Goal: Task Accomplishment & Management: Complete application form

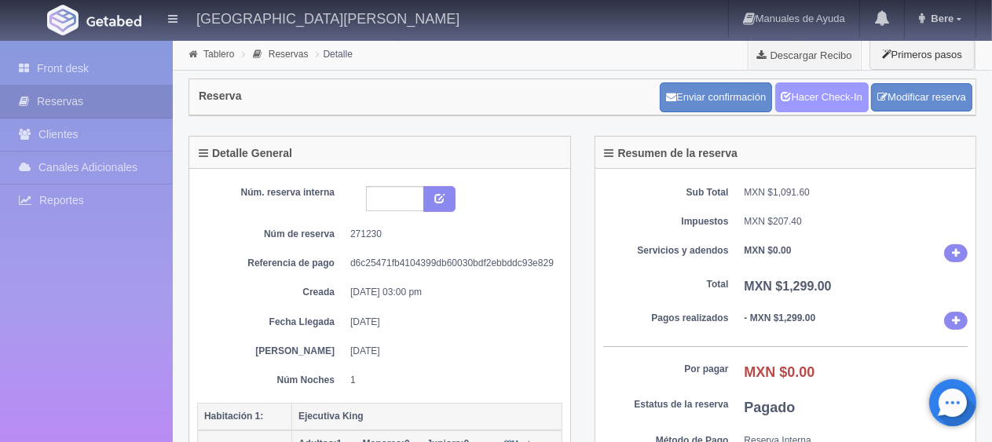
click at [833, 101] on link "Hacer Check-In" at bounding box center [821, 97] width 93 height 30
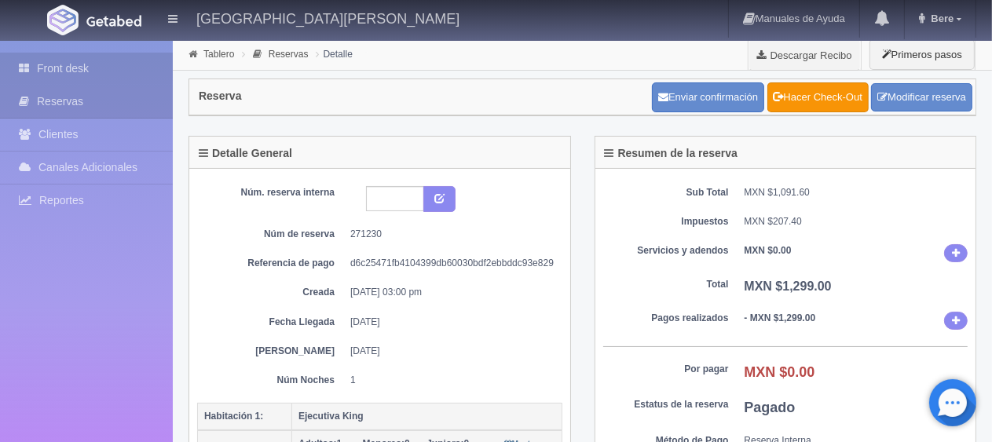
click at [137, 68] on link "Front desk" at bounding box center [86, 69] width 173 height 32
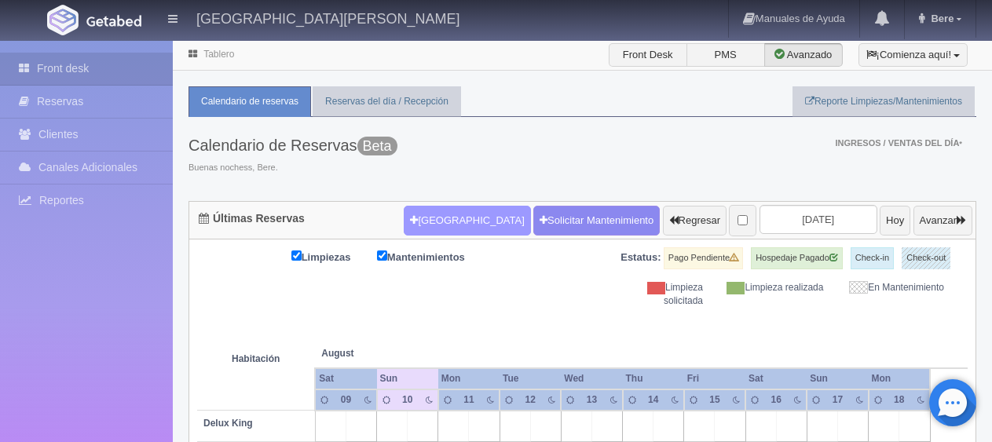
click at [436, 220] on button "[GEOGRAPHIC_DATA]" at bounding box center [467, 221] width 126 height 30
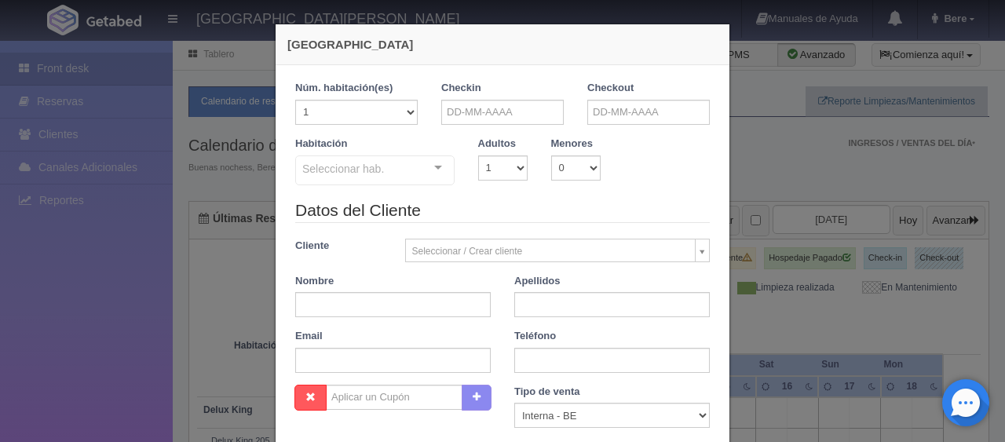
checkbox input "false"
click at [474, 119] on input "text" at bounding box center [502, 112] width 123 height 25
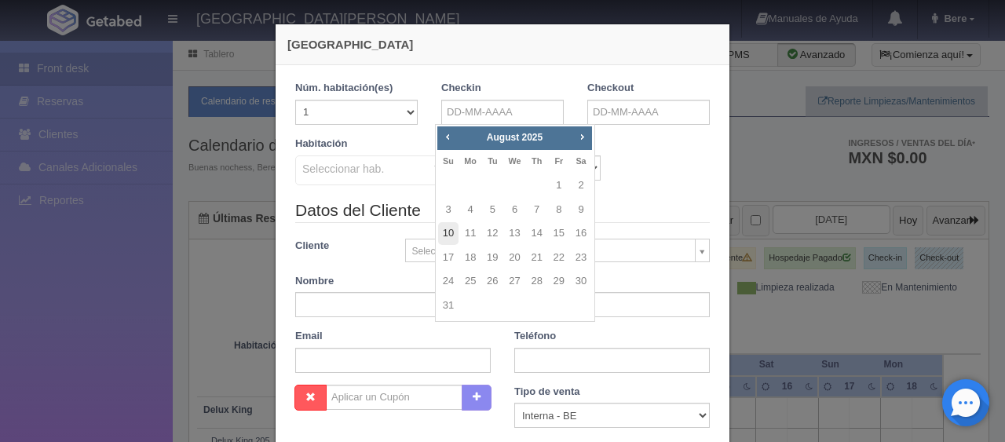
click at [454, 229] on link "10" at bounding box center [448, 233] width 20 height 23
type input "10-08-2025"
checkbox input "false"
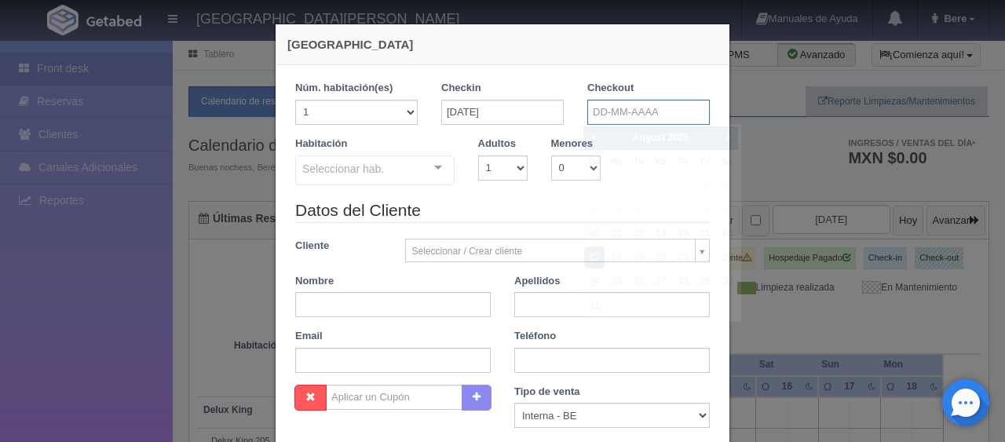
click at [593, 109] on input "text" at bounding box center [649, 112] width 123 height 25
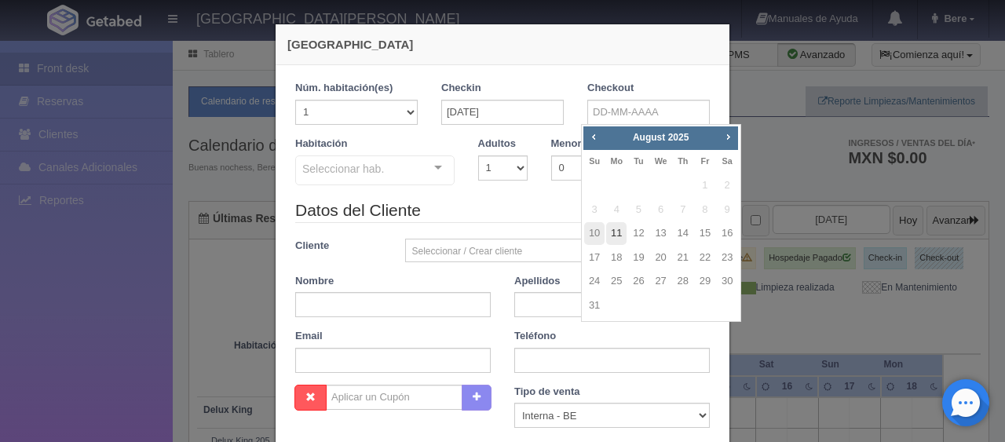
click at [619, 232] on link "11" at bounding box center [616, 233] width 20 height 23
type input "11-08-2025"
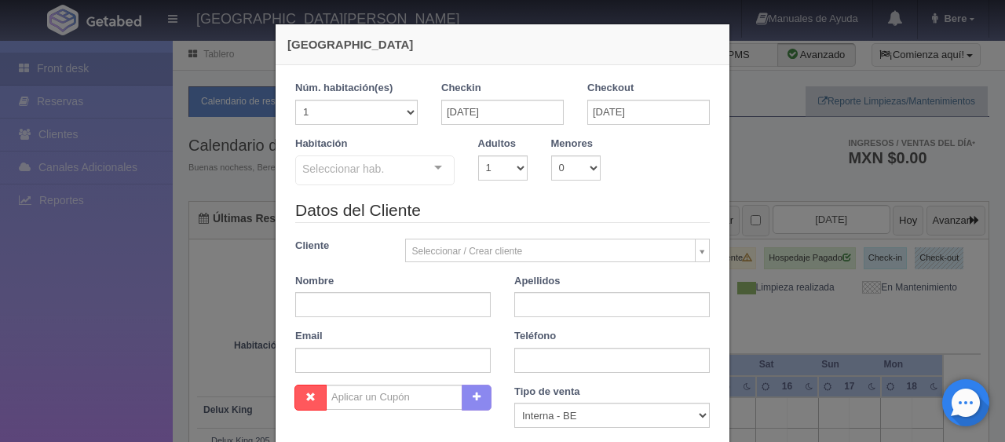
checkbox input "false"
click at [503, 174] on select "1 2 3 4 5 6 7 8 9 10" at bounding box center [502, 168] width 49 height 25
select select "2"
click at [478, 156] on select "1 2 3 4 5 6 7 8 9 10" at bounding box center [502, 168] width 49 height 25
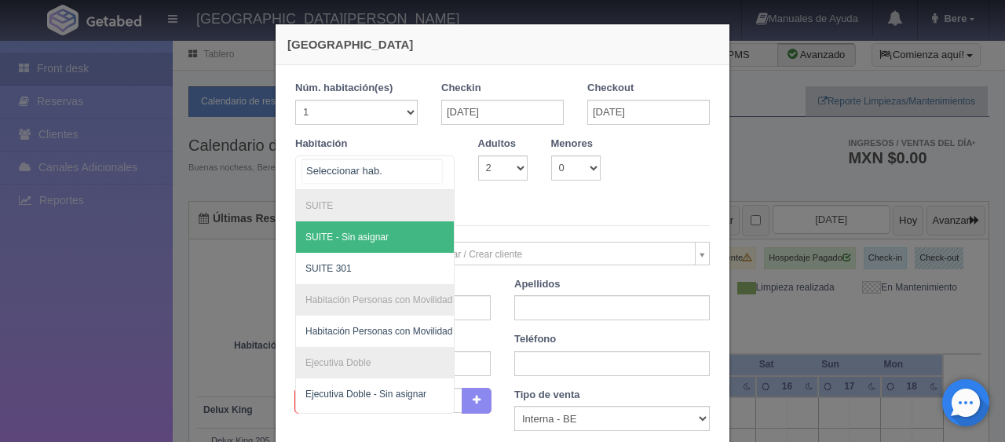
click at [421, 162] on div "SUITE SUITE - Sin asignar SUITE 301 Habitación Personas con Movilidad Reducida …" at bounding box center [374, 173] width 159 height 35
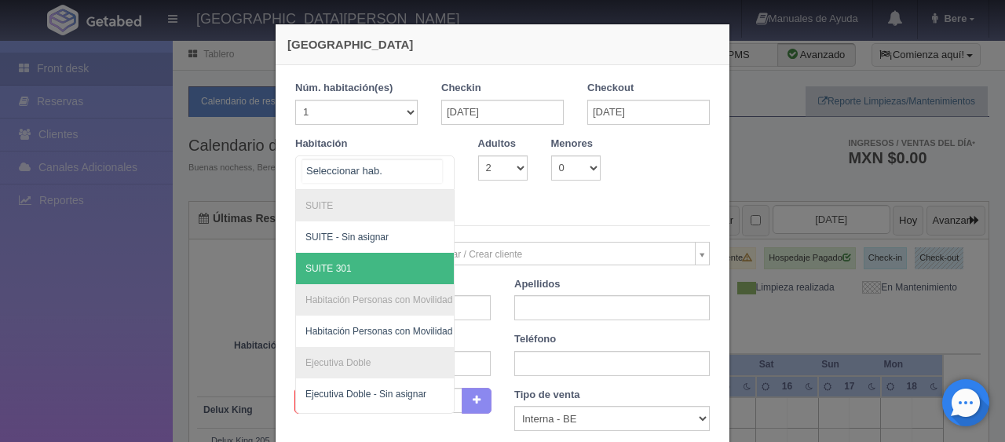
click at [359, 271] on span "SUITE 301" at bounding box center [428, 268] width 264 height 31
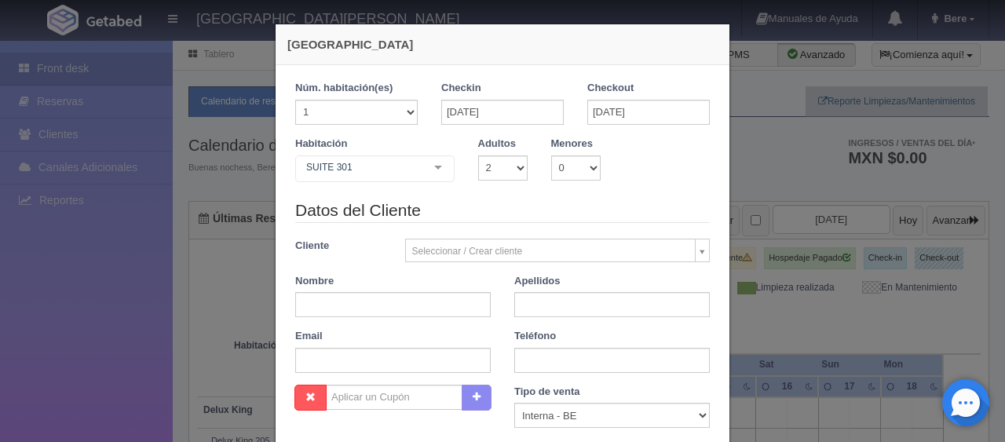
checkbox input "false"
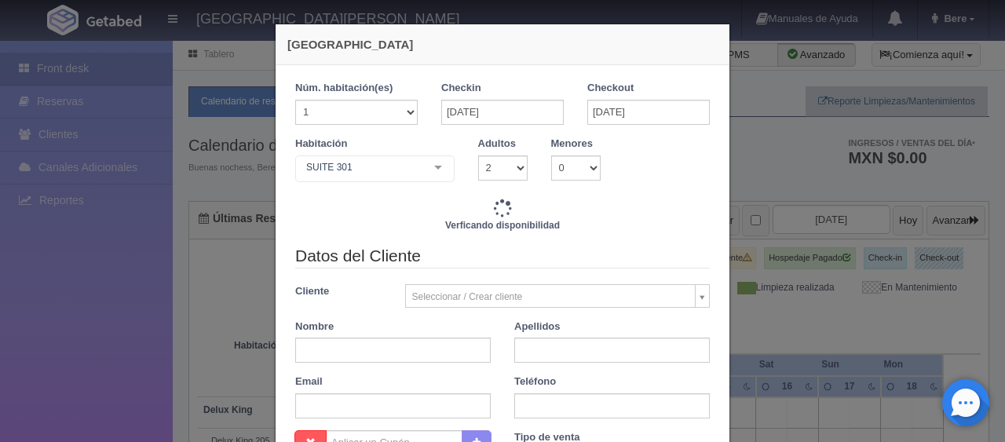
type input "2400.00"
checkbox input "false"
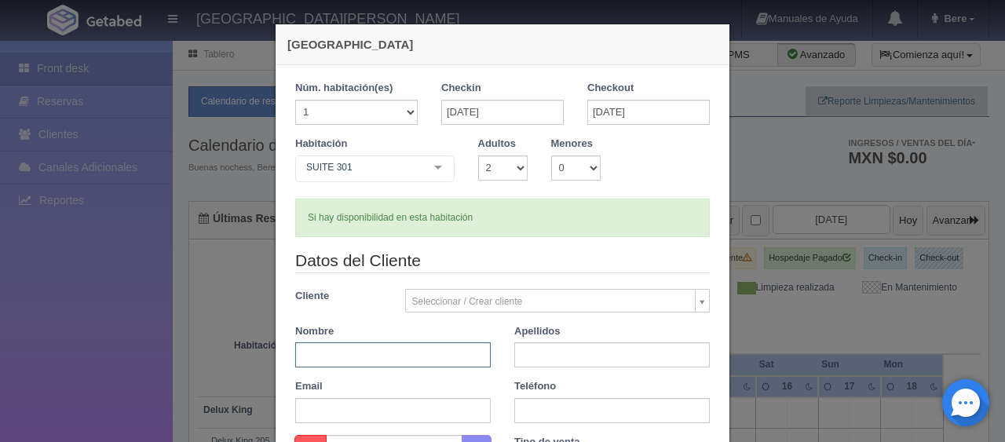
click at [393, 354] on input "text" at bounding box center [393, 354] width 196 height 25
type input "Mayte Arechiga"
click at [537, 360] on input "text" at bounding box center [612, 354] width 196 height 25
type input "."
click at [534, 419] on input "text" at bounding box center [612, 410] width 196 height 25
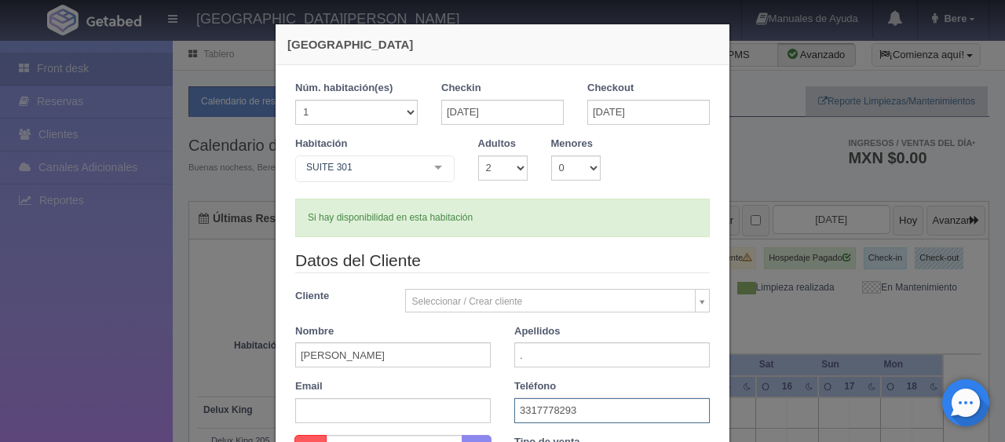
scroll to position [236, 0]
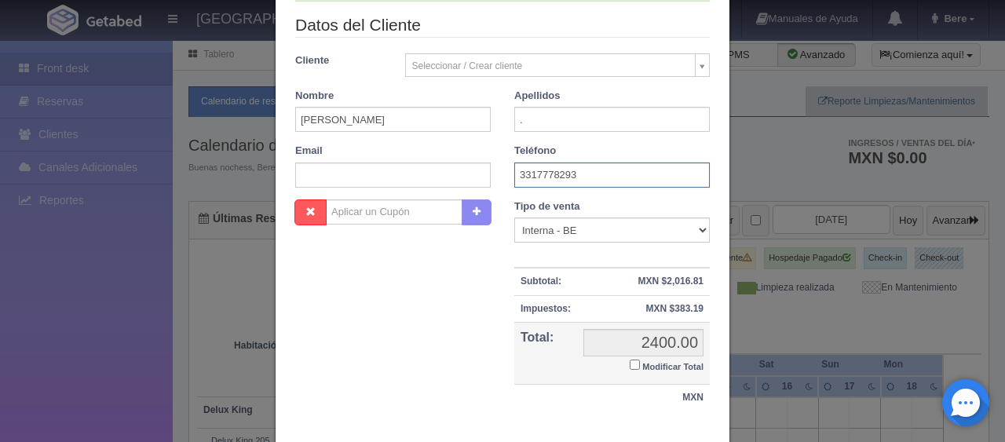
type input "3317778293"
click at [562, 227] on select "Correo Electronico Interna - BE Llamada OTA Externa Otro WALK IN" at bounding box center [612, 230] width 196 height 25
select select "walkin"
click at [514, 218] on select "Correo Electronico Interna - BE Llamada OTA Externa Otro WALK IN" at bounding box center [612, 230] width 196 height 25
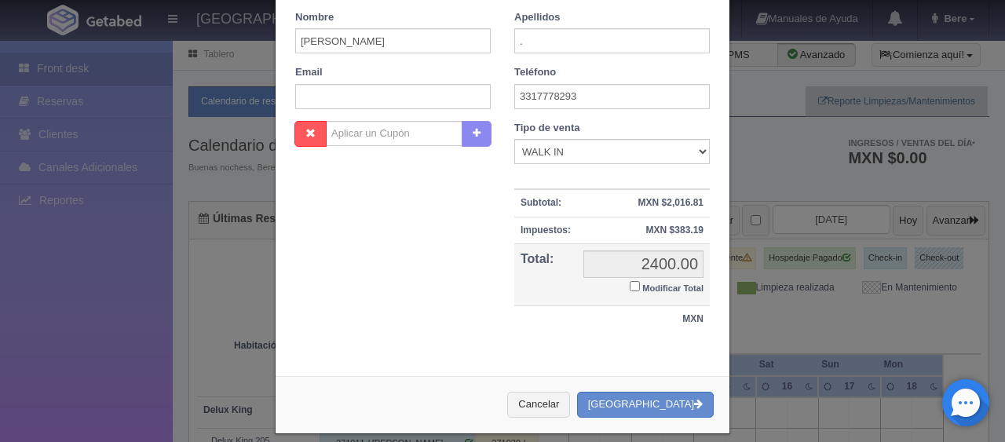
click at [630, 287] on input "Modificar Total" at bounding box center [635, 286] width 10 height 10
checkbox input "true"
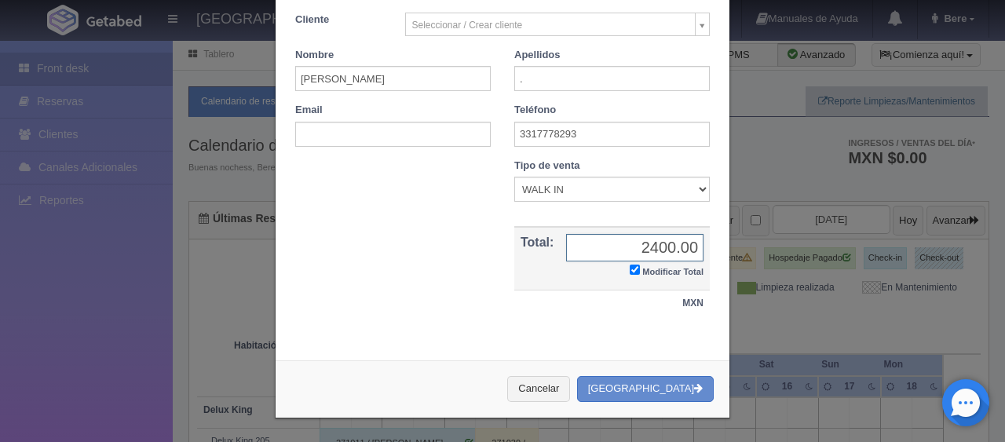
scroll to position [273, 0]
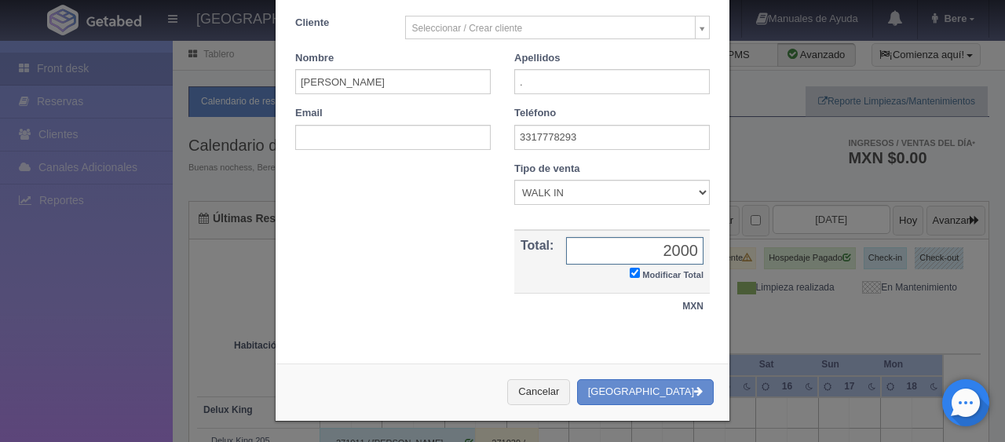
type input "2000.00"
click at [675, 385] on button "[GEOGRAPHIC_DATA]" at bounding box center [645, 392] width 137 height 26
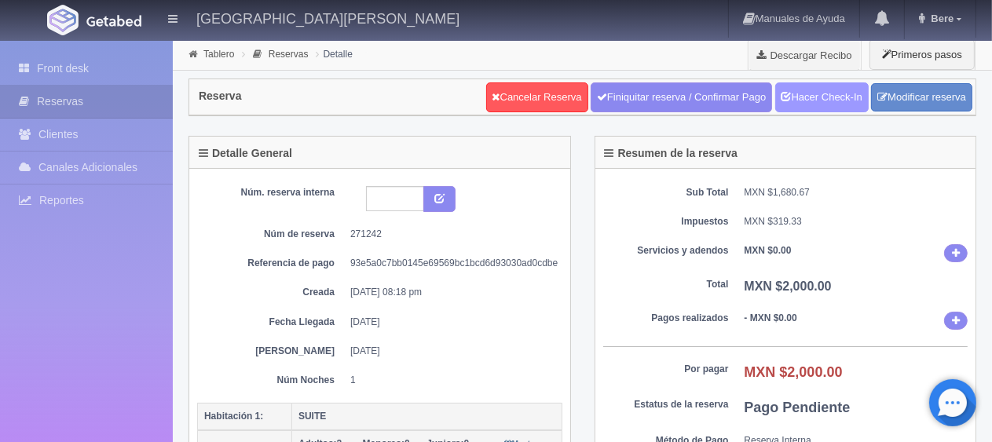
click at [789, 91] on link "Hacer Check-In" at bounding box center [821, 97] width 93 height 30
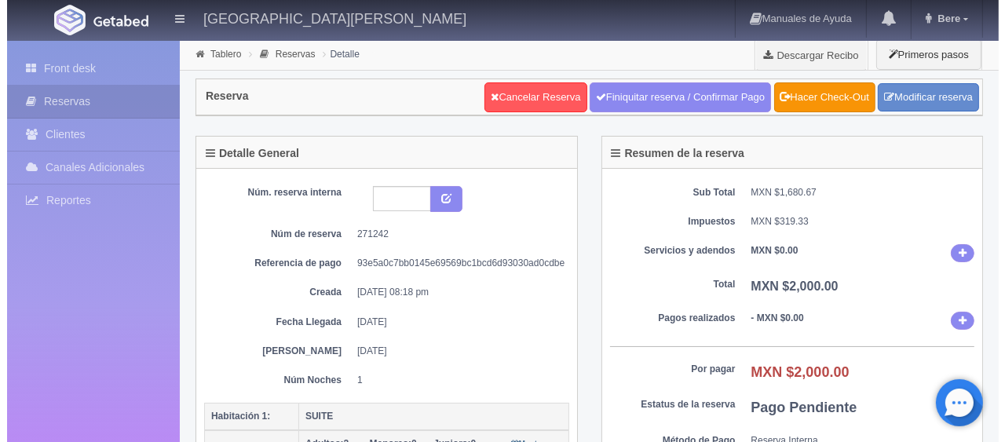
scroll to position [236, 0]
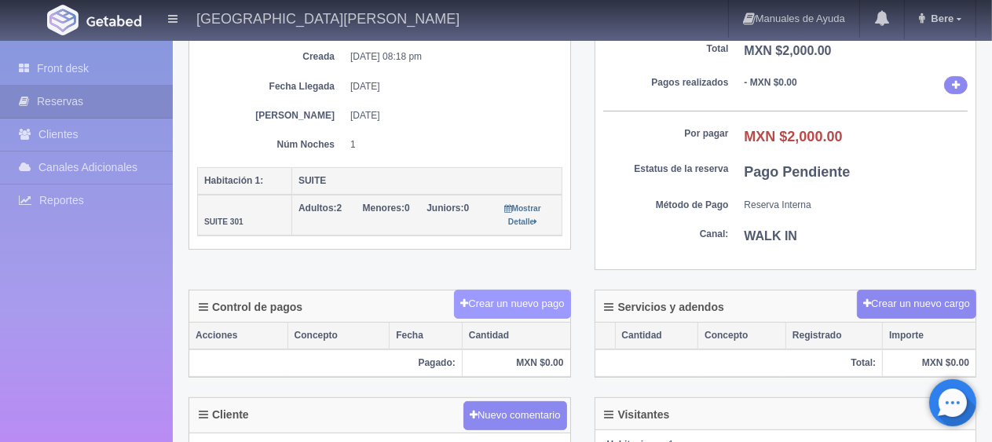
click at [493, 291] on button "Crear un nuevo pago" at bounding box center [512, 304] width 116 height 29
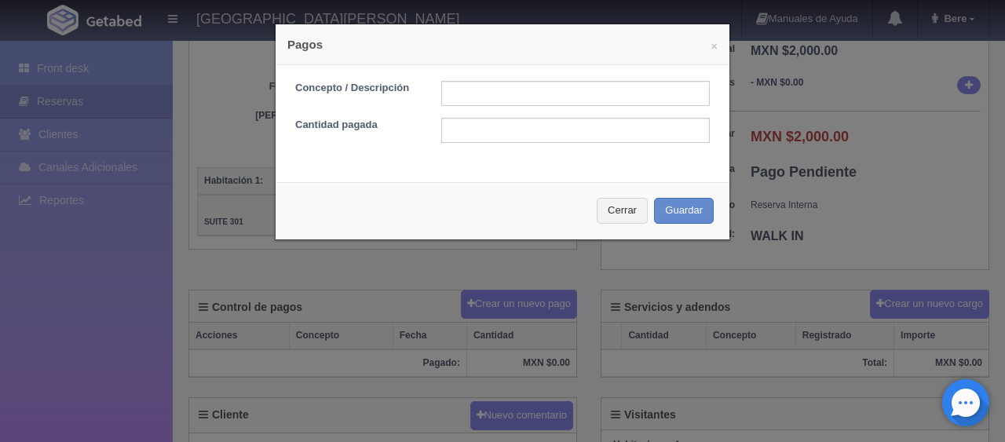
click at [490, 77] on div "Concepto / Descripción Cantidad pagada" at bounding box center [503, 117] width 454 height 105
click at [492, 90] on input "text" at bounding box center [575, 93] width 269 height 25
type input "Total Efectivo"
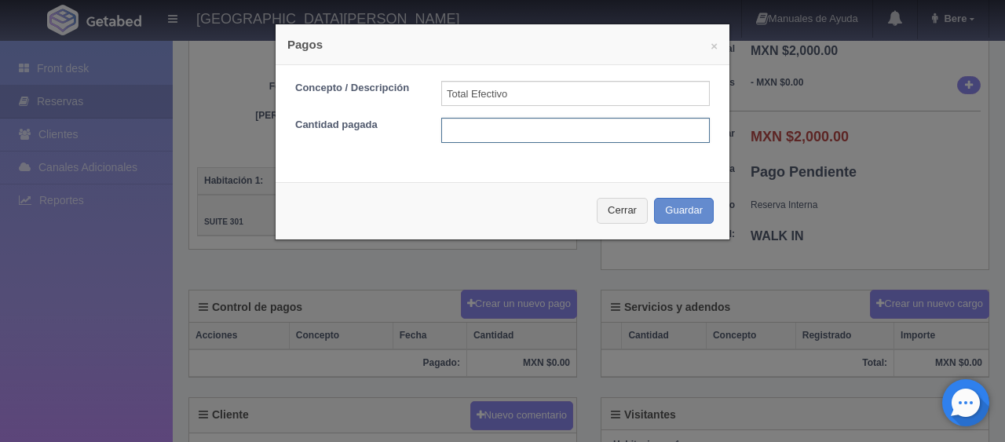
click at [540, 138] on input "text" at bounding box center [575, 130] width 269 height 25
type input "2000"
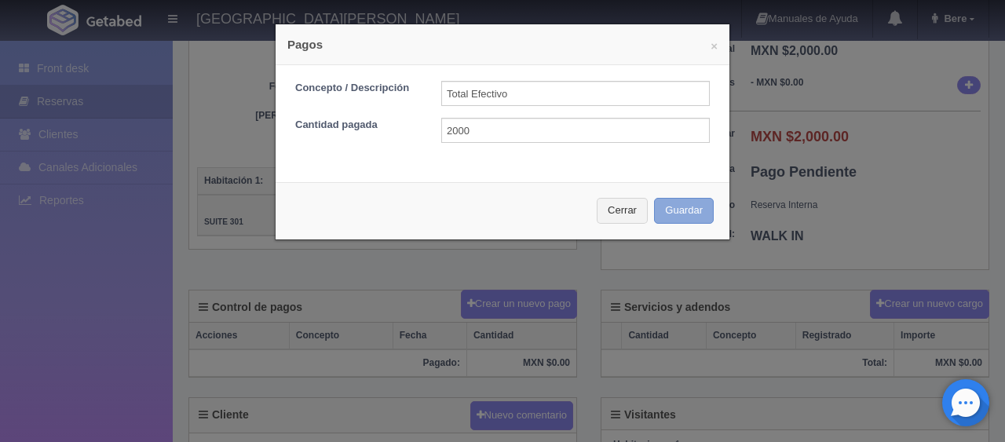
click at [669, 210] on button "Guardar" at bounding box center [684, 211] width 60 height 26
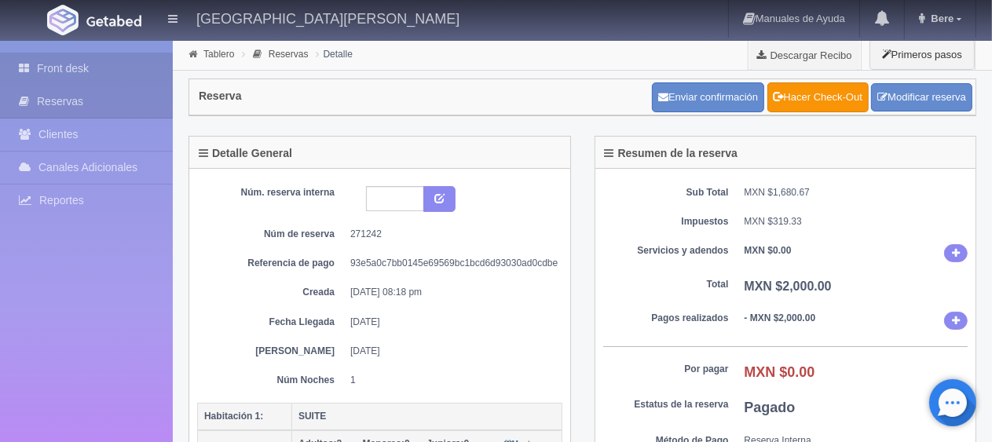
click at [88, 67] on link "Front desk" at bounding box center [86, 69] width 173 height 32
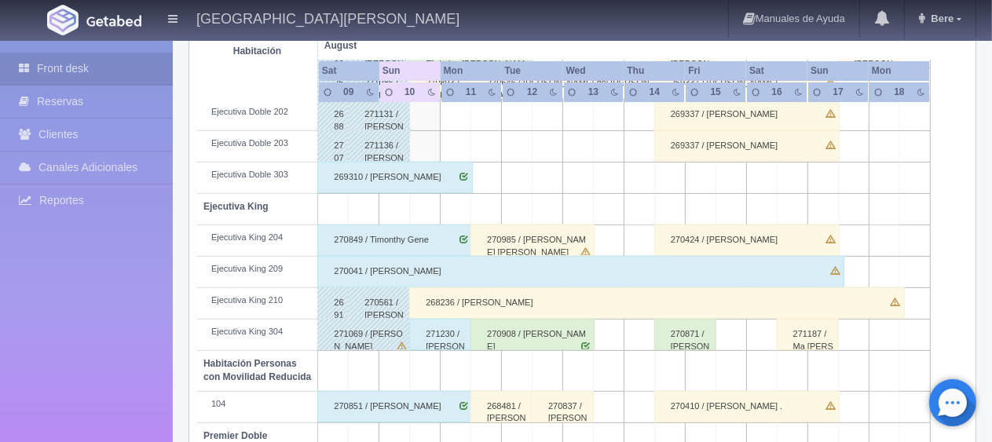
scroll to position [672, 0]
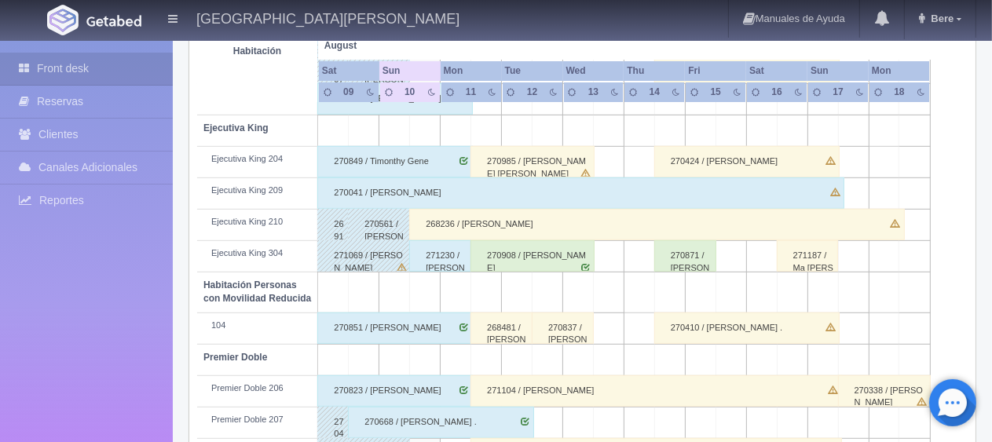
click at [445, 225] on div "268236 / [PERSON_NAME]" at bounding box center [656, 224] width 495 height 31
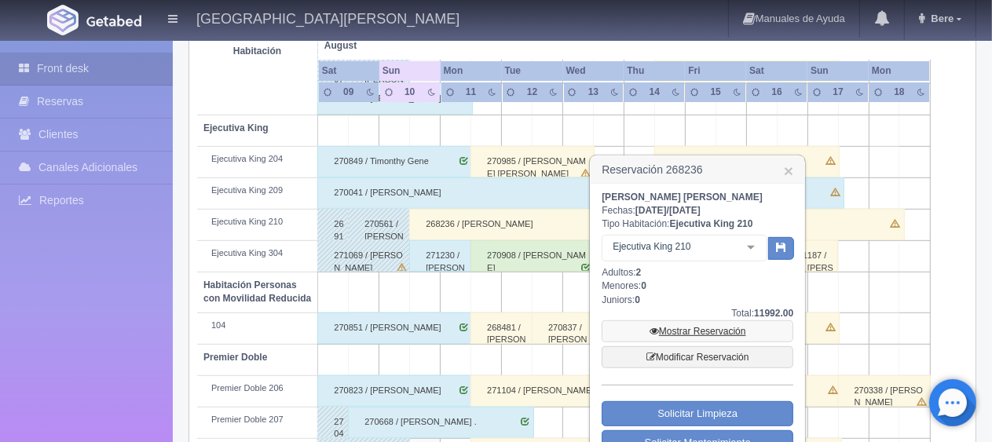
click at [694, 323] on link "Mostrar Reservación" at bounding box center [698, 331] width 192 height 22
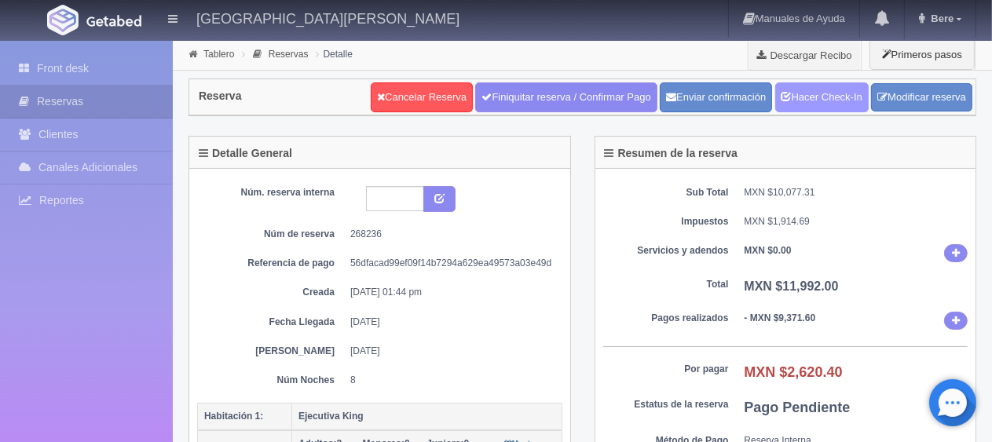
click at [793, 101] on link "Hacer Check-In" at bounding box center [821, 97] width 93 height 30
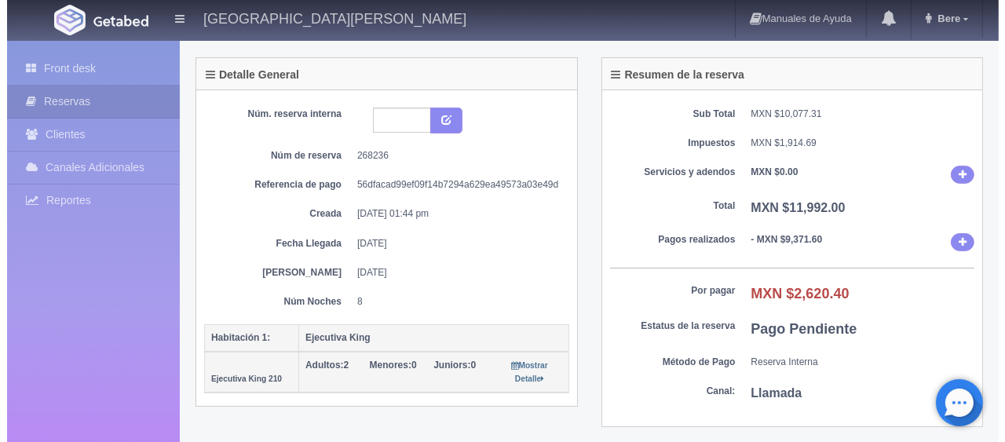
scroll to position [314, 0]
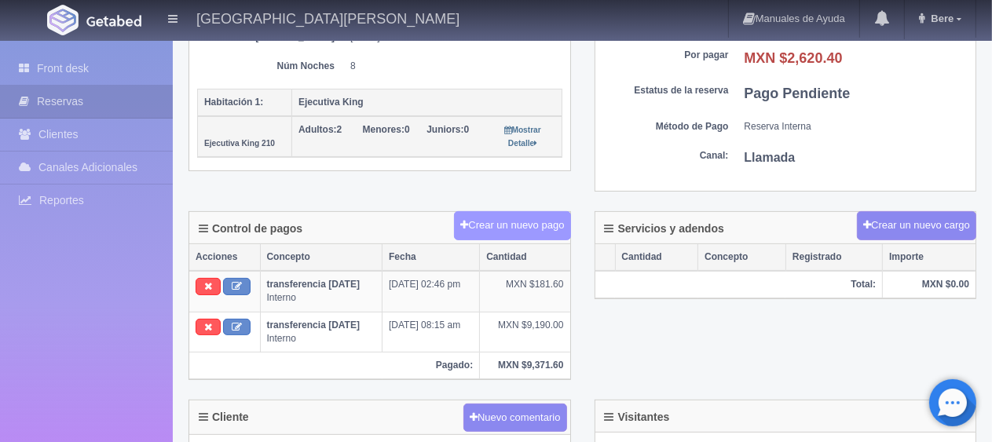
click at [522, 220] on button "Crear un nuevo pago" at bounding box center [512, 225] width 116 height 29
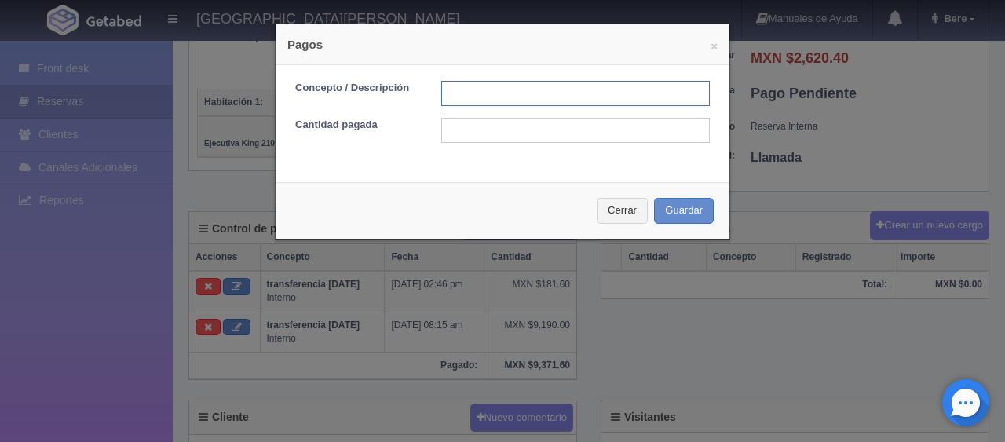
click at [556, 82] on input "text" at bounding box center [575, 93] width 269 height 25
type input "Total Efectivo"
drag, startPoint x: 472, startPoint y: 147, endPoint x: 471, endPoint y: 134, distance: 13.4
click at [471, 147] on div "Concepto / Descripción Total Efectivo Cantidad pagada" at bounding box center [503, 117] width 454 height 105
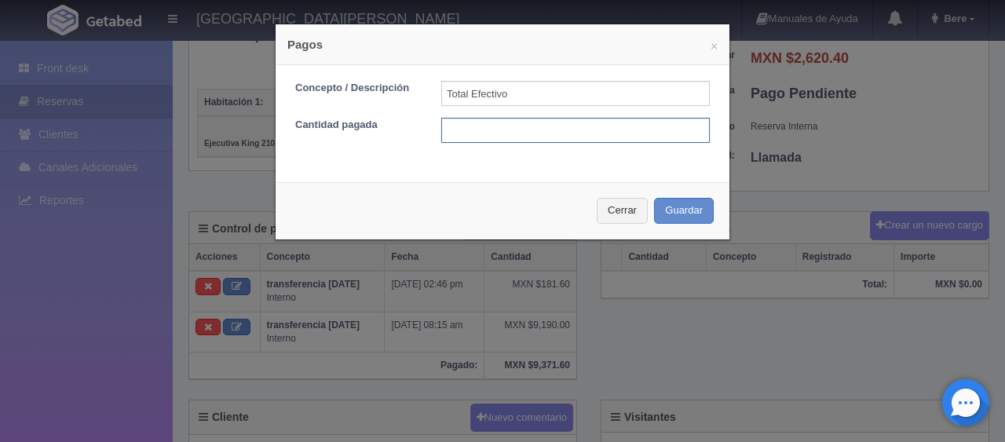
click at [474, 123] on input "text" at bounding box center [575, 130] width 269 height 25
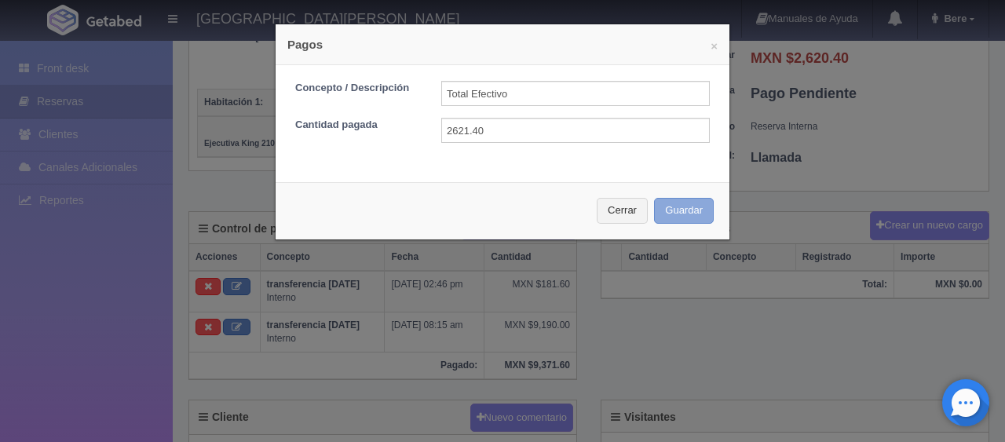
click at [676, 213] on button "Guardar" at bounding box center [684, 211] width 60 height 26
drag, startPoint x: 697, startPoint y: 205, endPoint x: 617, endPoint y: 218, distance: 82.0
click at [690, 234] on div "Cerrar Guardar" at bounding box center [503, 210] width 454 height 57
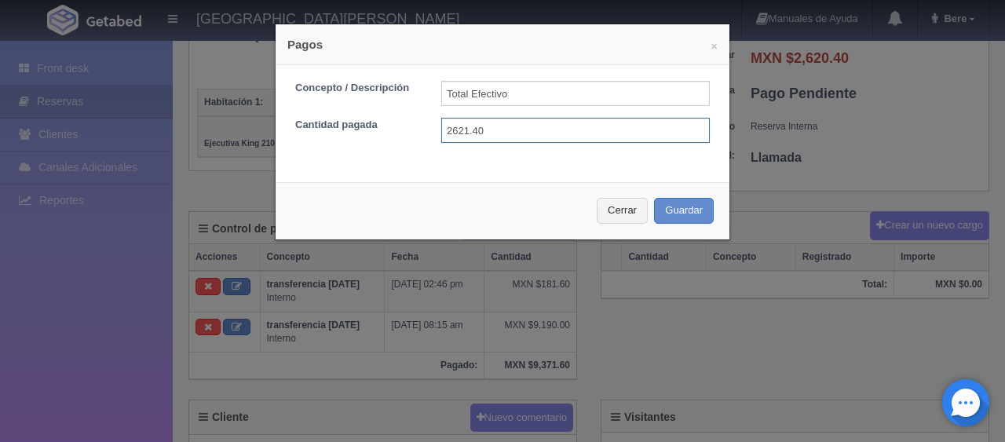
click at [471, 134] on input "2621.40" at bounding box center [575, 130] width 269 height 25
click at [463, 126] on input "2621.40" at bounding box center [575, 130] width 269 height 25
click at [462, 126] on input "2621.40" at bounding box center [575, 130] width 269 height 25
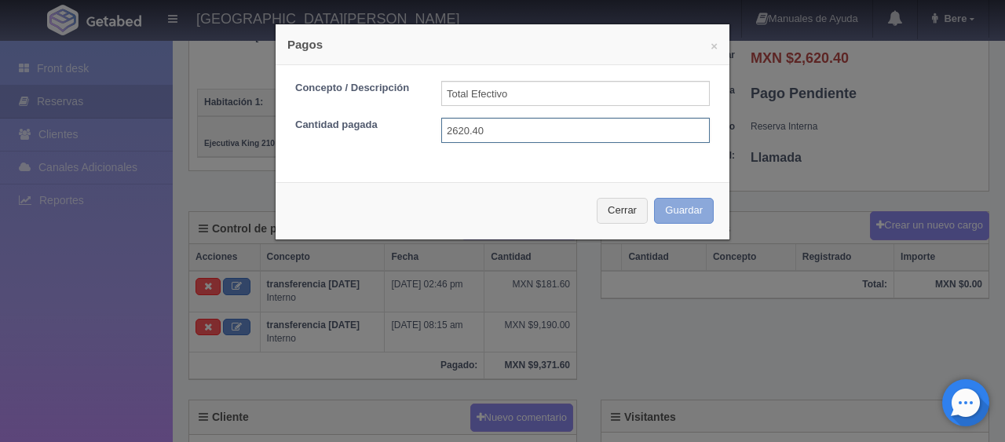
type input "2620.40"
click at [658, 206] on button "Guardar" at bounding box center [684, 211] width 60 height 26
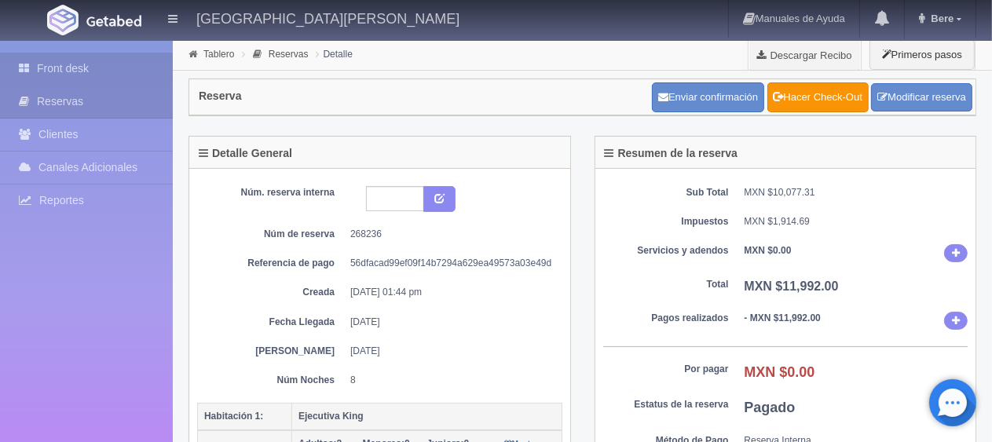
click at [104, 71] on link "Front desk" at bounding box center [86, 69] width 173 height 32
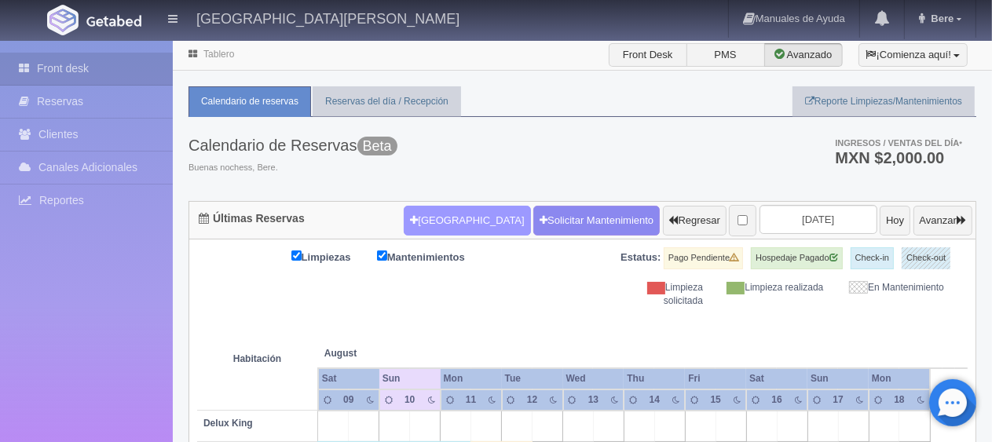
click at [421, 221] on button "[GEOGRAPHIC_DATA]" at bounding box center [467, 221] width 126 height 30
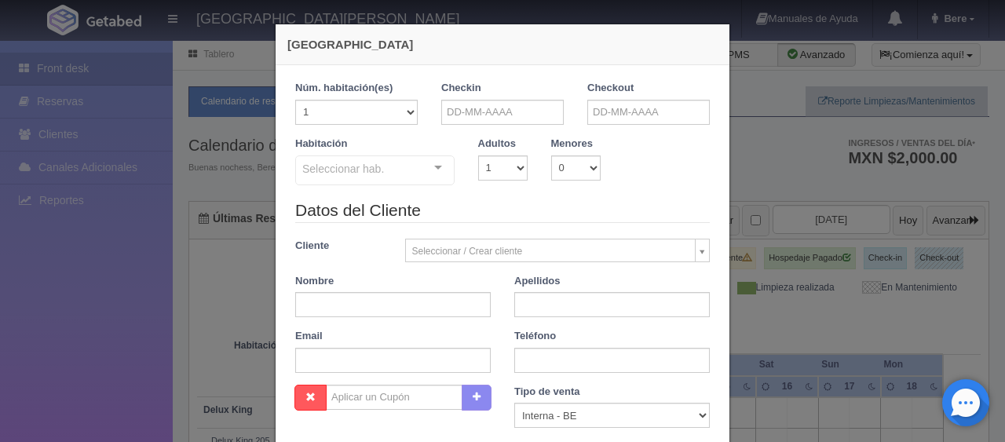
checkbox input "false"
click at [236, 187] on div "Nueva Reserva 1 Núm. habitación(es) 1 2 3 4 5 6 7 8 9 10 11 12 13 14 15 16 17 1…" at bounding box center [502, 221] width 1005 height 442
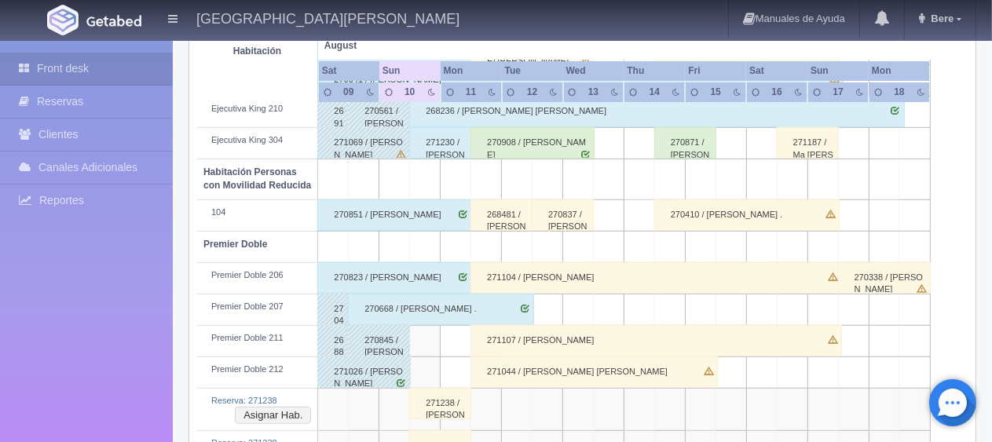
scroll to position [908, 0]
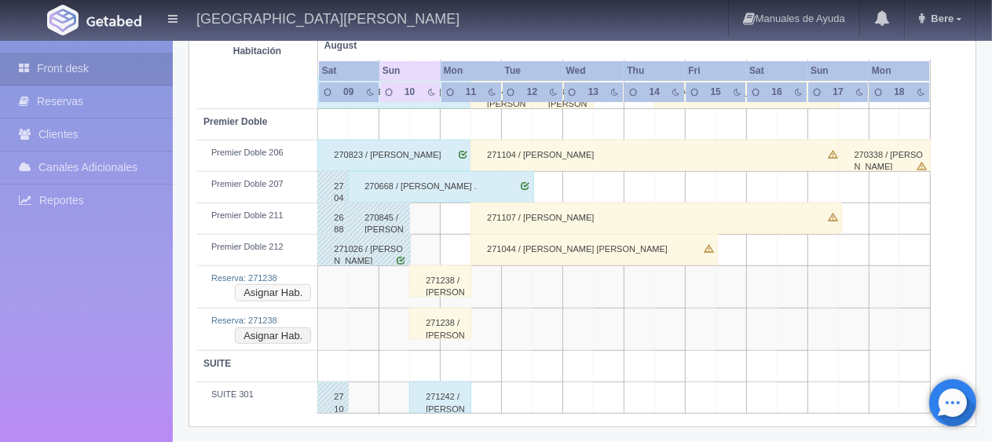
click at [262, 290] on button "Asignar Hab." at bounding box center [273, 292] width 76 height 17
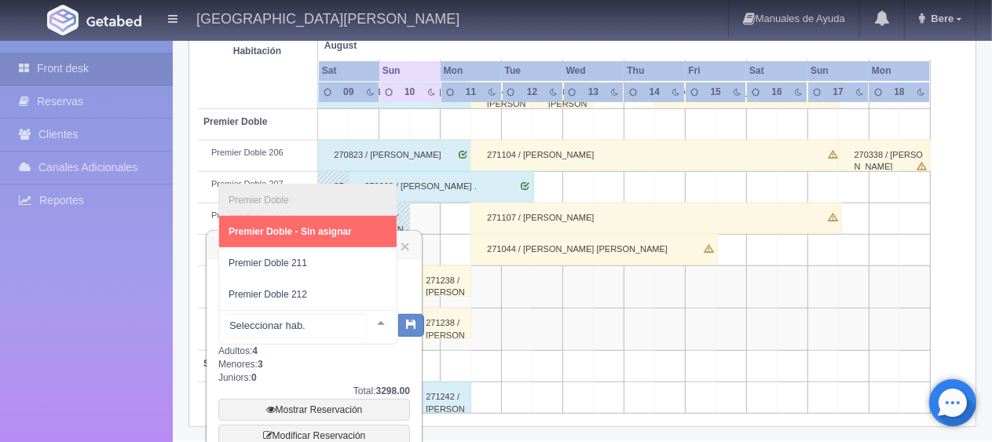
click at [371, 325] on div at bounding box center [380, 323] width 31 height 24
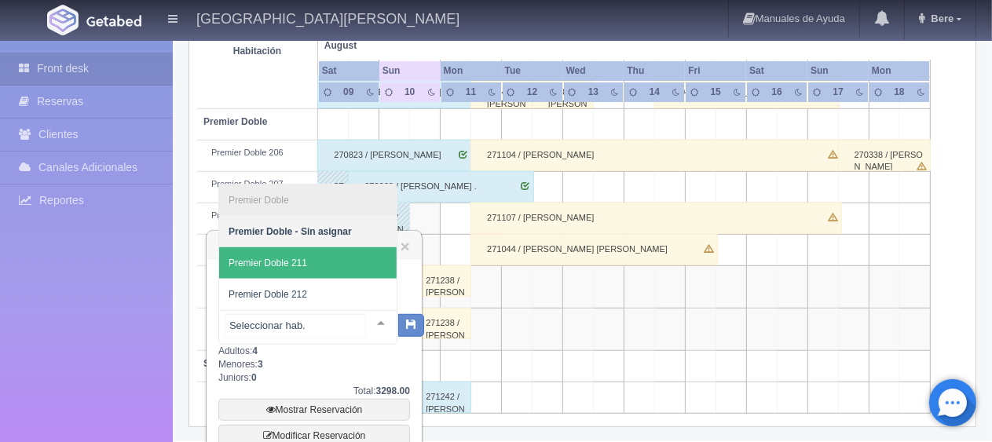
click at [317, 272] on span "Premier Doble 211" at bounding box center [308, 262] width 178 height 31
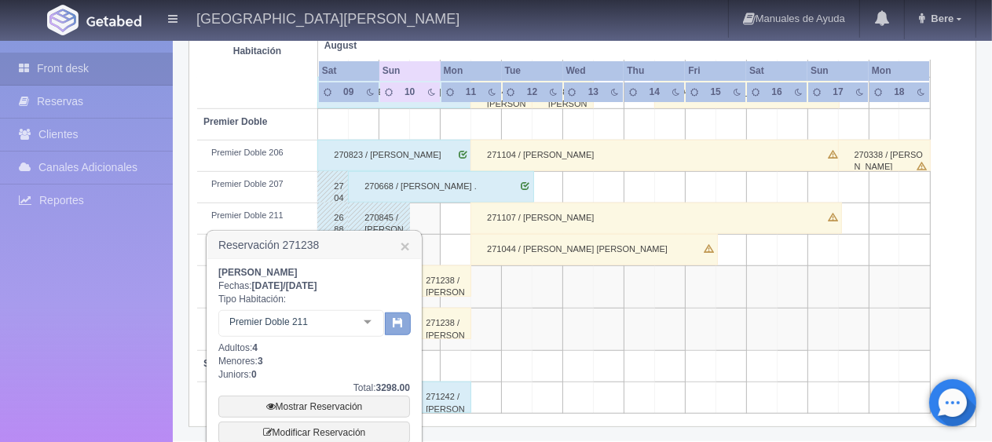
click at [394, 325] on icon "button" at bounding box center [398, 322] width 10 height 10
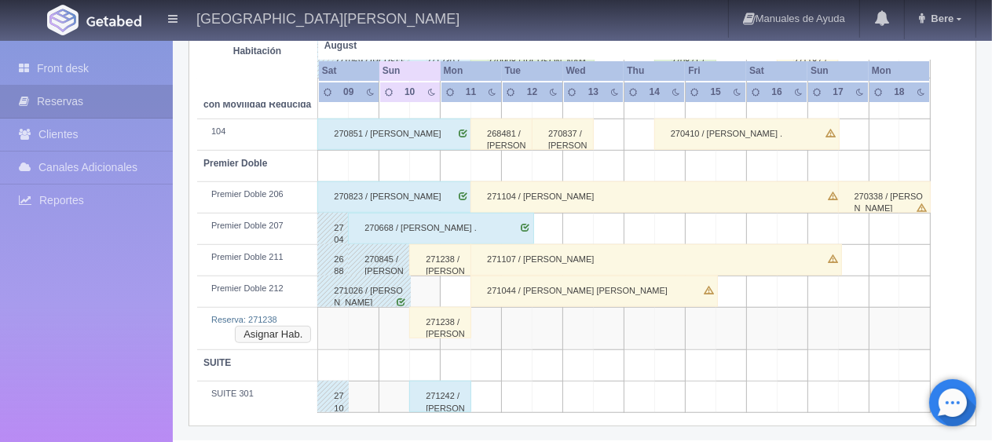
click at [276, 331] on button "Asignar Hab." at bounding box center [273, 334] width 76 height 17
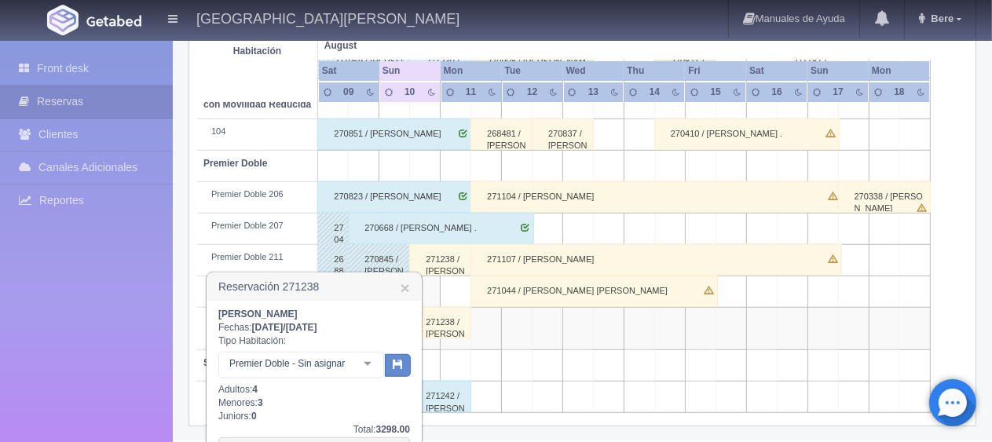
scroll to position [957, 0]
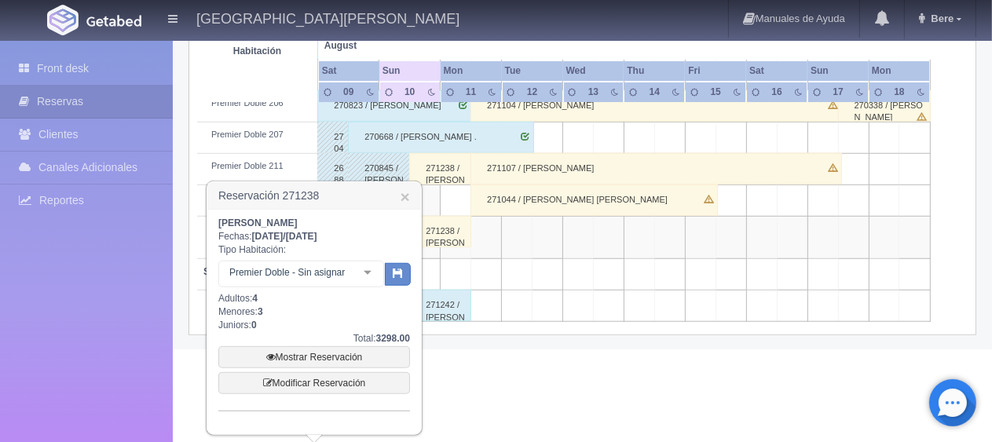
click at [368, 273] on div at bounding box center [367, 274] width 31 height 24
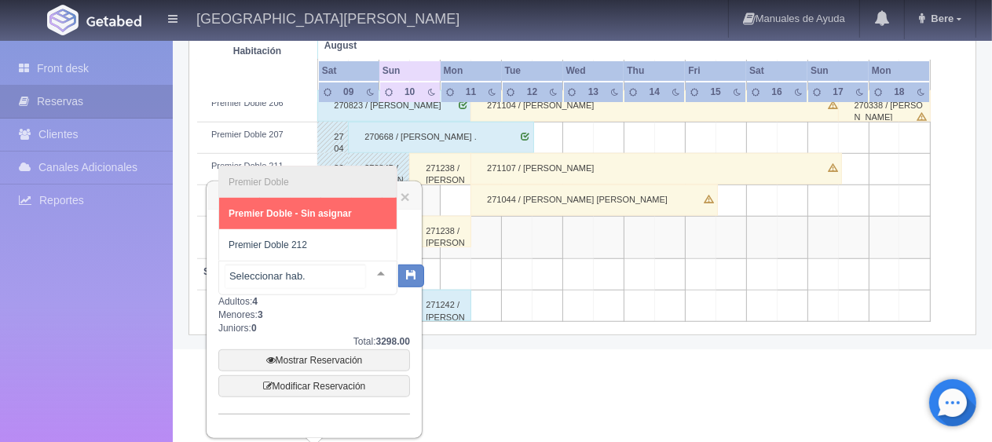
click at [353, 223] on span "Premier Doble - Sin asignar" at bounding box center [308, 213] width 178 height 31
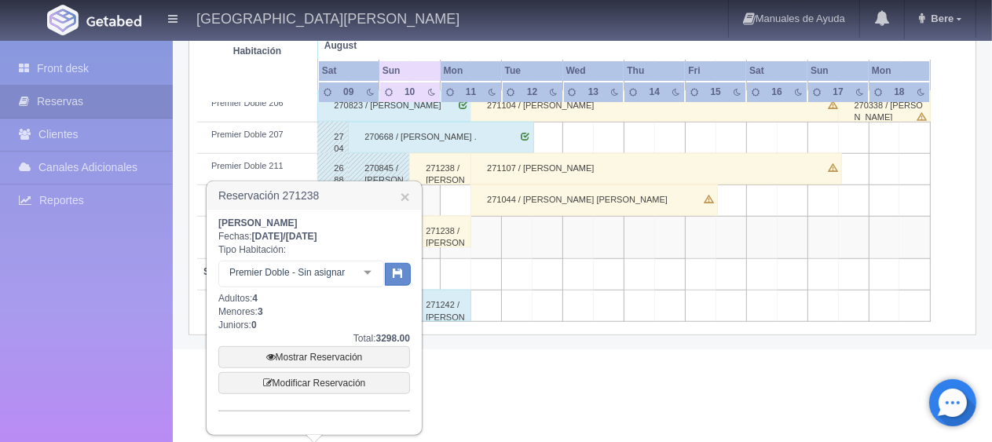
click at [349, 242] on div "[PERSON_NAME] Fechas: [DATE] / [DATE] Tipo Habitación: Premier Doble - Sin asig…" at bounding box center [314, 314] width 192 height 195
click at [364, 281] on div at bounding box center [367, 274] width 31 height 24
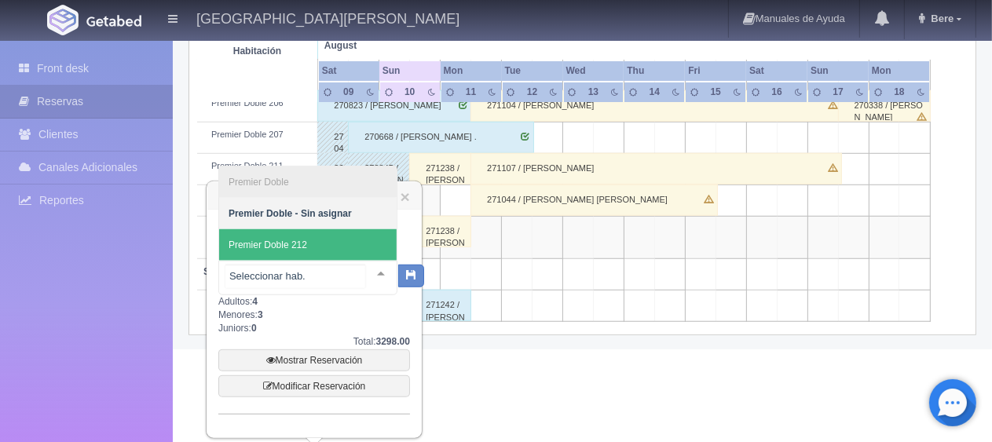
click at [349, 276] on input "text" at bounding box center [295, 277] width 140 height 24
click at [341, 240] on span "Premier Doble 212" at bounding box center [308, 244] width 178 height 31
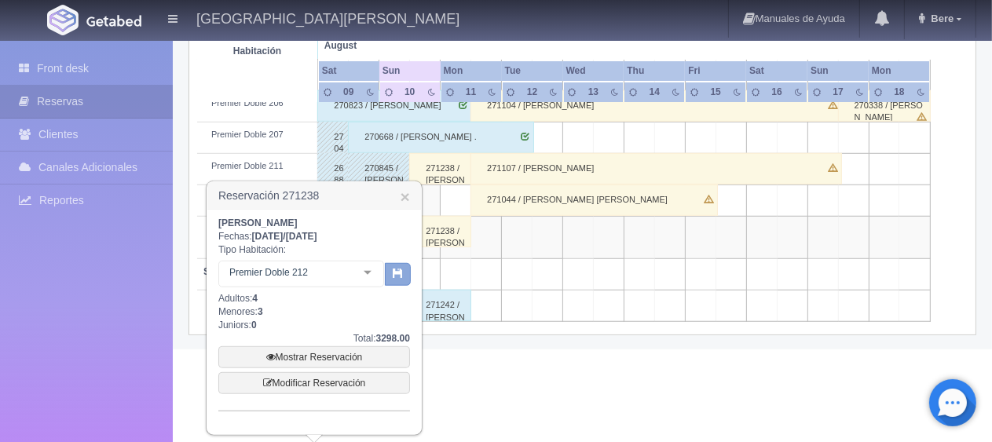
click at [390, 275] on button "button" at bounding box center [398, 275] width 26 height 24
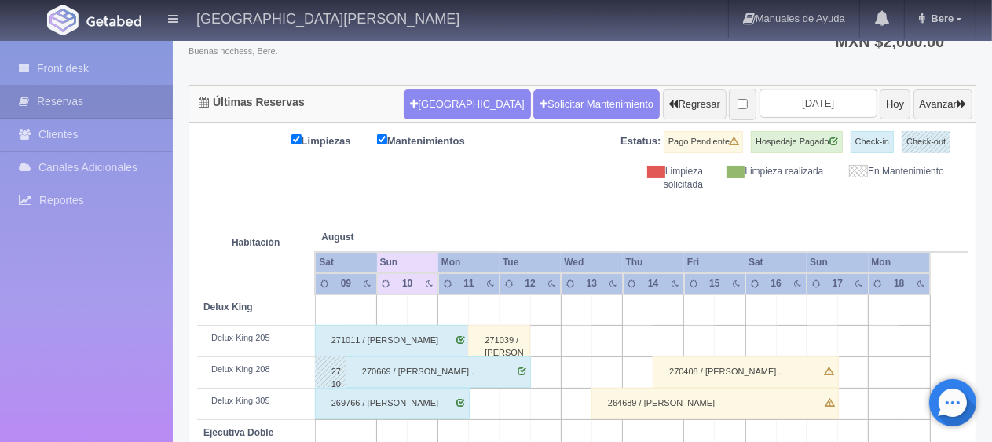
scroll to position [837, 0]
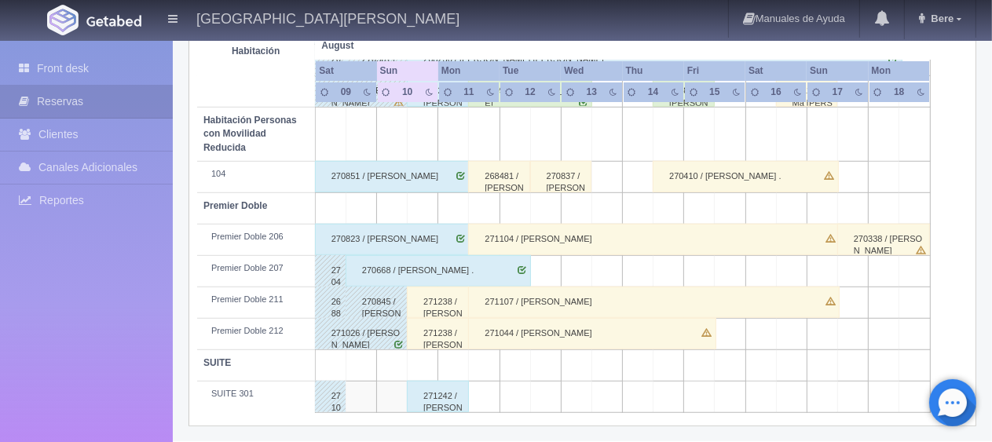
click at [451, 302] on div "271238 / miguel de dios" at bounding box center [438, 302] width 62 height 31
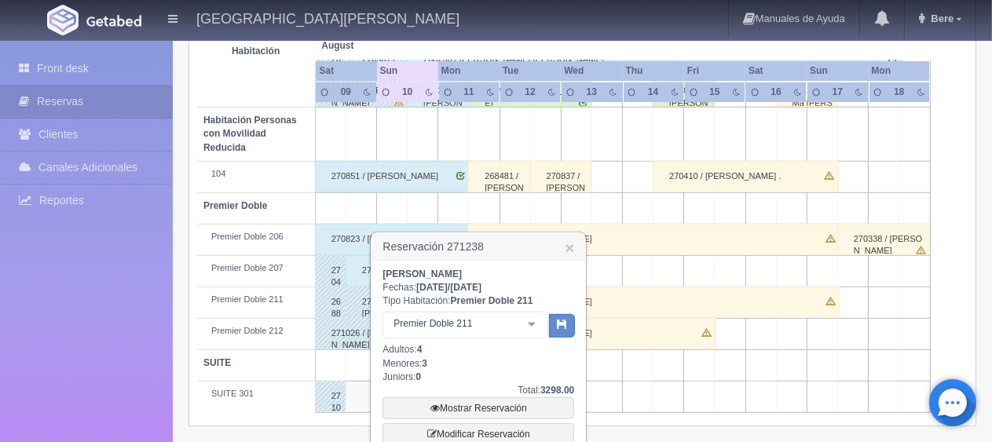
scroll to position [972, 0]
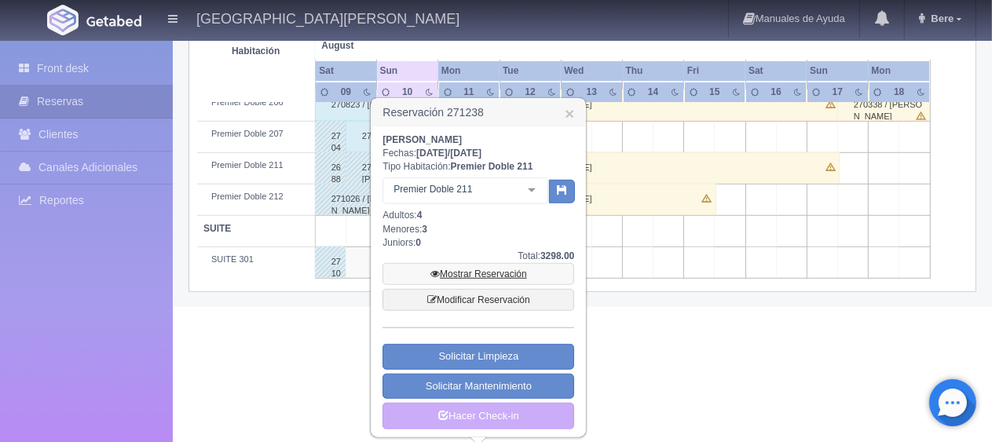
click at [471, 273] on link "Mostrar Reservación" at bounding box center [479, 274] width 192 height 22
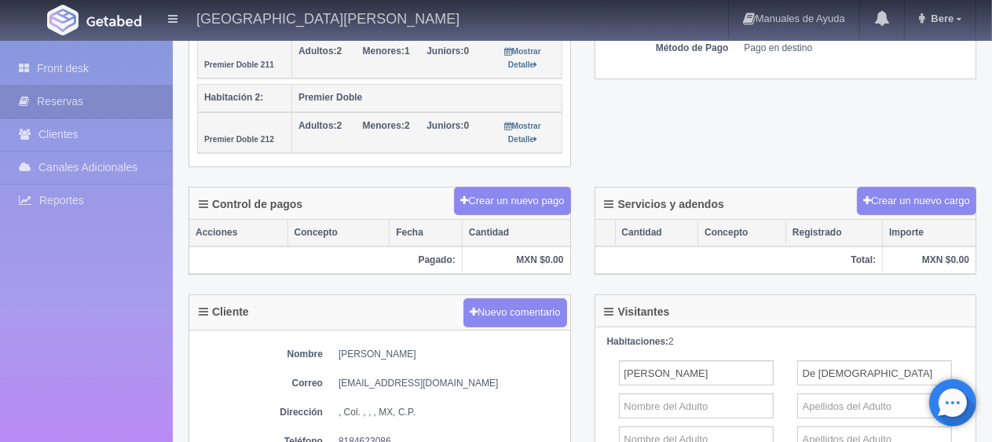
scroll to position [314, 0]
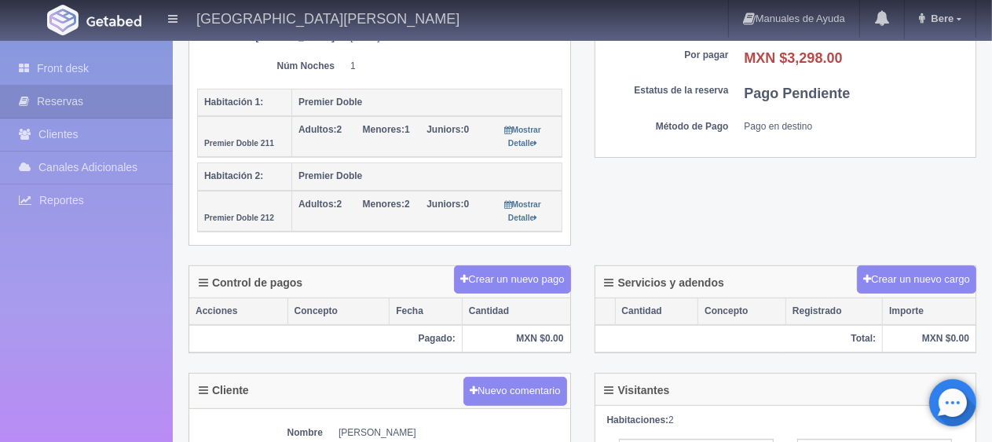
click at [399, 130] on strong "Menores:" at bounding box center [384, 129] width 42 height 11
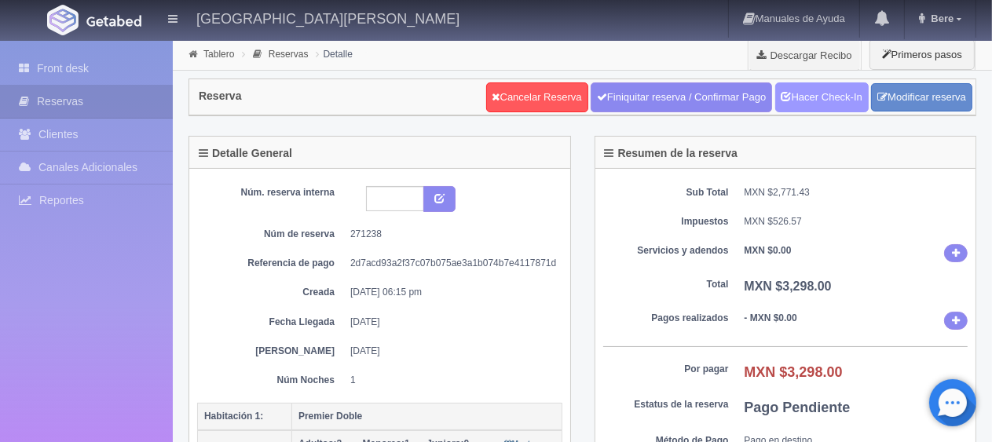
click at [809, 97] on link "Hacer Check-In" at bounding box center [821, 97] width 93 height 30
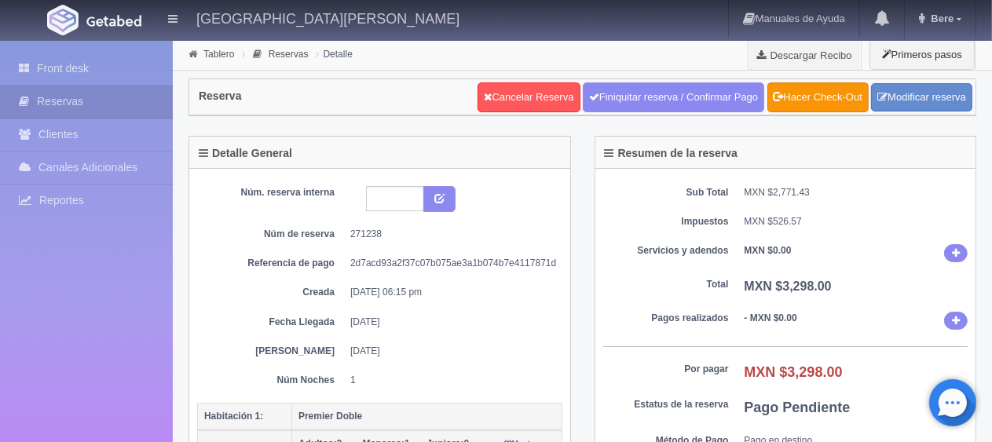
scroll to position [236, 0]
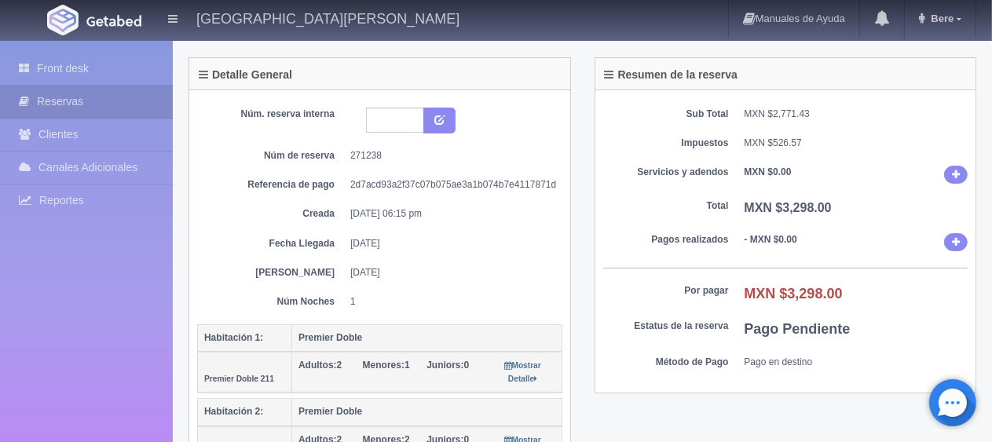
click at [544, 250] on div "Núm. reserva interna Núm de reserva 271238 Referencia de pago 2d7acd93a2f37c07b…" at bounding box center [379, 208] width 365 height 201
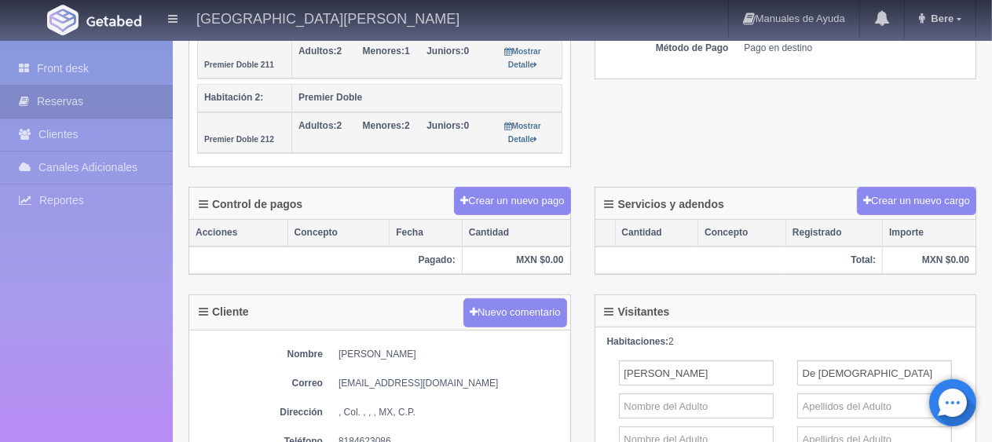
scroll to position [550, 0]
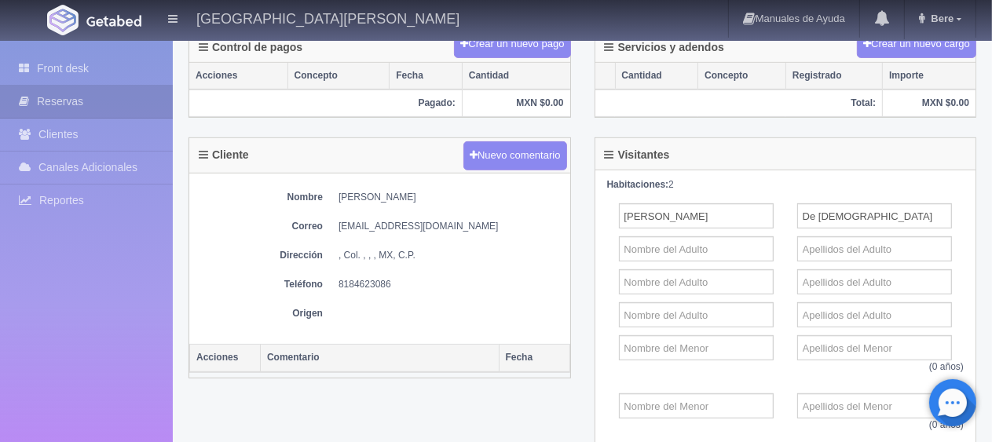
drag, startPoint x: 336, startPoint y: 190, endPoint x: 408, endPoint y: 189, distance: 71.5
click at [408, 191] on dl "Nombre [PERSON_NAME]" at bounding box center [379, 197] width 365 height 13
copy dd "[PERSON_NAME]"
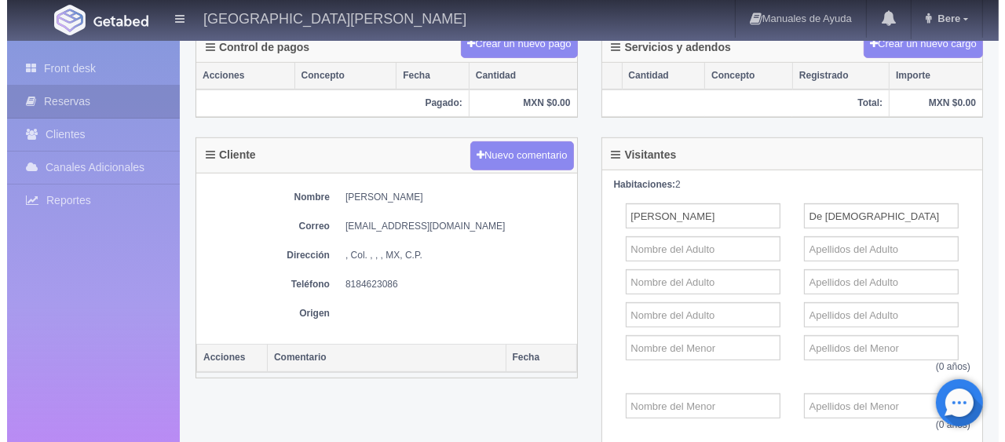
scroll to position [314, 0]
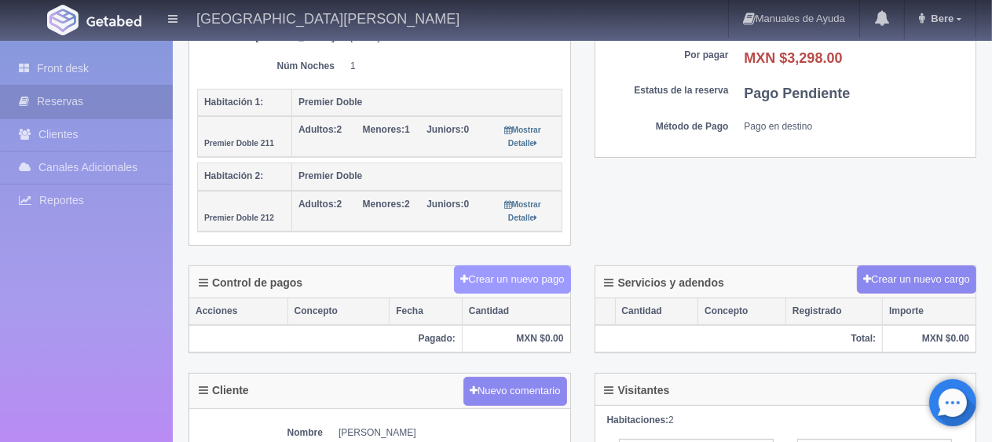
click at [539, 276] on button "Crear un nuevo pago" at bounding box center [512, 279] width 116 height 29
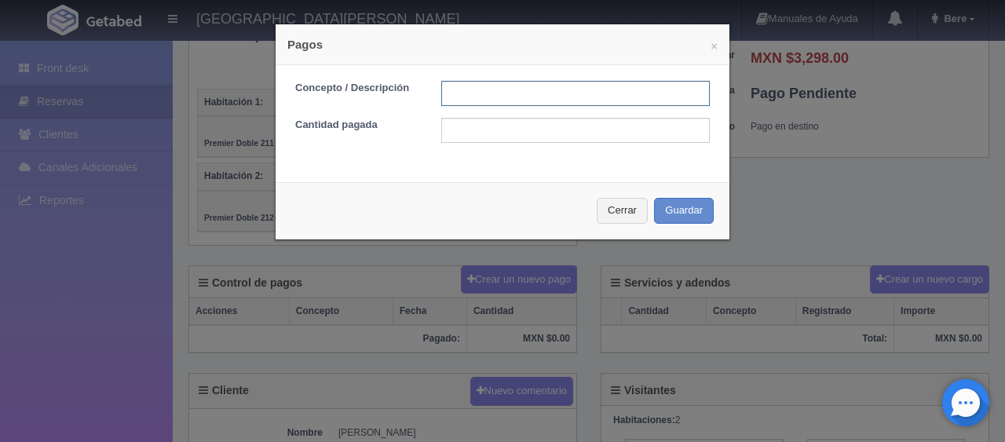
click at [490, 100] on input "text" at bounding box center [575, 93] width 269 height 25
type input "Total Tarjeta"
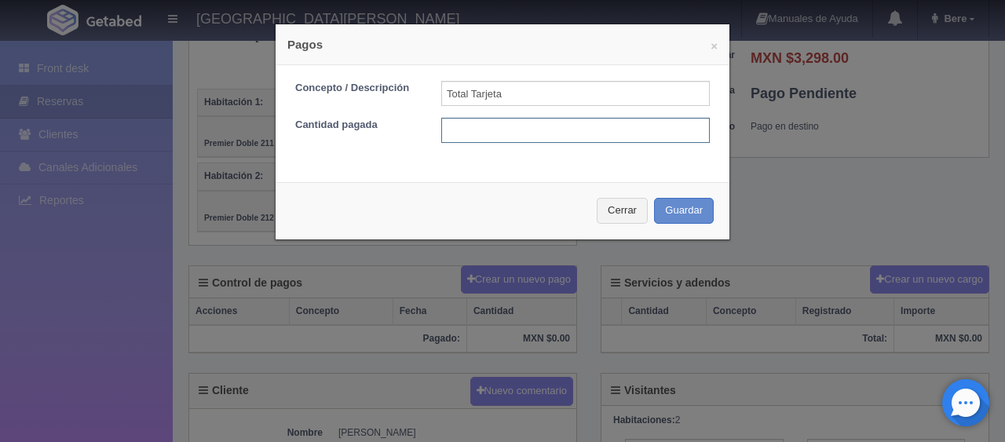
click at [516, 124] on input "text" at bounding box center [575, 130] width 269 height 25
type input "3298"
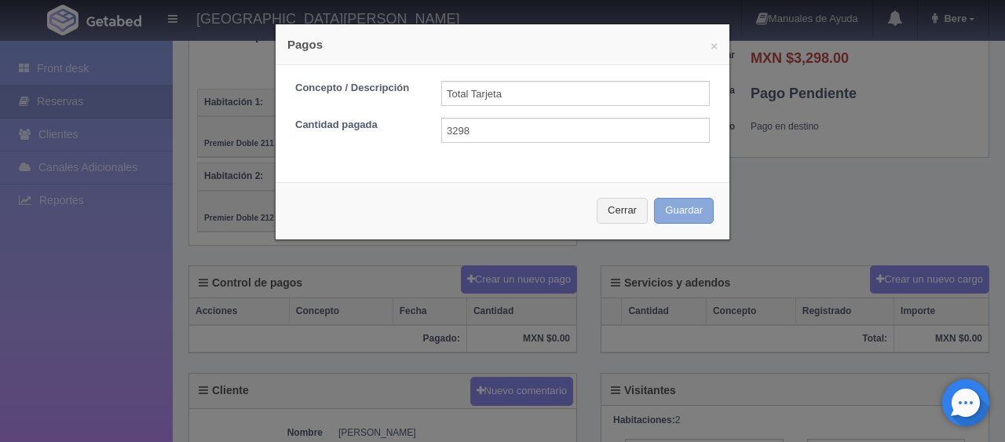
click at [679, 211] on button "Guardar" at bounding box center [684, 211] width 60 height 26
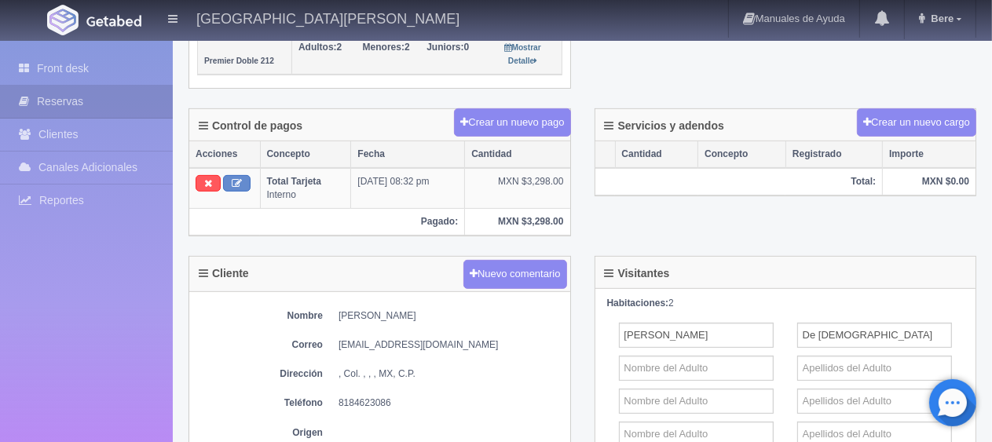
scroll to position [707, 0]
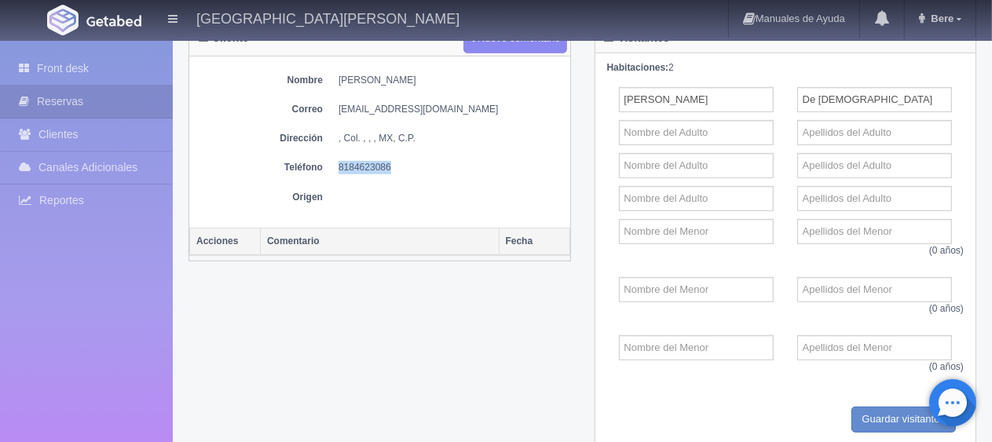
drag, startPoint x: 397, startPoint y: 152, endPoint x: 338, endPoint y: 164, distance: 60.1
click at [338, 164] on div "Nombre [PERSON_NAME] Correo [EMAIL_ADDRESS][DOMAIN_NAME] Dirección , Col. , , ,…" at bounding box center [379, 142] width 381 height 171
copy dd "8184623086"
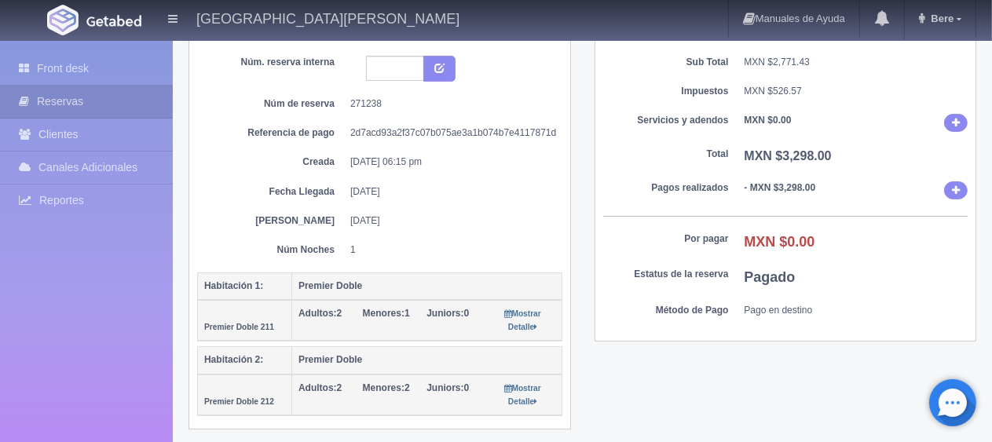
scroll to position [0, 0]
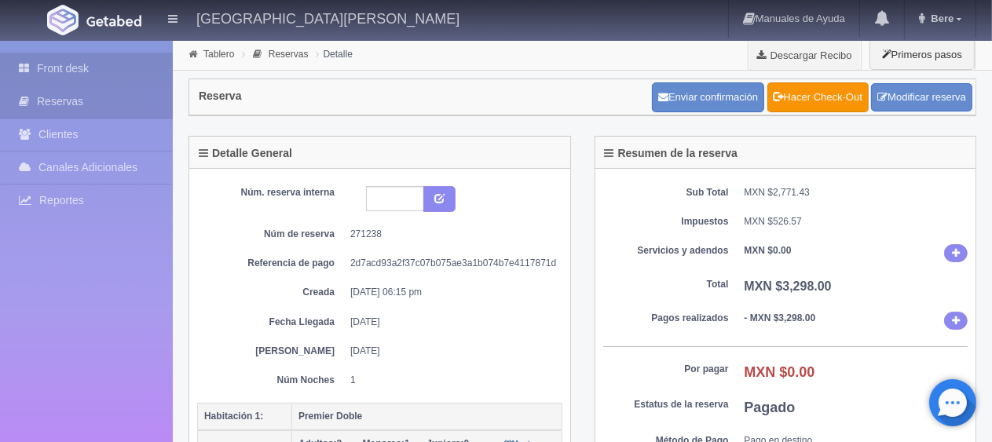
click at [108, 63] on link "Front desk" at bounding box center [86, 69] width 173 height 32
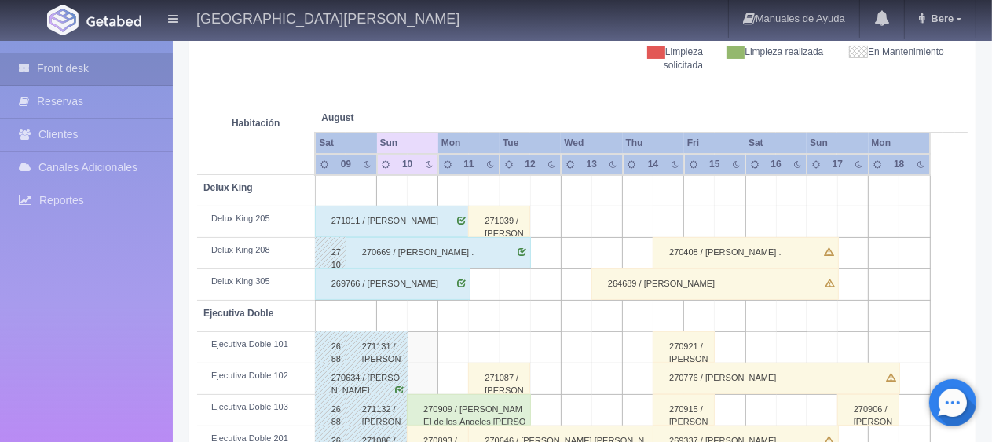
scroll to position [550, 0]
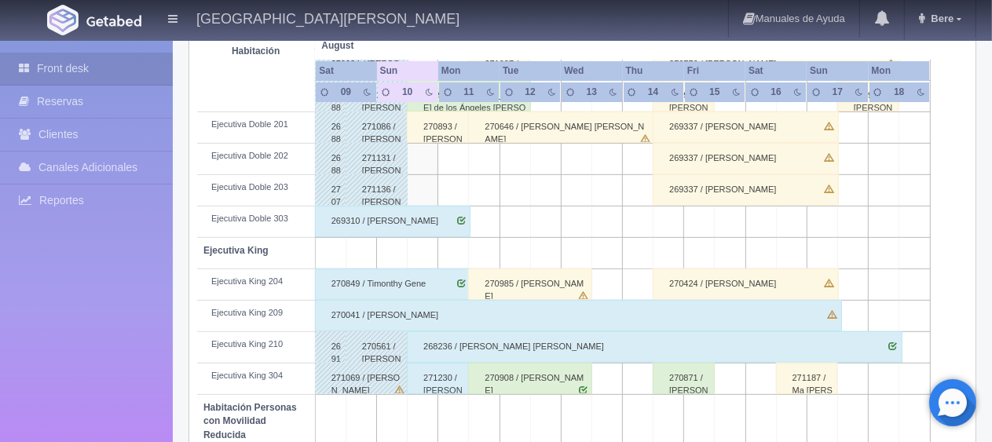
click at [462, 348] on div "268236 / [PERSON_NAME] [PERSON_NAME]" at bounding box center [654, 346] width 495 height 31
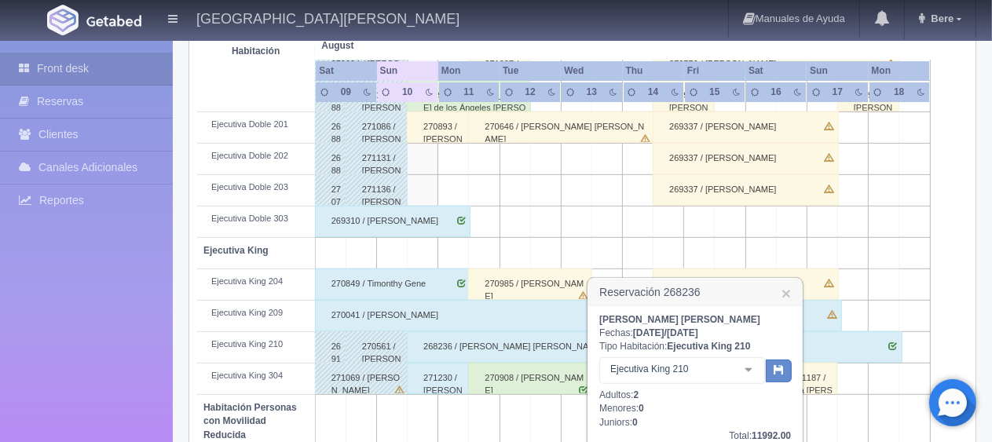
scroll to position [707, 0]
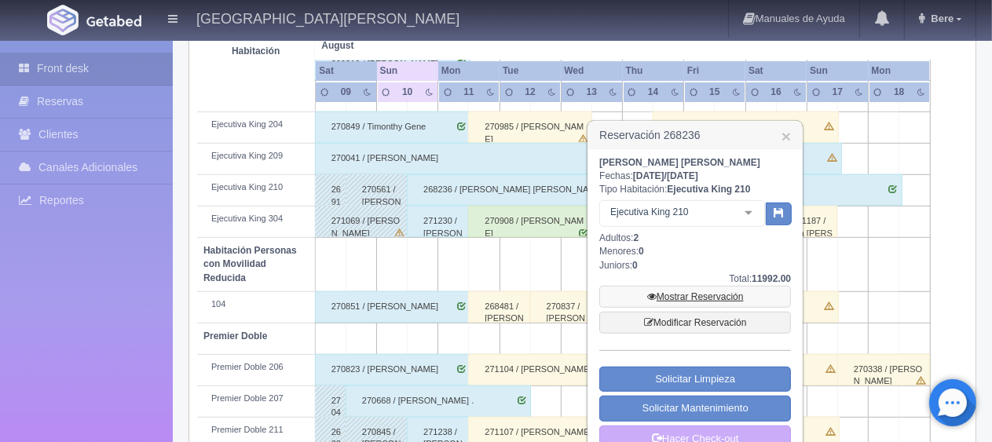
click at [697, 300] on link "Mostrar Reservación" at bounding box center [695, 297] width 192 height 22
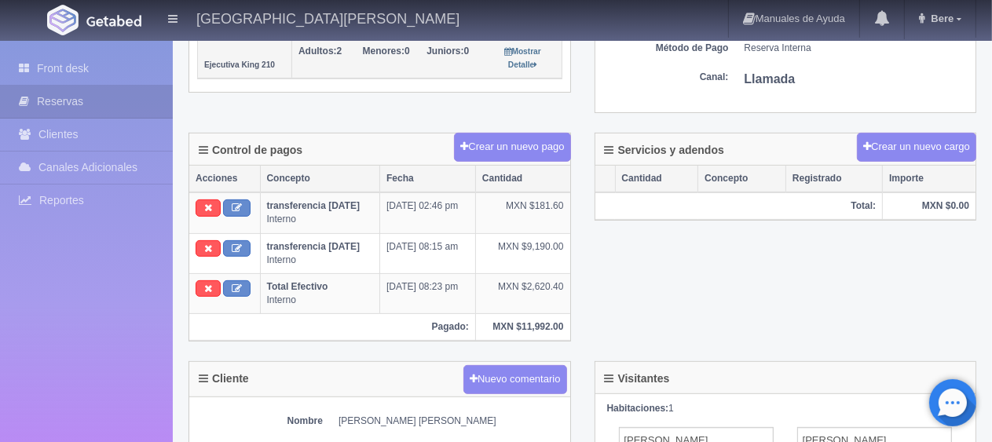
scroll to position [79, 0]
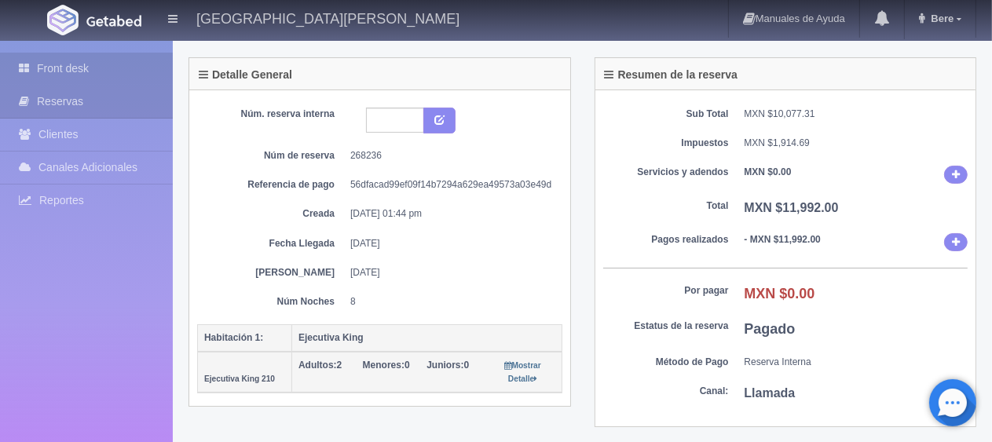
click at [129, 73] on link "Front desk" at bounding box center [86, 69] width 173 height 32
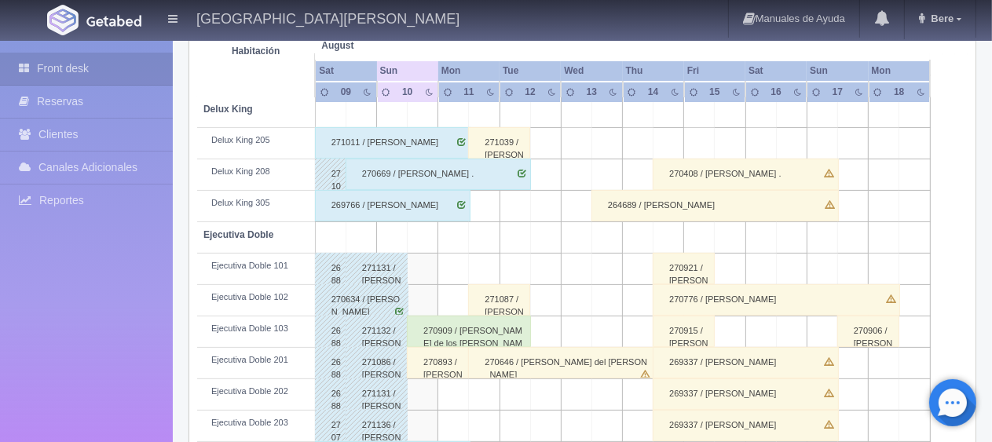
scroll to position [471, 0]
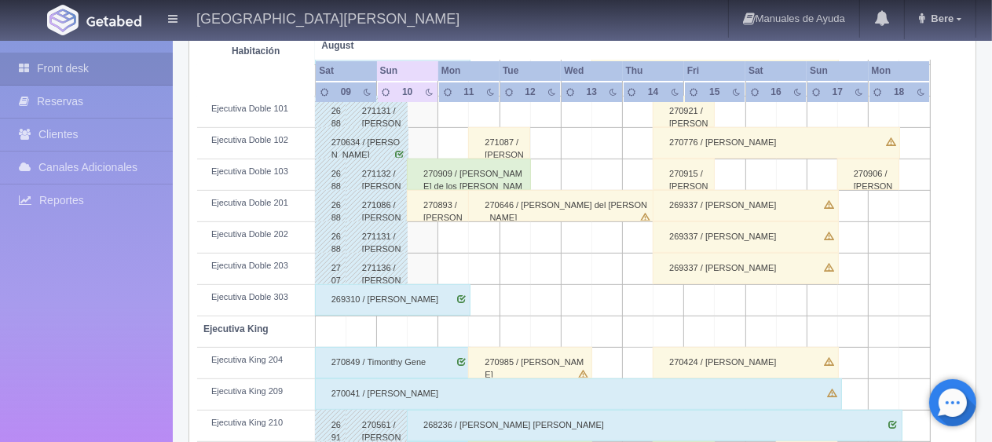
click at [434, 211] on div "270893 / Fatima Silva" at bounding box center [438, 205] width 62 height 31
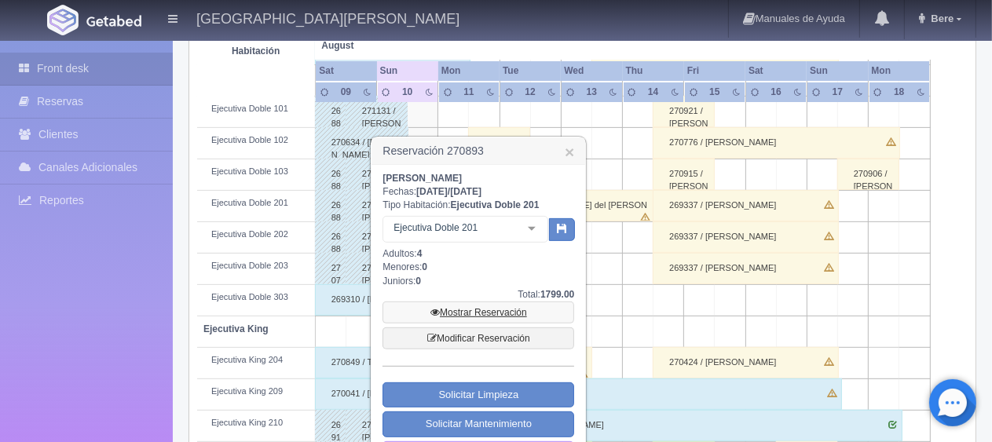
click at [478, 309] on link "Mostrar Reservación" at bounding box center [479, 313] width 192 height 22
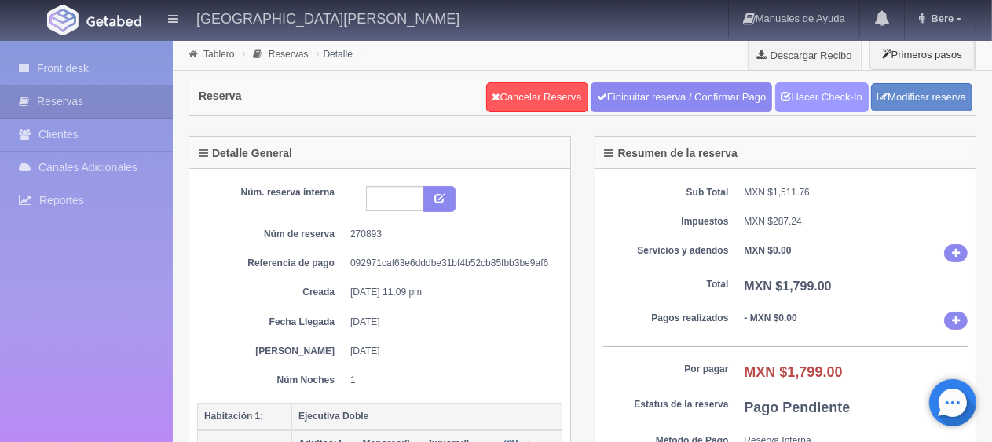
click at [798, 90] on link "Hacer Check-In" at bounding box center [821, 97] width 93 height 30
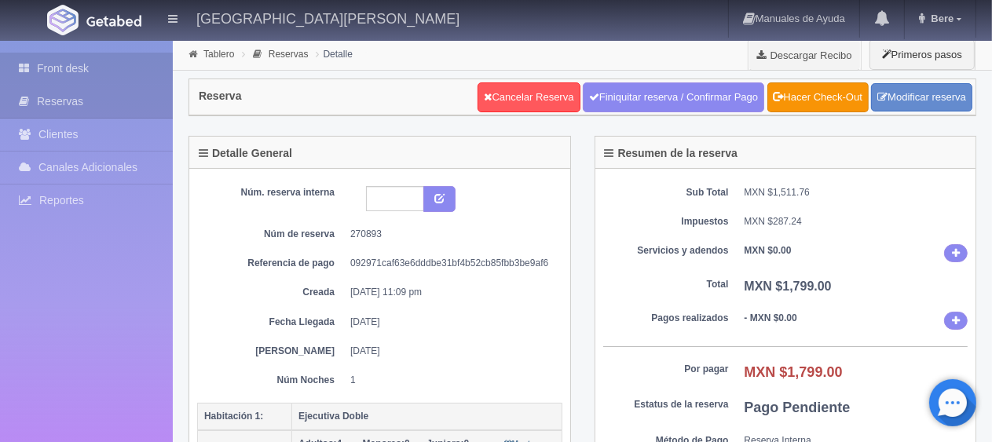
click at [106, 66] on link "Front desk" at bounding box center [86, 69] width 173 height 32
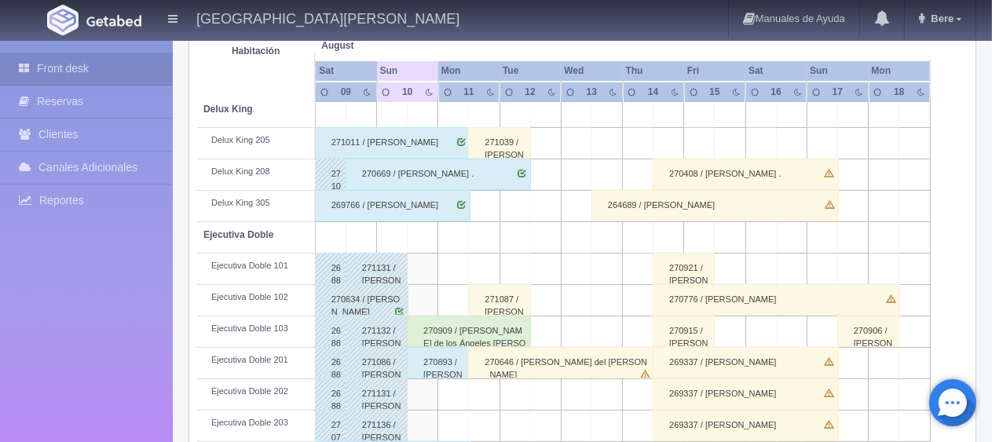
scroll to position [471, 0]
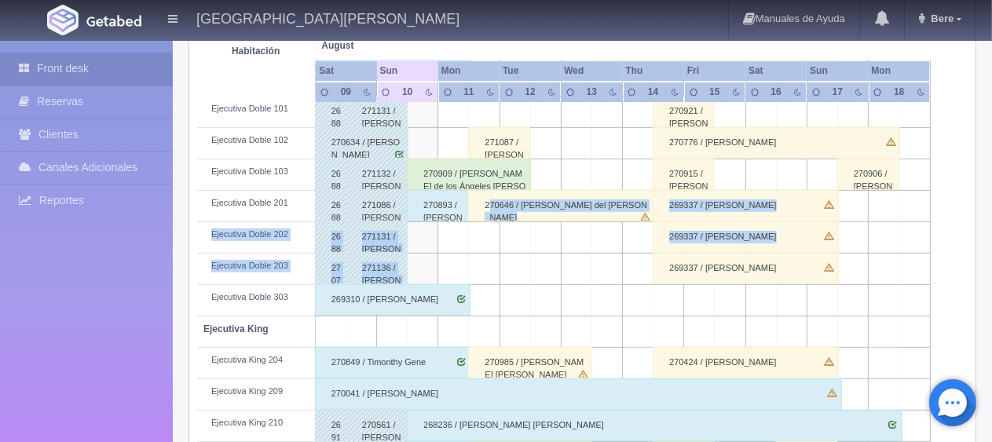
drag, startPoint x: 490, startPoint y: 206, endPoint x: 480, endPoint y: 252, distance: 47.5
click at [480, 252] on tbody "Delux King Delux King 205 271011 / Jose Arellano Alvarez 271039 / YAMAGISHI CHI…" at bounding box center [582, 359] width 771 height 839
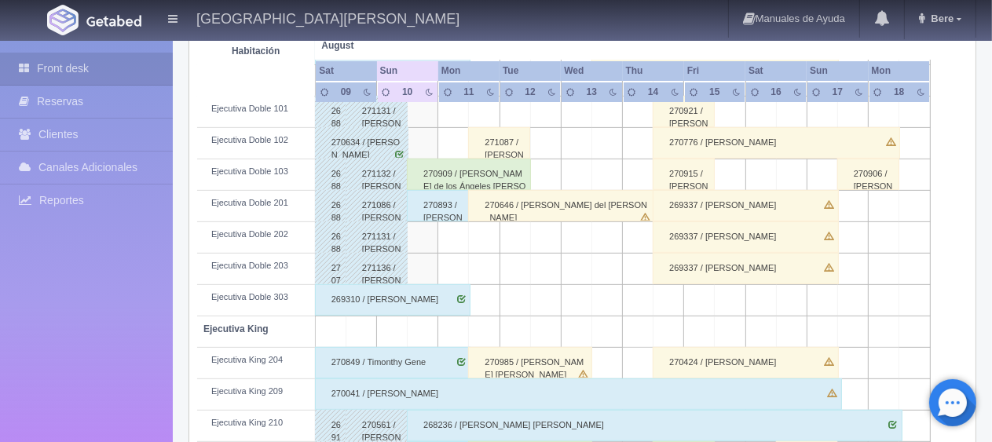
click at [443, 203] on div "270893 / Fatima Silva" at bounding box center [438, 205] width 62 height 31
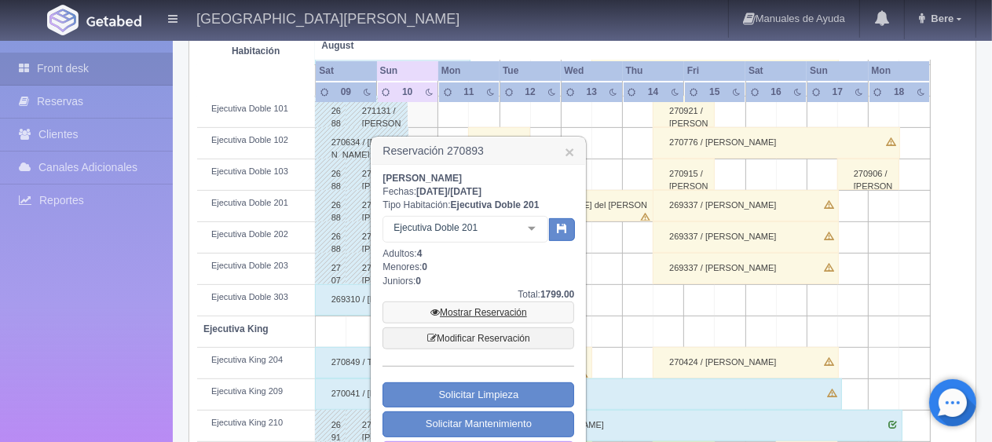
click at [463, 302] on link "Mostrar Reservación" at bounding box center [479, 313] width 192 height 22
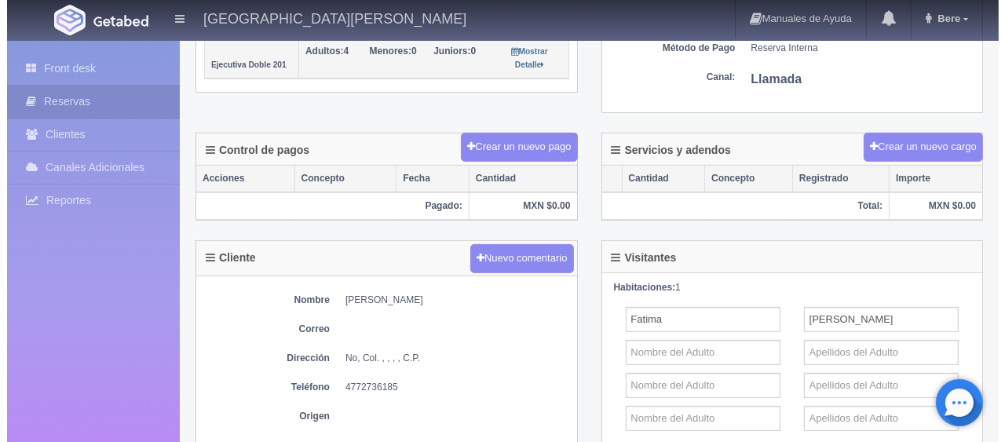
scroll to position [393, 0]
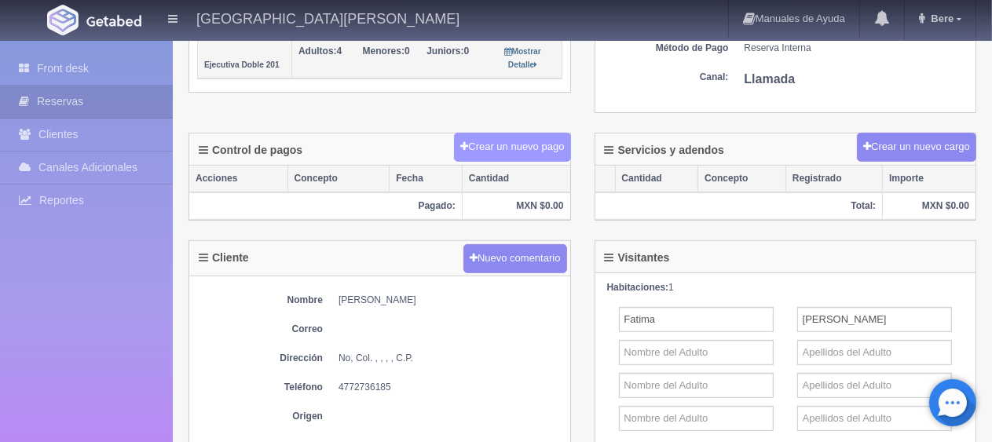
click at [543, 140] on button "Crear un nuevo pago" at bounding box center [512, 147] width 116 height 29
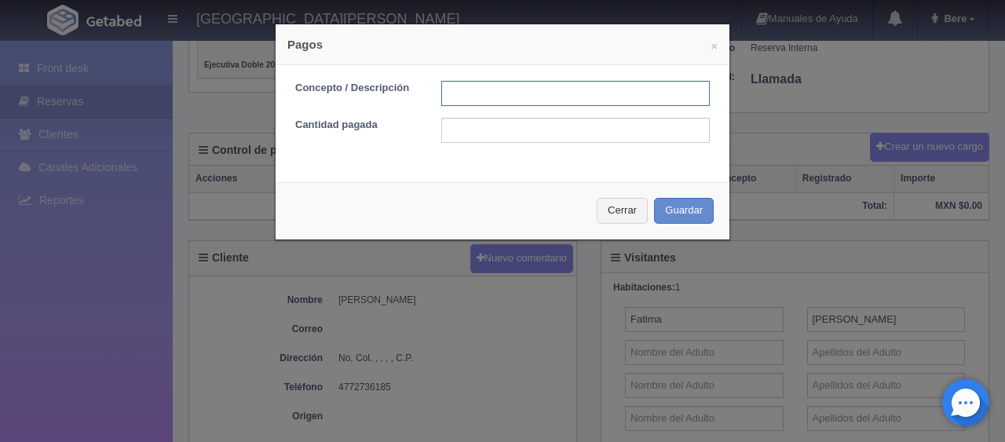
click at [500, 96] on input "text" at bounding box center [575, 93] width 269 height 25
type input "Total Tarjeta"
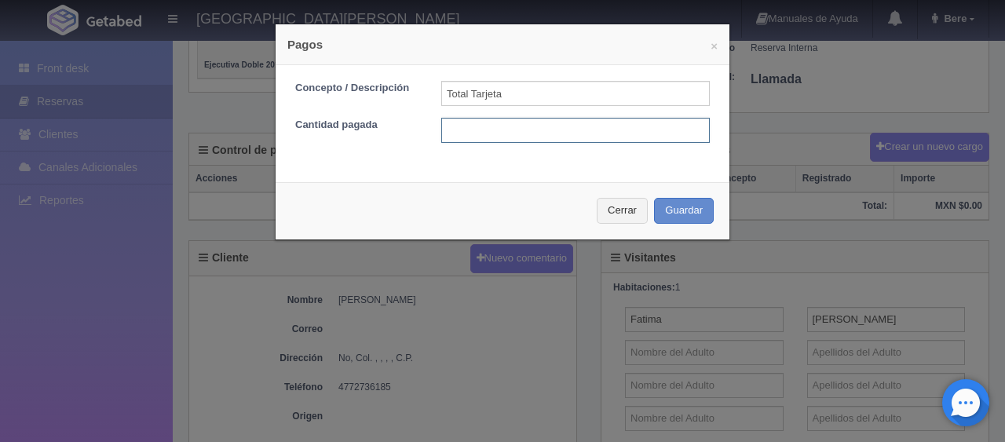
click at [537, 130] on input "text" at bounding box center [575, 130] width 269 height 25
type input "1799"
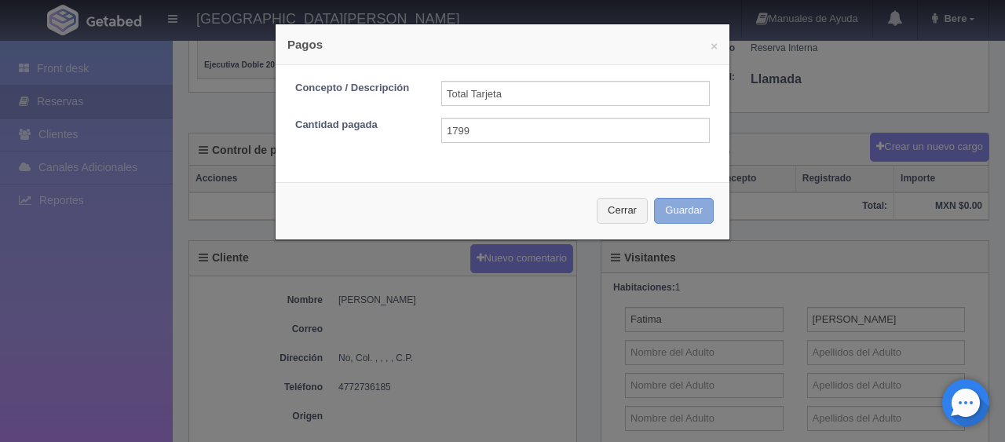
click at [683, 206] on button "Guardar" at bounding box center [684, 211] width 60 height 26
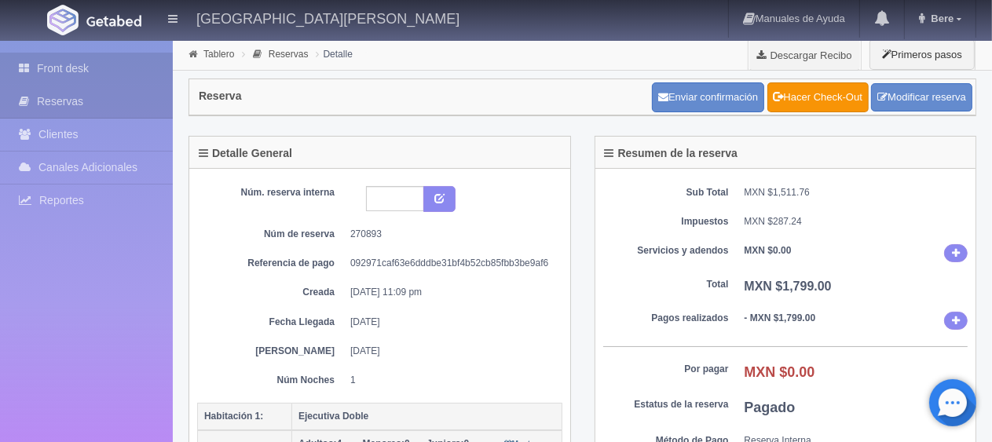
click at [84, 79] on link "Front desk" at bounding box center [86, 69] width 173 height 32
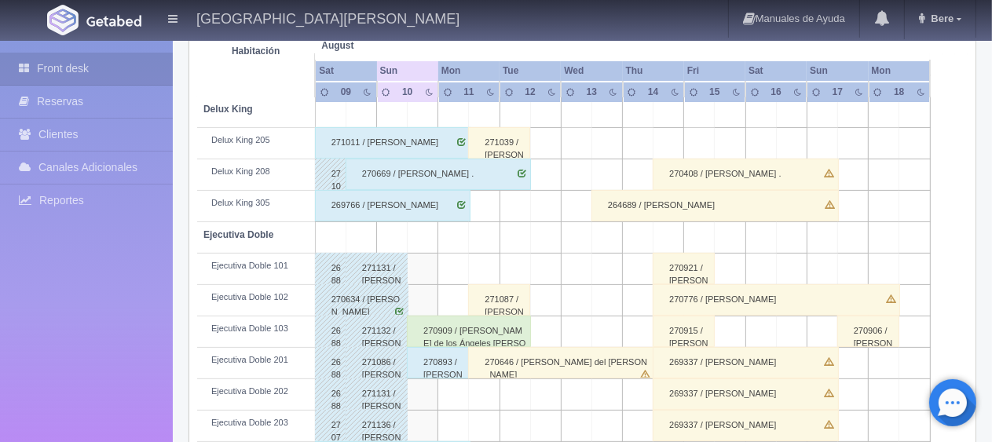
scroll to position [471, 0]
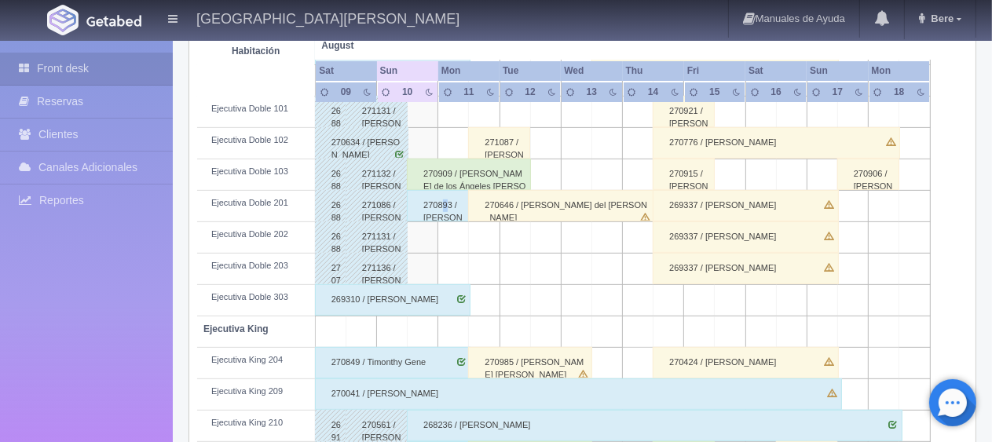
click at [445, 206] on div "270893 / [PERSON_NAME]" at bounding box center [438, 205] width 62 height 31
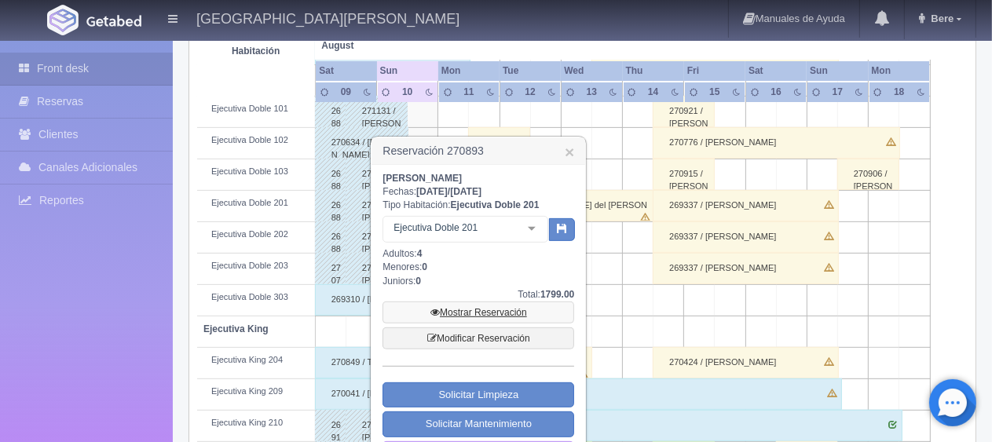
click at [478, 304] on link "Mostrar Reservación" at bounding box center [479, 313] width 192 height 22
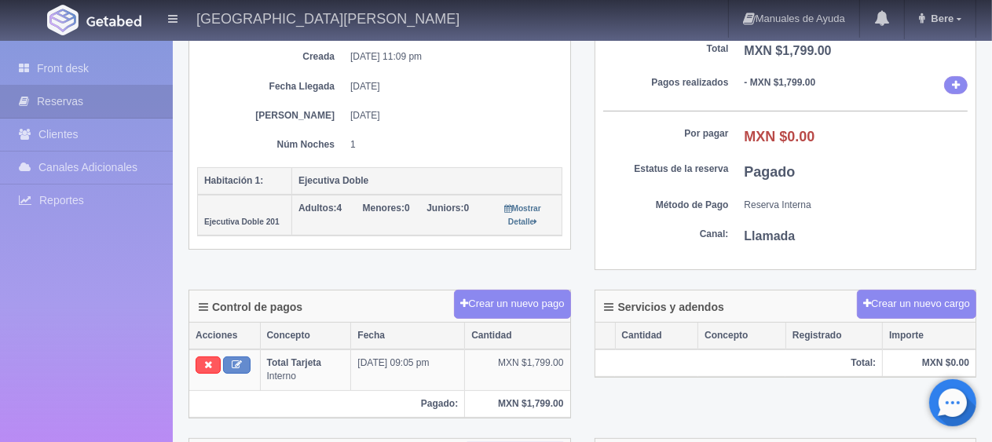
scroll to position [314, 0]
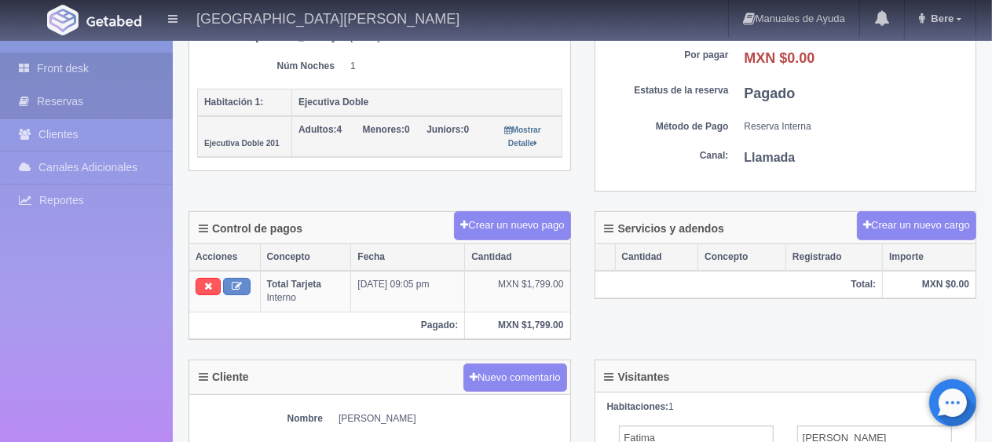
click at [103, 70] on link "Front desk" at bounding box center [86, 69] width 173 height 32
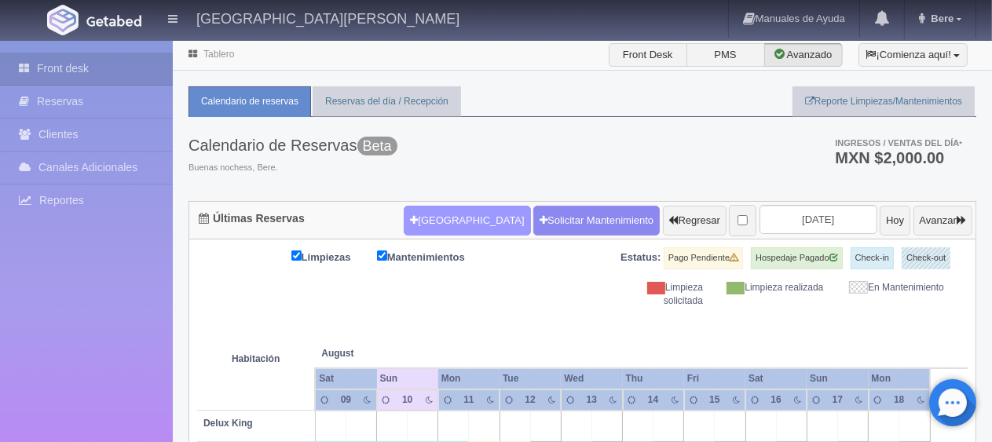
click at [424, 232] on button "Nueva Reserva" at bounding box center [467, 221] width 126 height 30
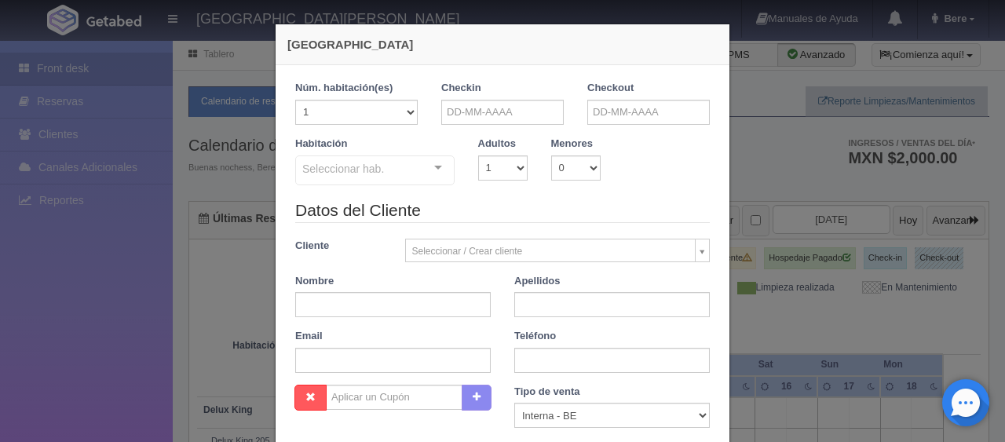
checkbox input "false"
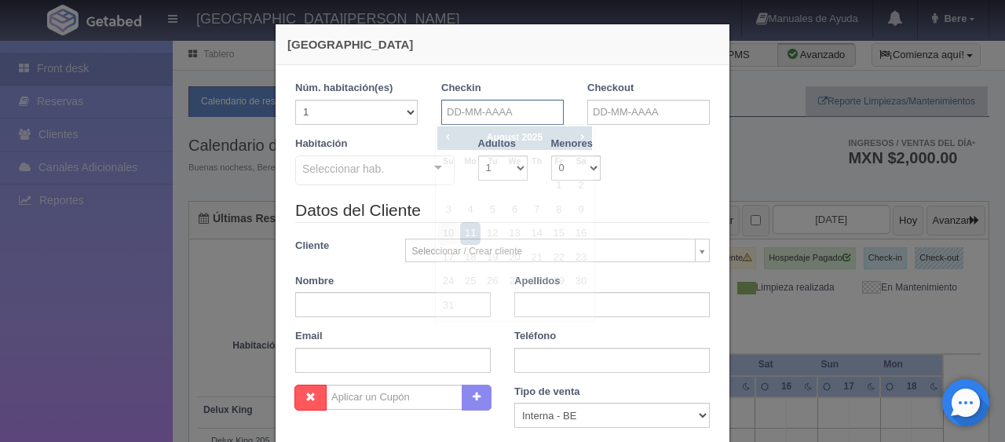
click at [487, 106] on input "text" at bounding box center [502, 112] width 123 height 25
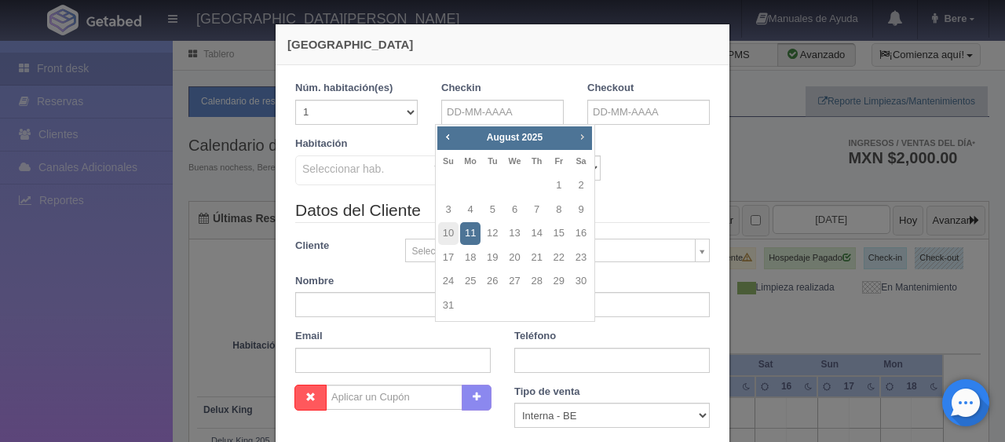
click at [587, 136] on span "Next" at bounding box center [582, 136] width 13 height 13
click at [470, 234] on link "15" at bounding box center [470, 233] width 20 height 23
type input "[DATE]"
checkbox input "false"
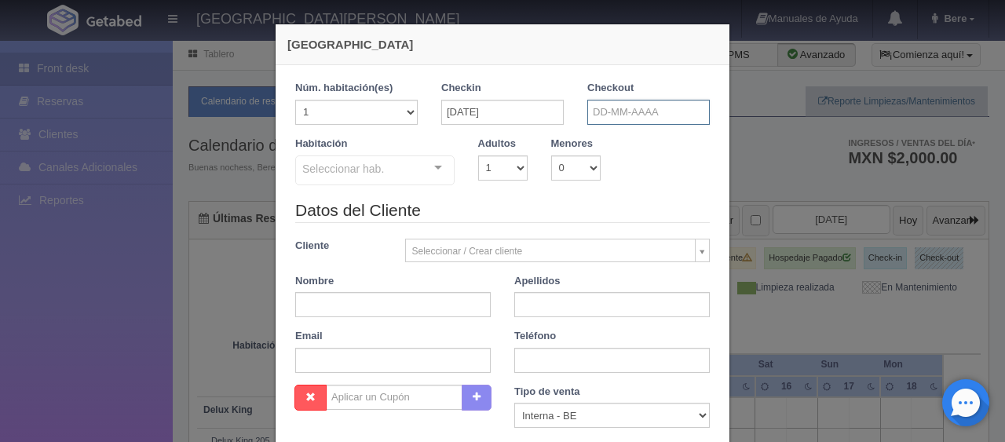
click at [591, 114] on input "text" at bounding box center [649, 112] width 123 height 25
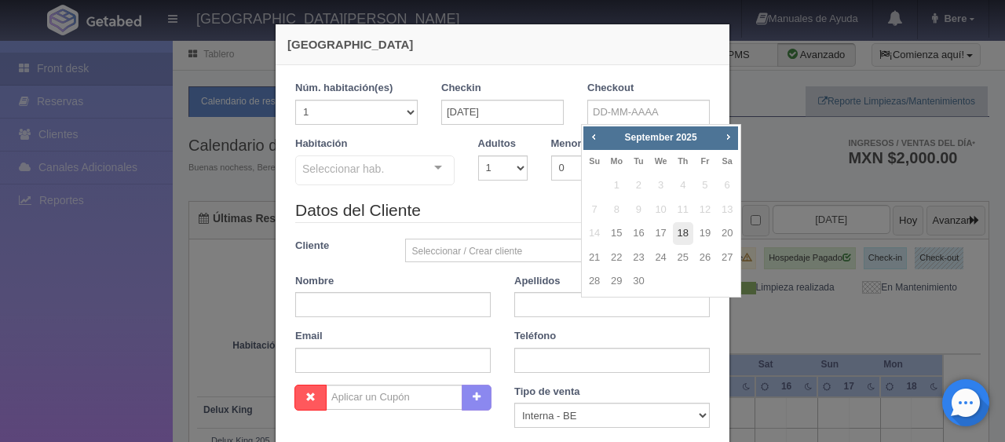
click at [679, 234] on link "18" at bounding box center [683, 233] width 20 height 23
type input "18-09-2025"
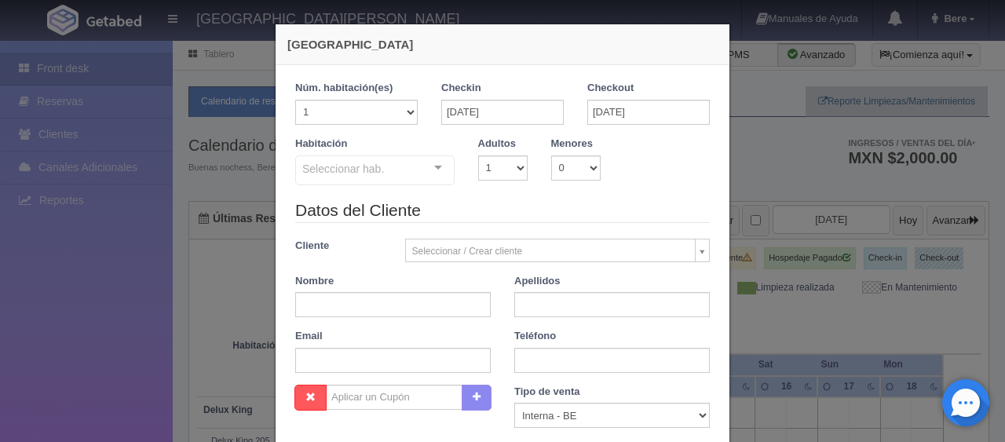
checkbox input "false"
click at [405, 306] on input "text" at bounding box center [393, 304] width 196 height 25
paste input "[PERSON_NAME]"
type input "[PERSON_NAME]"
click at [568, 303] on input "text" at bounding box center [612, 304] width 196 height 25
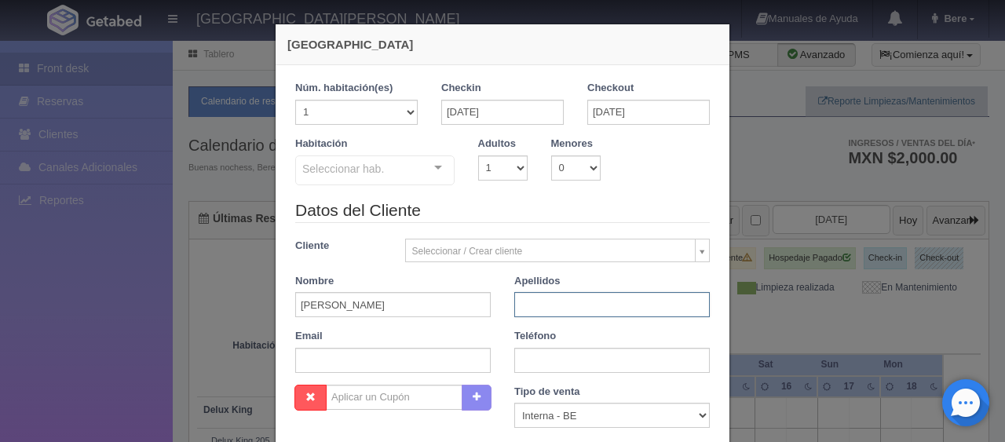
type input "."
click at [432, 169] on div at bounding box center [438, 168] width 31 height 24
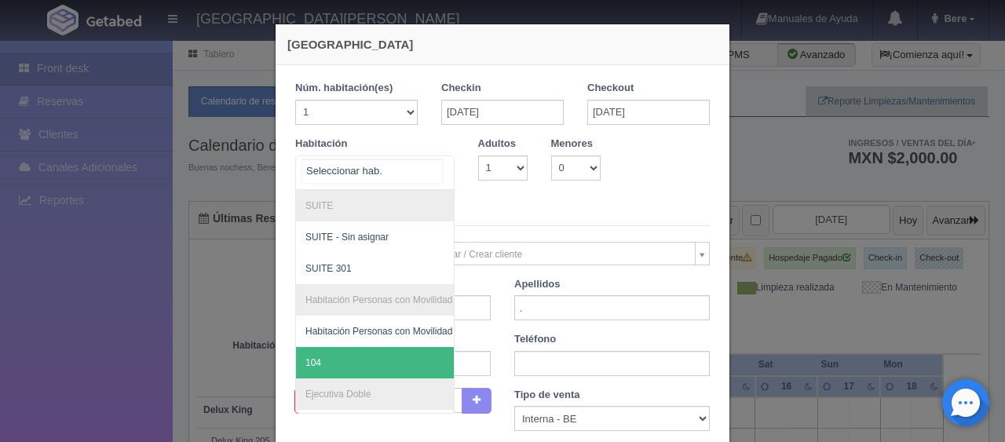
click at [388, 354] on span "104" at bounding box center [428, 362] width 264 height 31
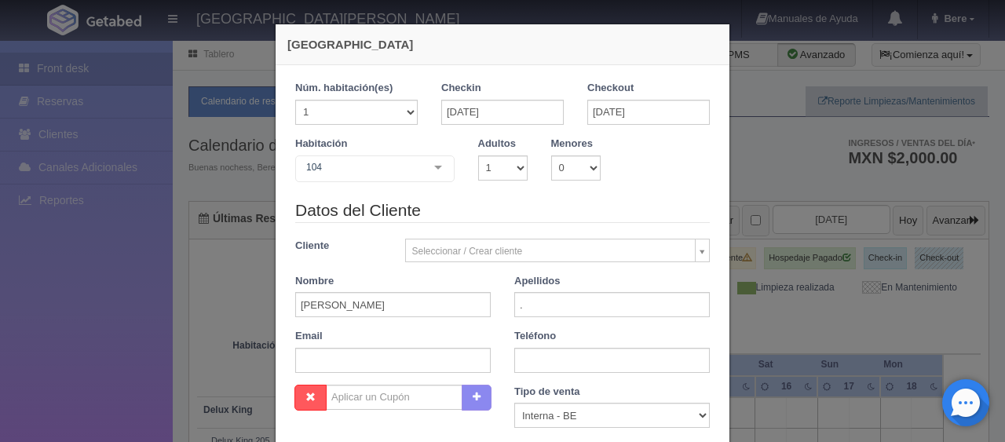
checkbox input "false"
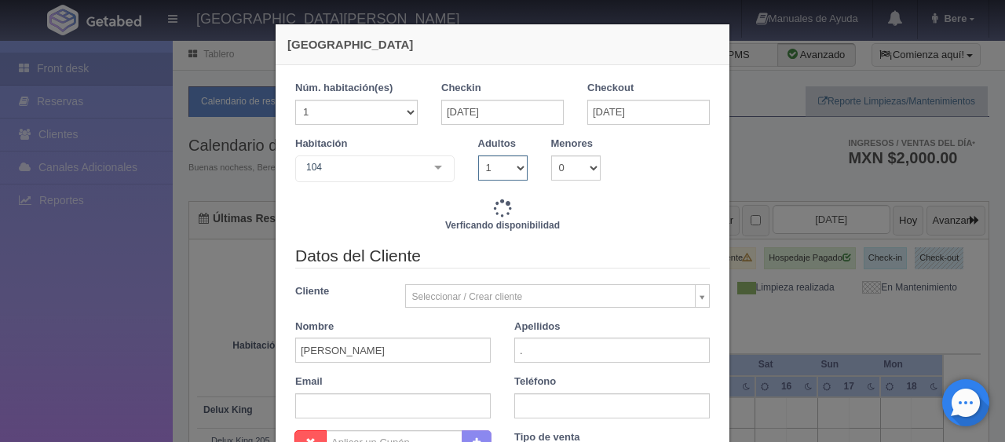
click at [493, 169] on select "1 2 3 4 5 6 7 8 9 10" at bounding box center [502, 168] width 49 height 25
select select "2"
click at [478, 156] on select "1 2 3 4 5 6 7 8 9 10" at bounding box center [502, 168] width 49 height 25
type input "3897.00"
checkbox input "false"
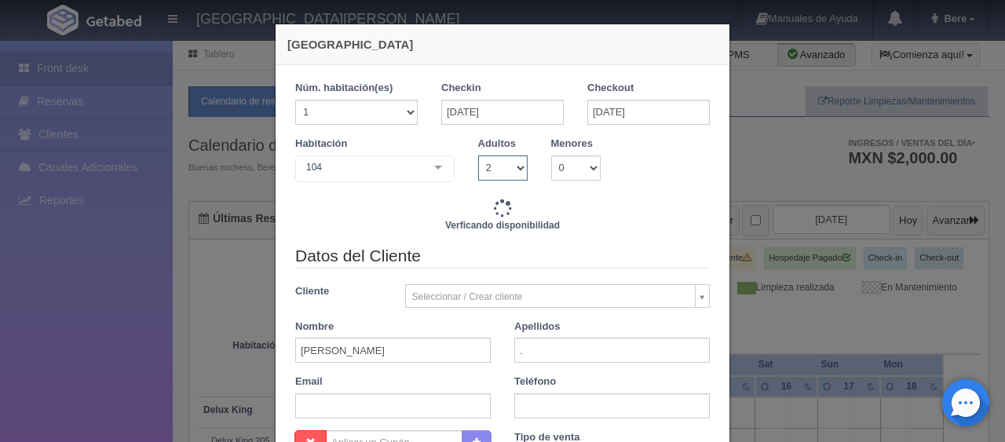
checkbox input "false"
type input "4647.00"
checkbox input "false"
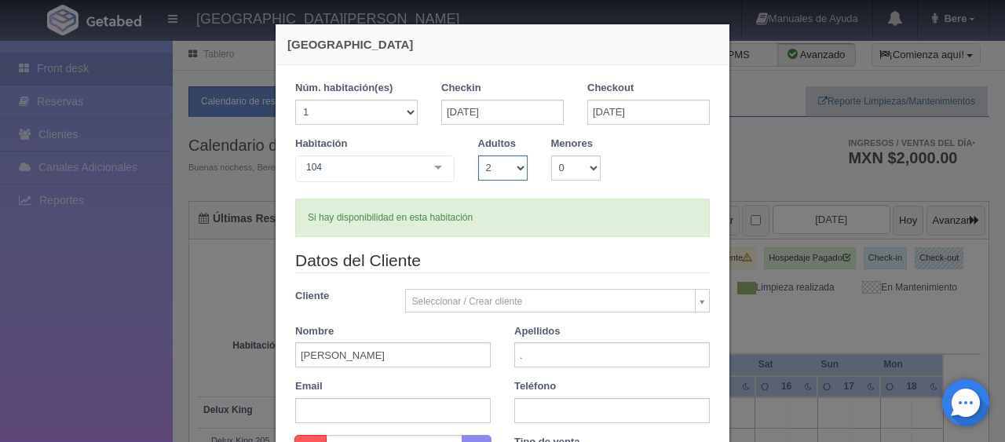
scroll to position [157, 0]
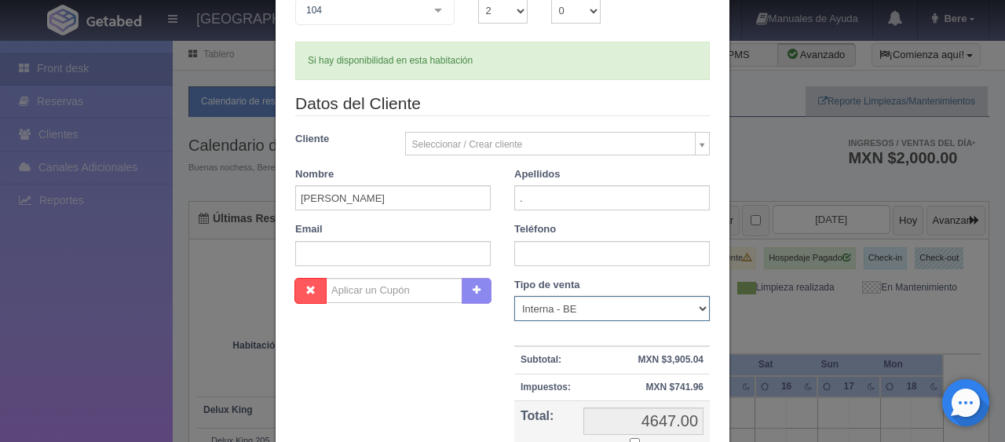
click at [594, 315] on select "Correo Electronico Interna - BE Llamada OTA Externa Otro WALK IN" at bounding box center [612, 308] width 196 height 25
select select "extota"
click at [514, 296] on select "Correo Electronico Interna - BE Llamada OTA Externa Otro WALK IN" at bounding box center [612, 308] width 196 height 25
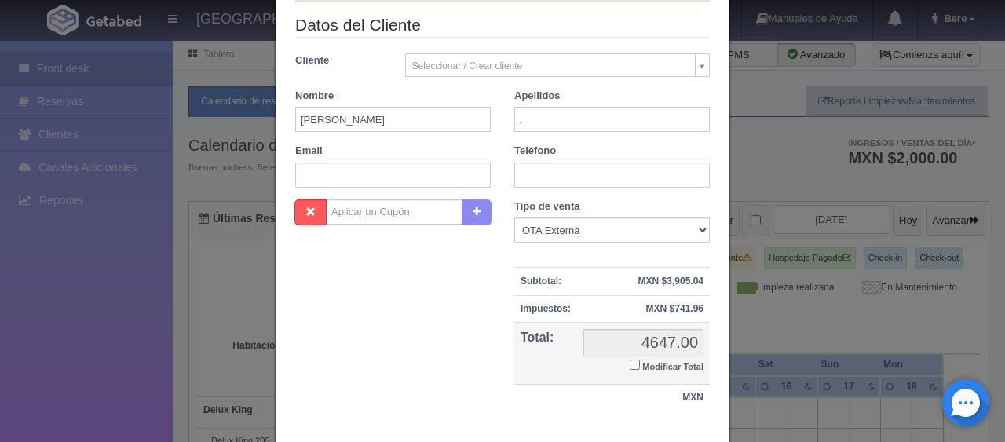
click at [643, 366] on small "Modificar Total" at bounding box center [673, 366] width 61 height 9
click at [638, 366] on input "Modificar Total" at bounding box center [635, 365] width 10 height 10
checkbox input "true"
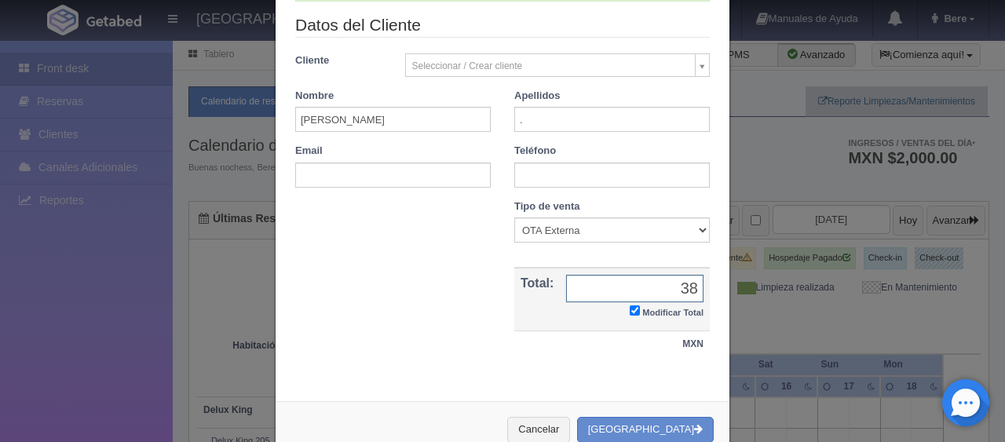
click at [691, 286] on input "38" at bounding box center [634, 288] width 137 height 27
type input "3884.76"
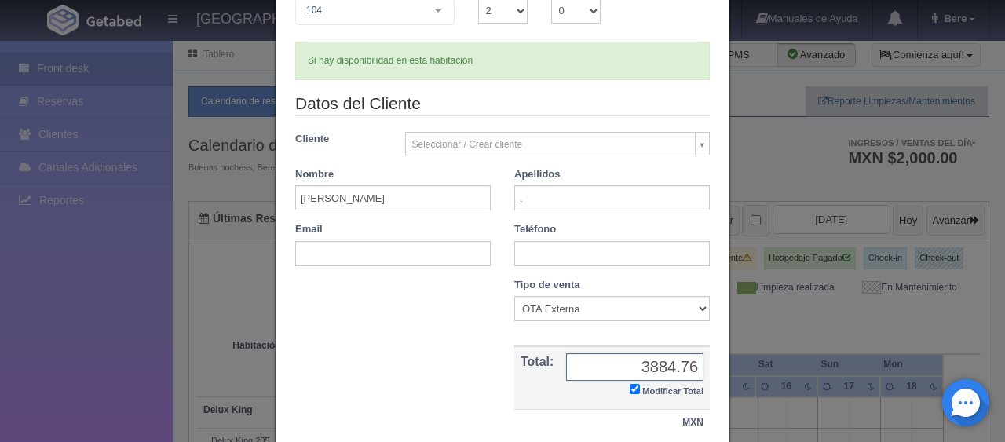
scroll to position [273, 0]
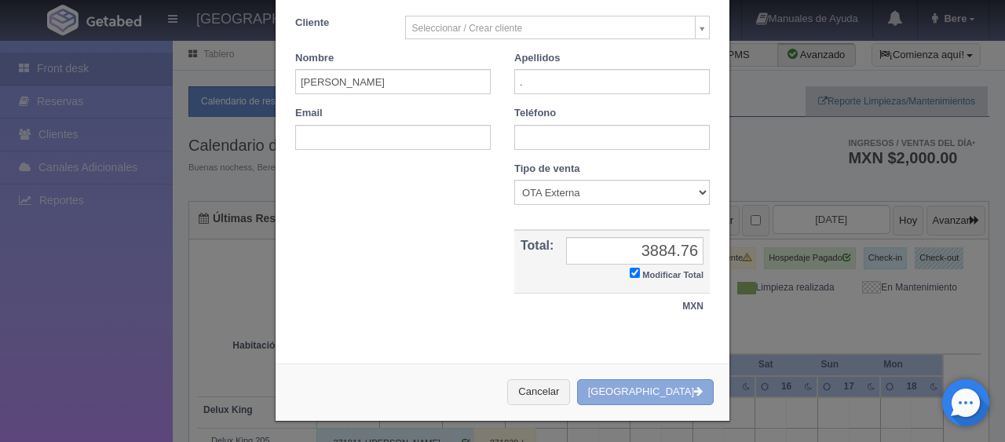
click at [656, 384] on button "[GEOGRAPHIC_DATA]" at bounding box center [645, 392] width 137 height 26
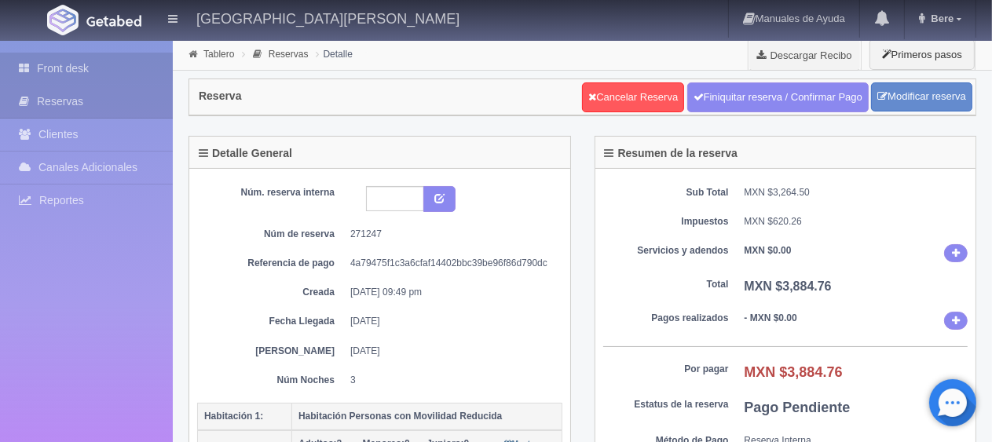
click at [47, 64] on link "Front desk" at bounding box center [86, 69] width 173 height 32
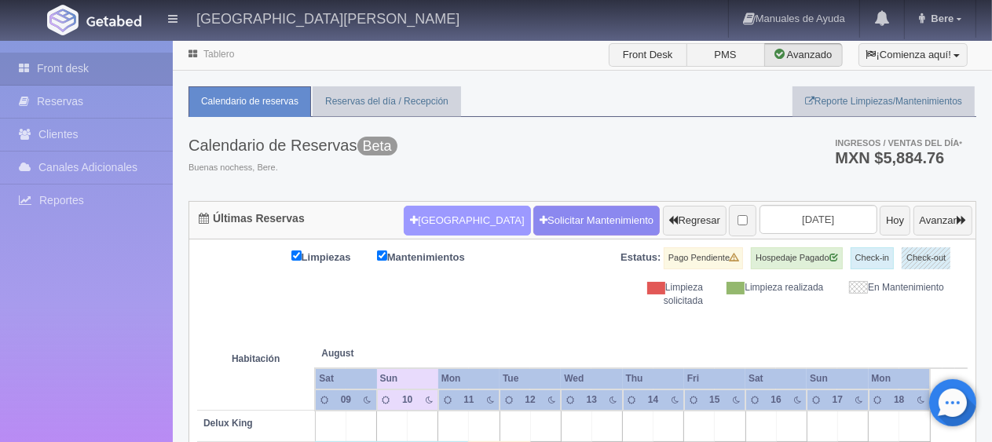
click at [448, 225] on button "[GEOGRAPHIC_DATA]" at bounding box center [467, 221] width 126 height 30
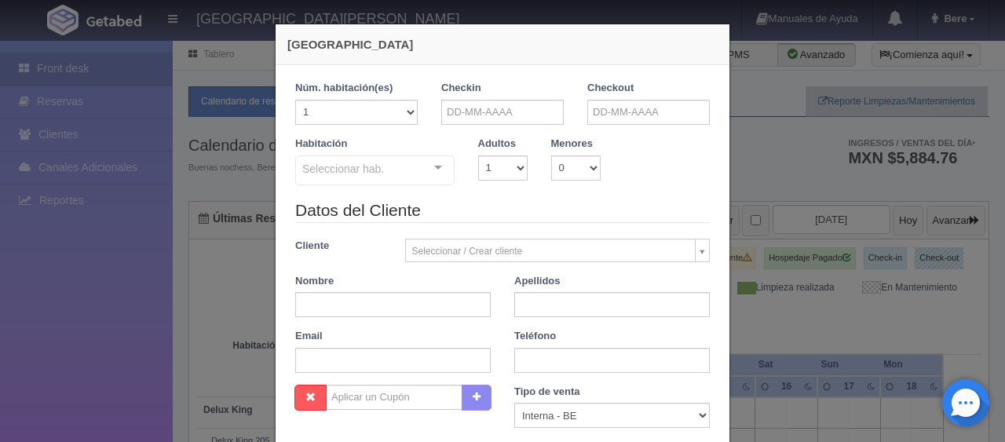
checkbox input "false"
click at [484, 114] on input "text" at bounding box center [502, 112] width 123 height 25
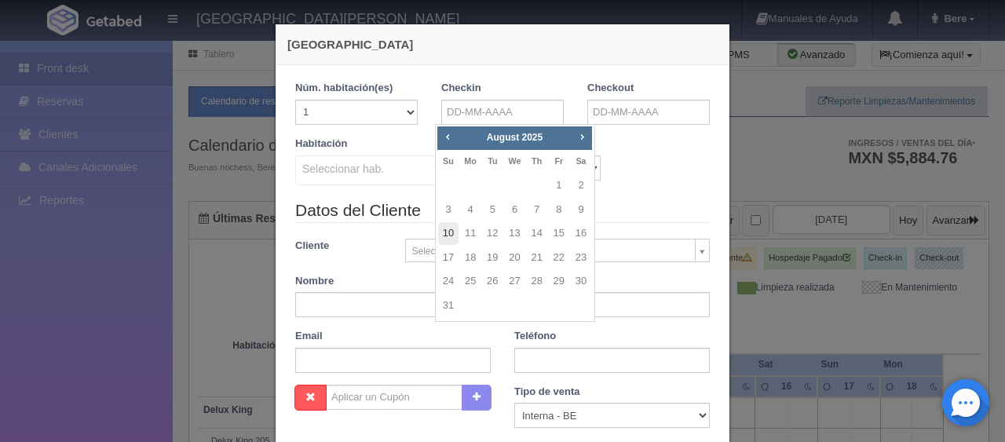
click at [450, 240] on link "10" at bounding box center [448, 233] width 20 height 23
type input "10-08-2025"
checkbox input "false"
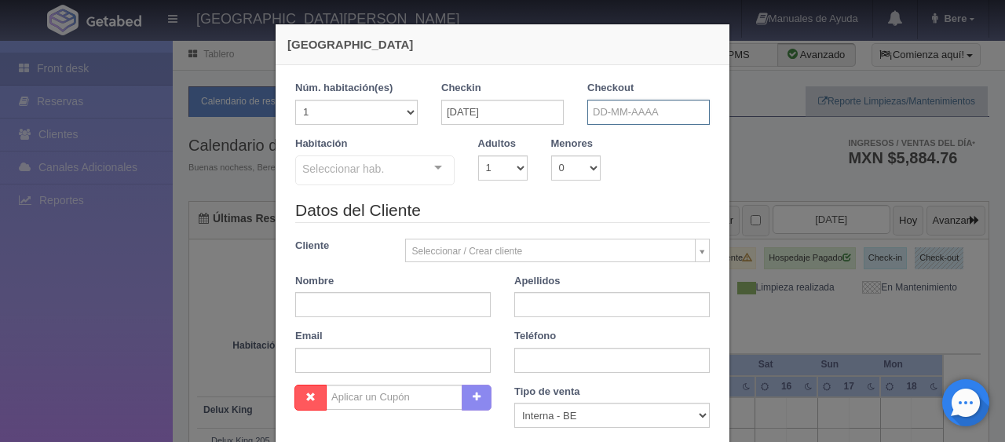
click at [613, 103] on input "text" at bounding box center [649, 112] width 123 height 25
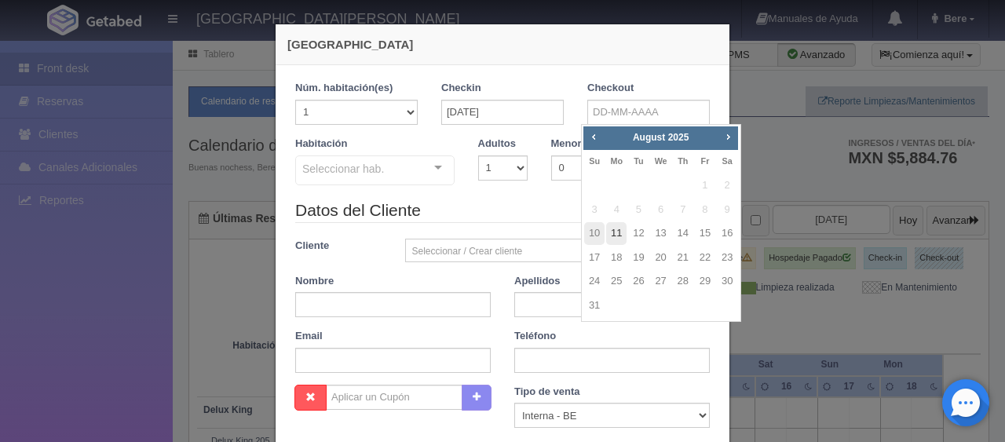
click at [618, 237] on link "11" at bounding box center [616, 233] width 20 height 23
type input "11-08-2025"
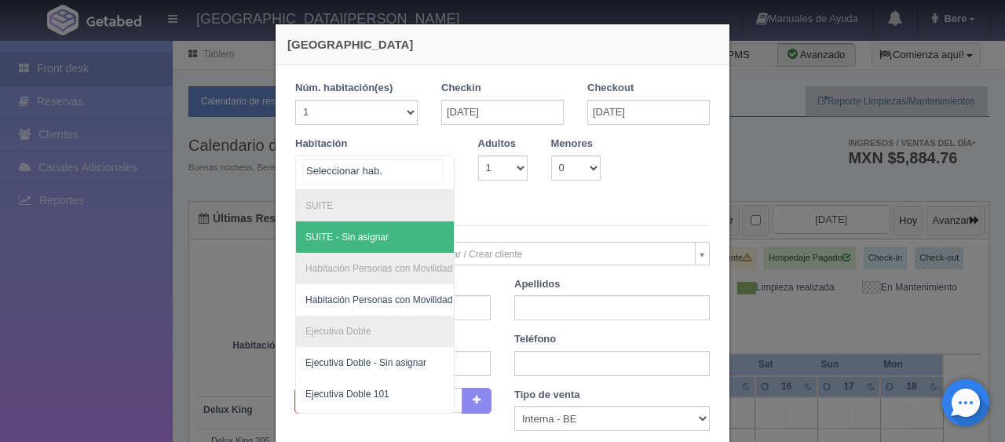
click at [415, 170] on div at bounding box center [374, 173] width 159 height 35
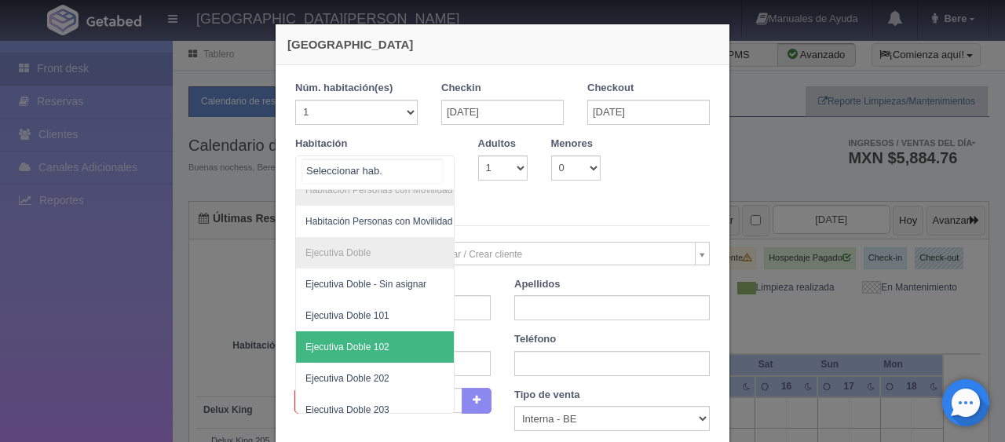
scroll to position [157, 0]
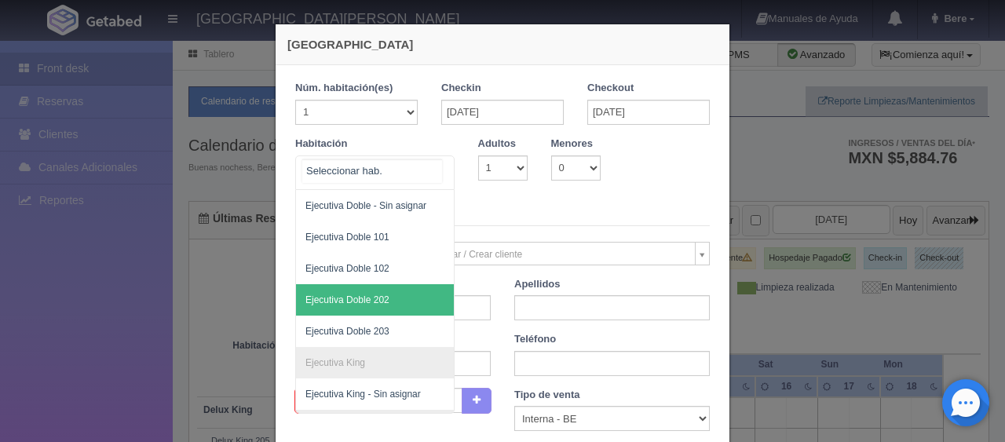
click at [366, 300] on span "Ejecutiva Doble 202" at bounding box center [348, 300] width 84 height 11
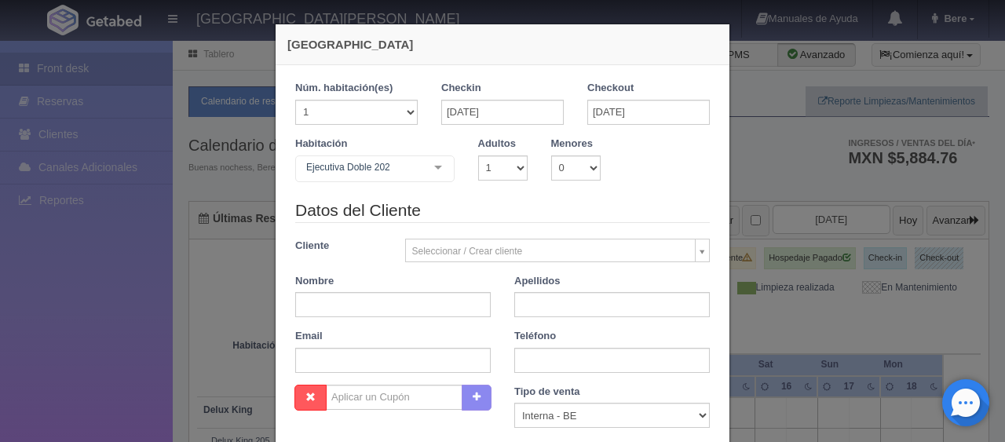
checkbox input "false"
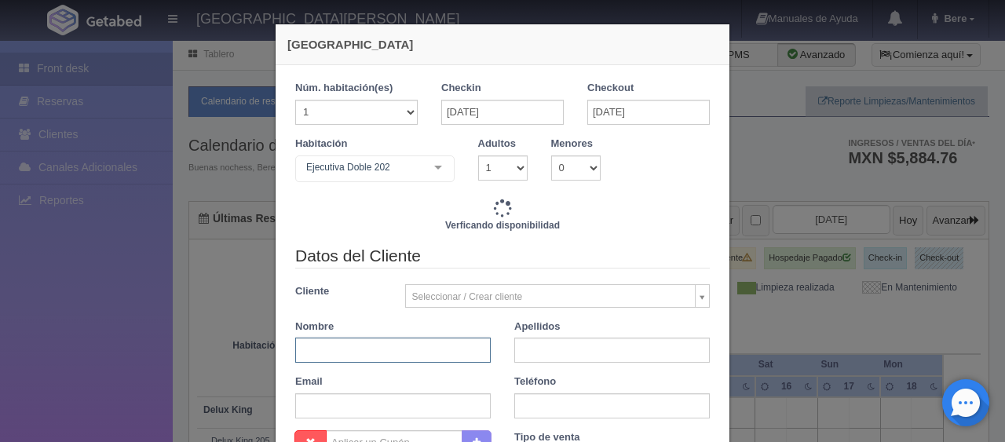
type input "1299.00"
checkbox input "false"
click at [412, 345] on input "text" at bounding box center [393, 350] width 196 height 25
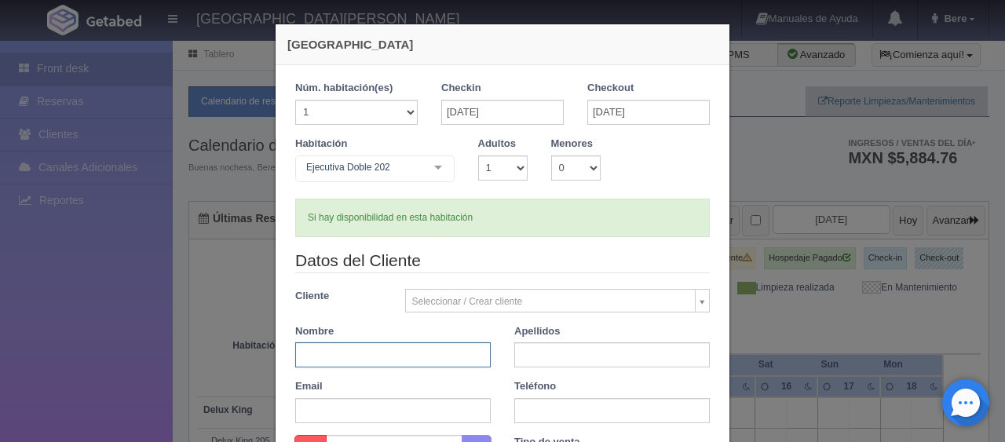
click at [404, 356] on input "text" at bounding box center [393, 354] width 196 height 25
click at [321, 351] on input "olga Vladez" at bounding box center [393, 354] width 196 height 25
click at [298, 356] on input "olga ladez" at bounding box center [393, 354] width 196 height 25
type input "O.lga ladez"
click at [529, 357] on input "text" at bounding box center [612, 354] width 196 height 25
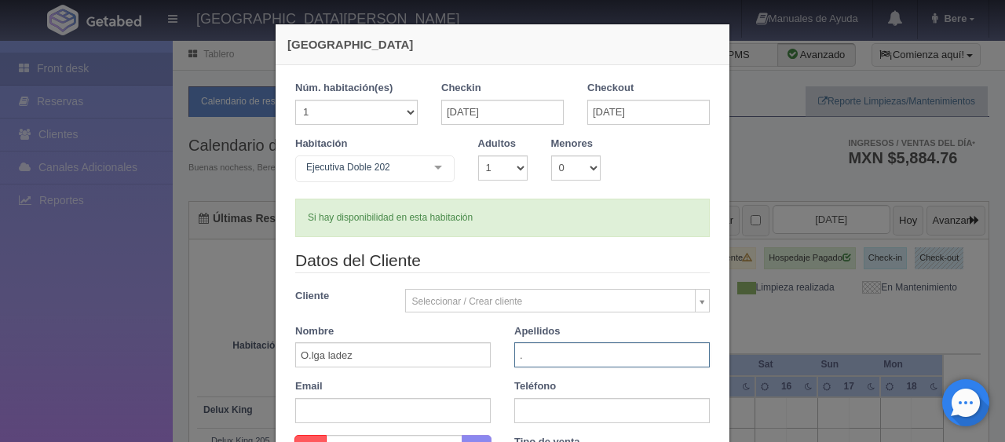
type input "."
click at [320, 353] on input "O.lga ladez" at bounding box center [393, 354] width 196 height 25
click at [303, 357] on input "O.lga ladez" at bounding box center [393, 354] width 196 height 25
click at [318, 358] on input "Olga ladez" at bounding box center [393, 354] width 196 height 25
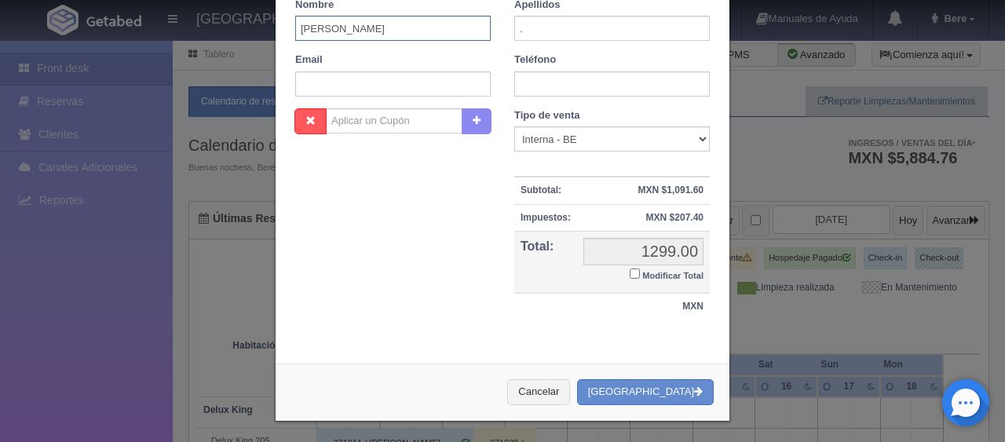
scroll to position [13, 0]
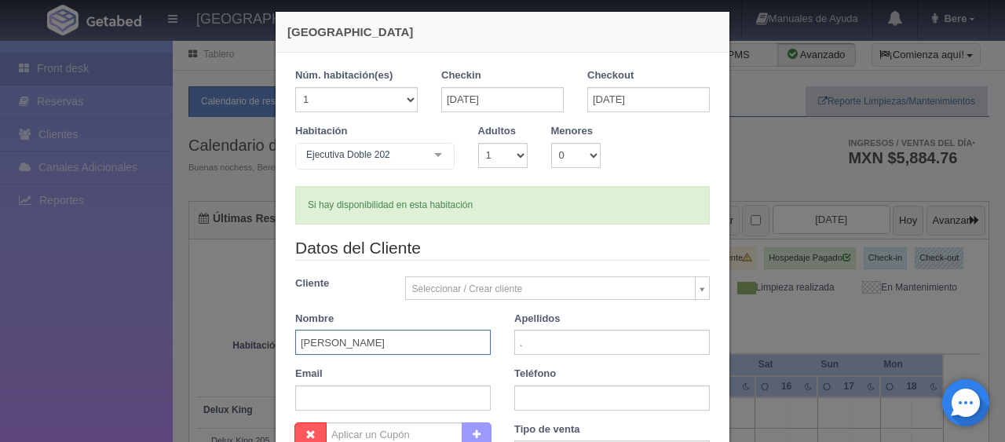
type input "Olga valadez"
drag, startPoint x: 467, startPoint y: 438, endPoint x: 434, endPoint y: 265, distance: 176.1
click at [434, 265] on div "Datos del Cliente Cliente Seleccionar / Crear cliente Nuevo Cliente Adriana Nav…" at bounding box center [503, 329] width 438 height 186
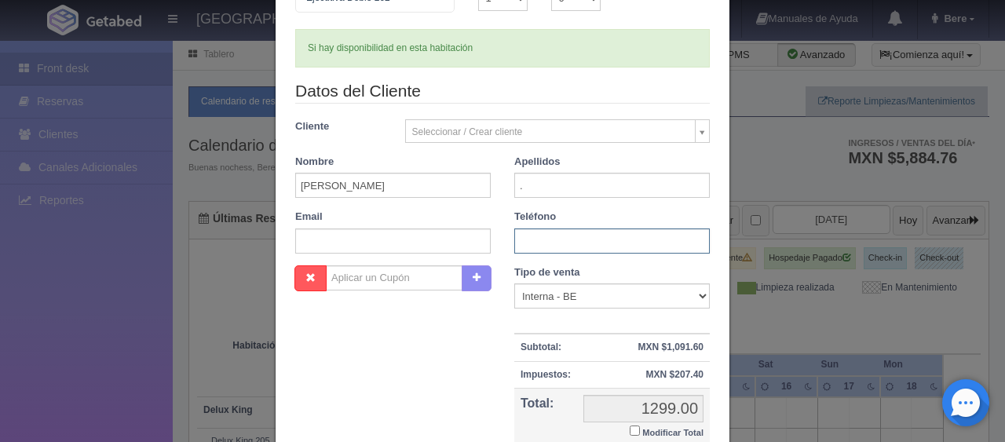
click at [529, 240] on input "text" at bounding box center [612, 241] width 196 height 25
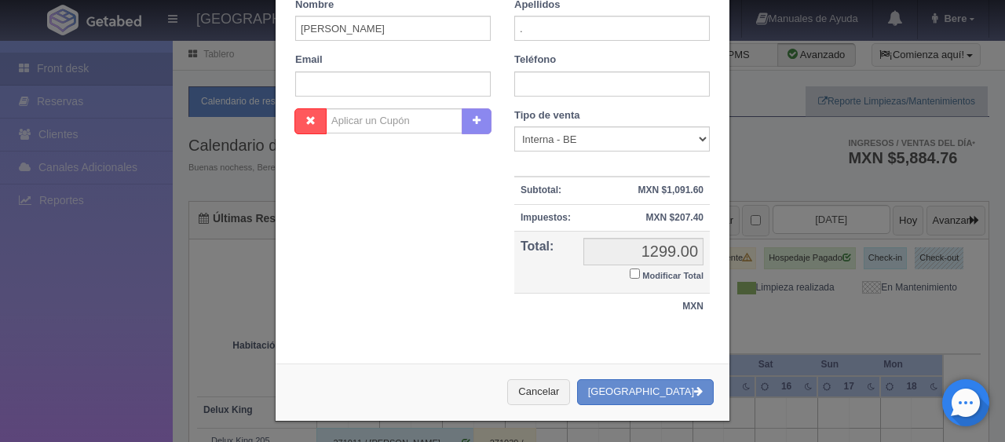
click at [476, 344] on div "1 Núm. habitación(es) 1 2 3 4 5 6 7 8 9 10 11 12 13 14 15 16 17 18 19 20 Checki…" at bounding box center [503, 44] width 454 height 613
click at [669, 401] on button "[GEOGRAPHIC_DATA]" at bounding box center [645, 392] width 137 height 26
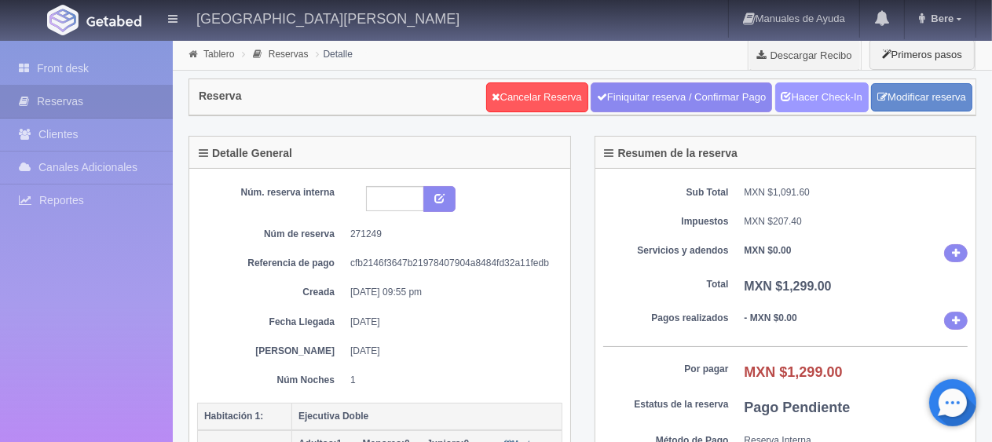
click at [782, 93] on icon at bounding box center [787, 95] width 10 height 10
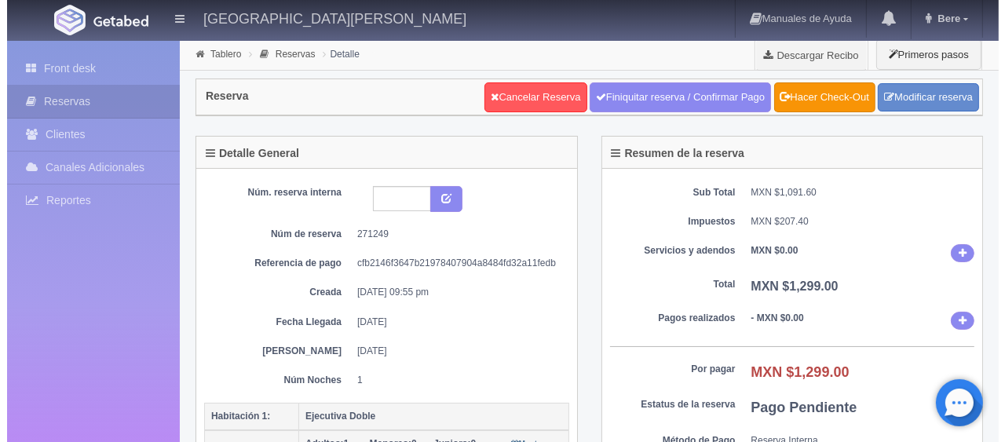
scroll to position [236, 0]
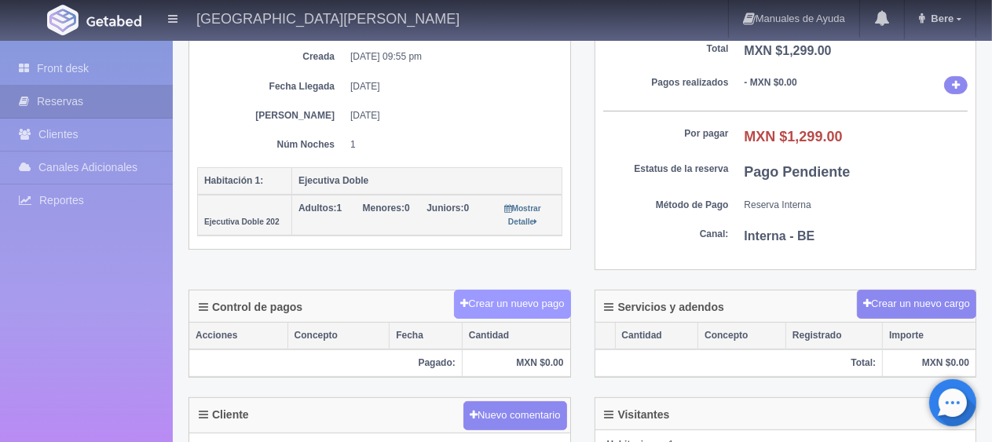
click at [511, 304] on button "Crear un nuevo pago" at bounding box center [512, 304] width 116 height 29
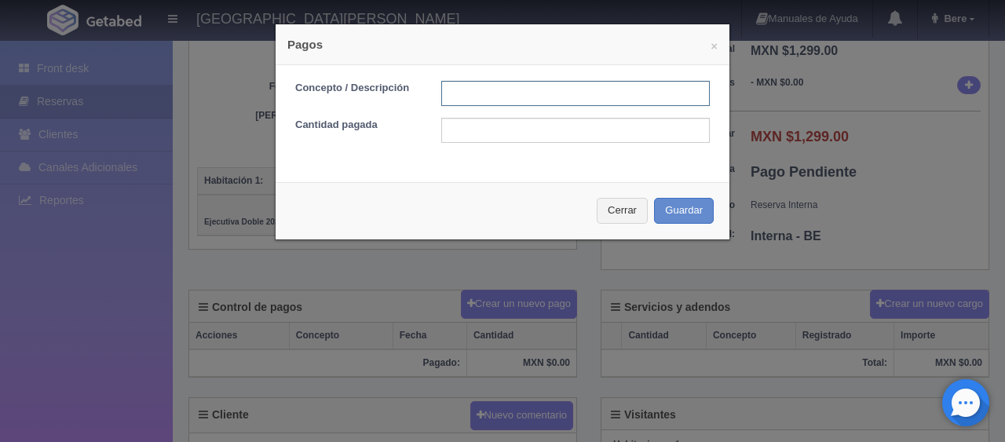
click at [469, 82] on input "text" at bounding box center [575, 93] width 269 height 25
type input "Total Efectivo"
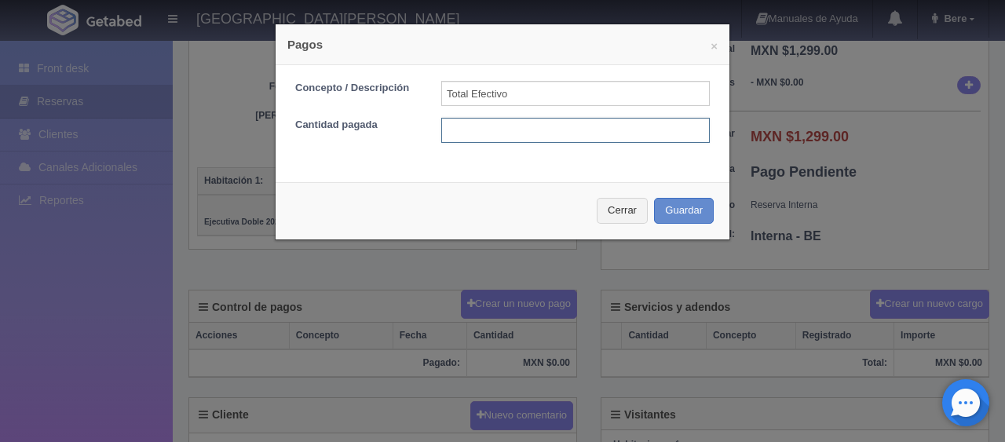
click at [503, 135] on input "text" at bounding box center [575, 130] width 269 height 25
type input "1299"
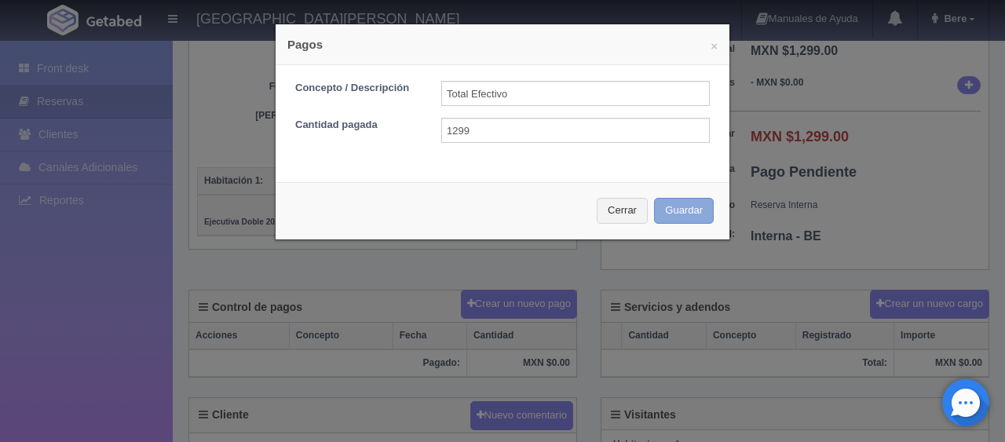
click at [688, 206] on button "Guardar" at bounding box center [684, 211] width 60 height 26
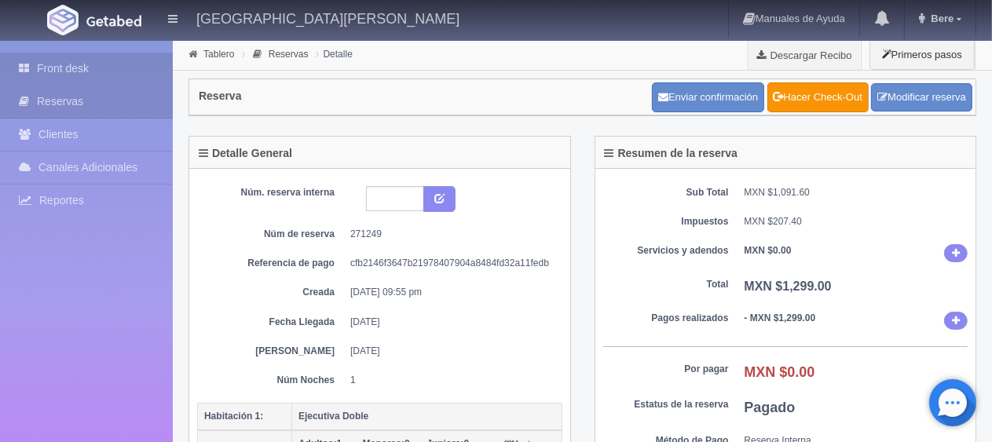
click at [93, 77] on link "Front desk" at bounding box center [86, 69] width 173 height 32
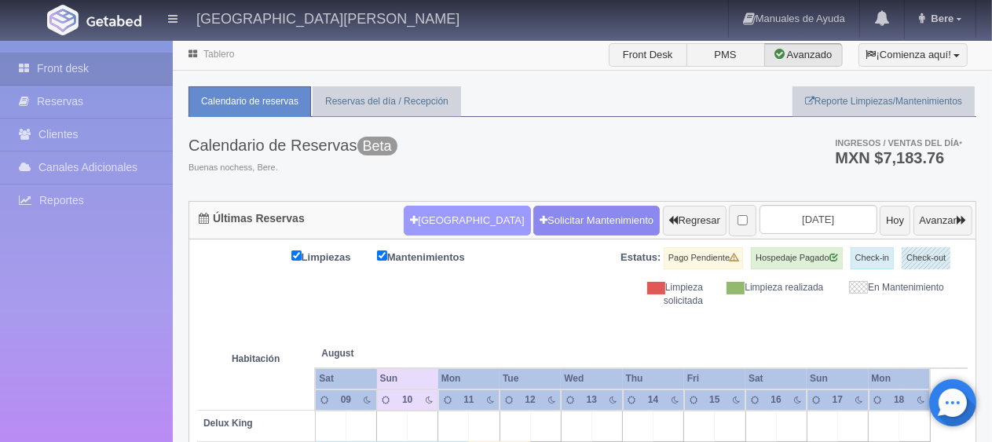
click at [466, 225] on button "[GEOGRAPHIC_DATA]" at bounding box center [467, 221] width 126 height 30
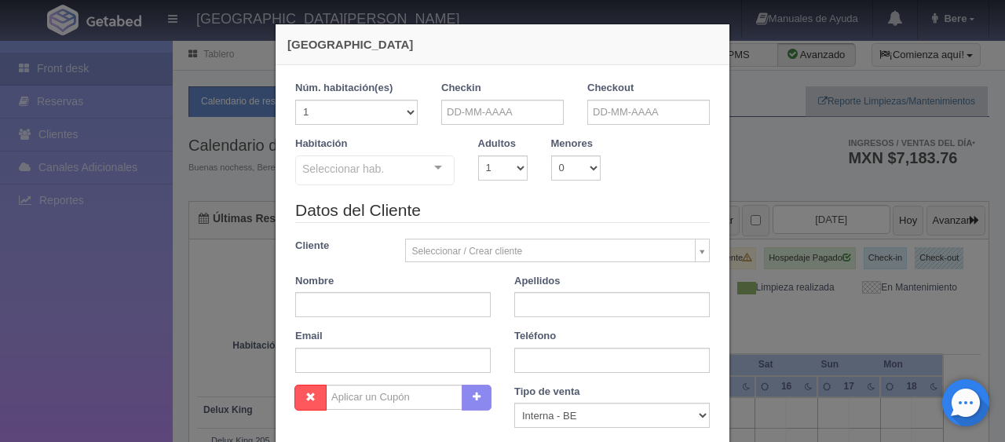
checkbox input "false"
click at [496, 118] on input "text" at bounding box center [502, 112] width 123 height 25
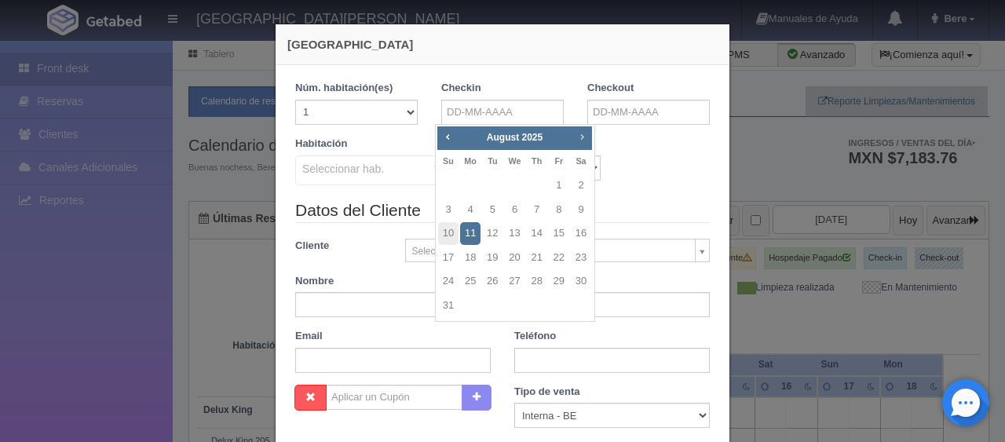
click at [581, 140] on span "Next" at bounding box center [582, 136] width 13 height 13
click at [478, 233] on link "15" at bounding box center [470, 233] width 20 height 23
type input "[DATE]"
checkbox input "false"
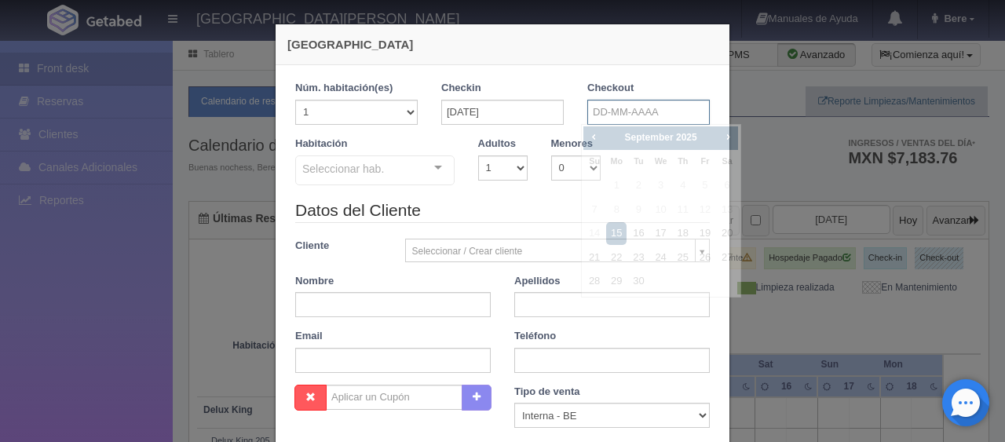
click at [603, 119] on input "text" at bounding box center [649, 112] width 123 height 25
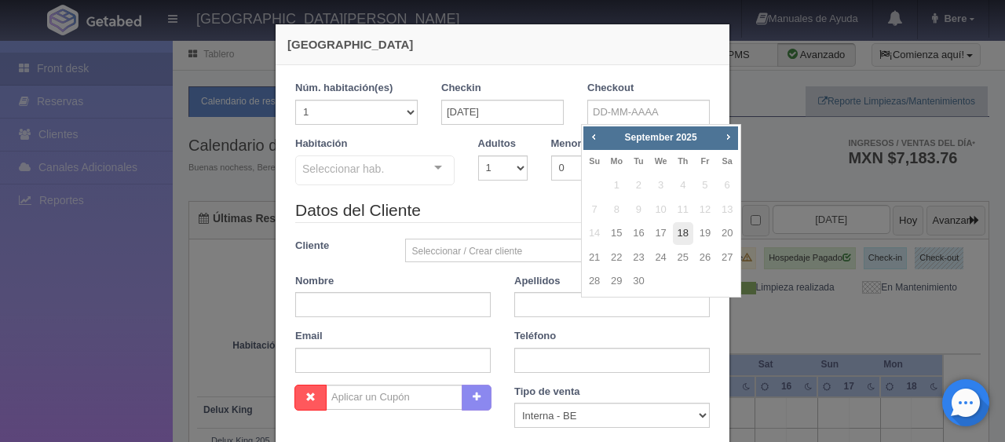
click at [689, 235] on link "18" at bounding box center [683, 233] width 20 height 23
type input "18-09-2025"
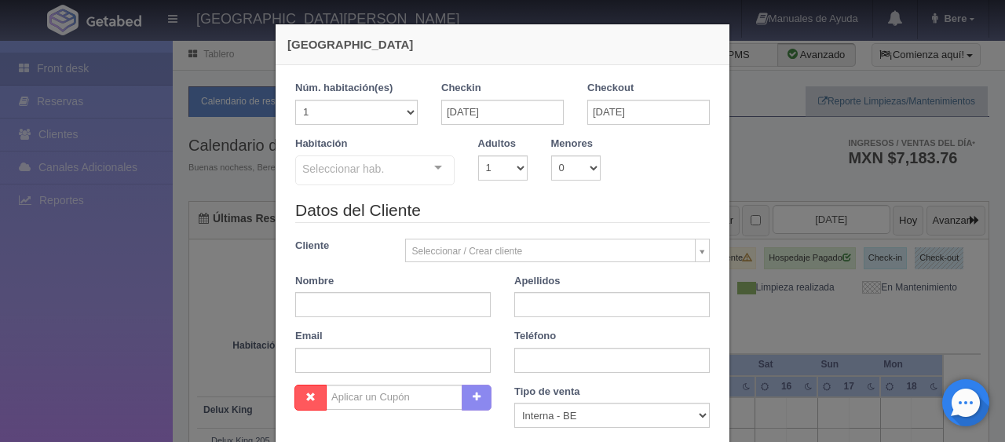
checkbox input "false"
click at [503, 161] on select "1 2 3 4 5 6 7 8 9 10" at bounding box center [502, 168] width 49 height 25
select select "2"
click at [478, 156] on select "1 2 3 4 5 6 7 8 9 10" at bounding box center [502, 168] width 49 height 25
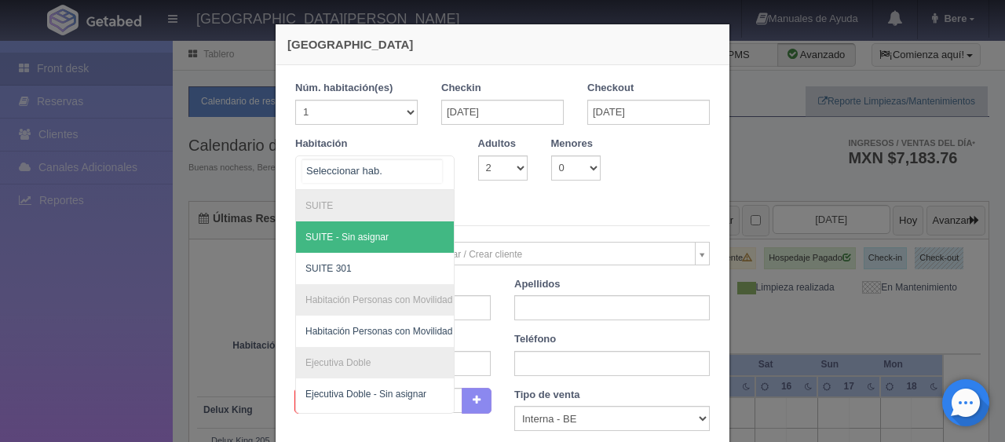
click at [427, 174] on div at bounding box center [438, 168] width 31 height 24
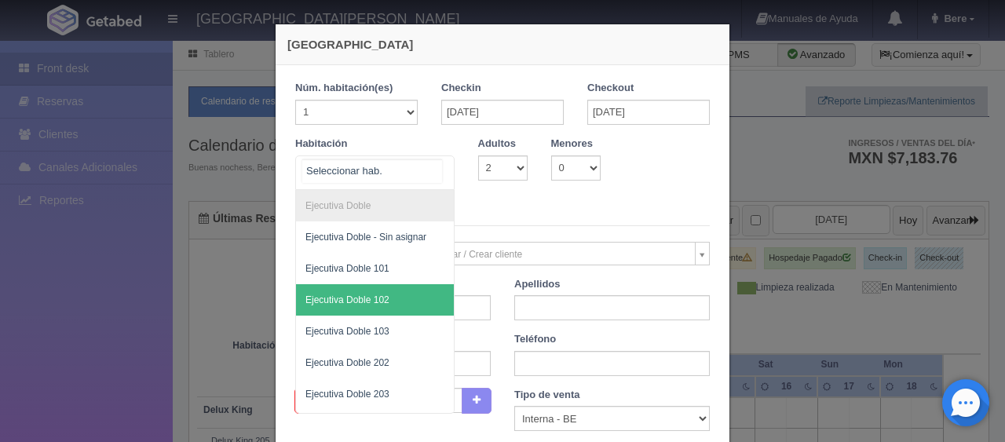
scroll to position [236, 0]
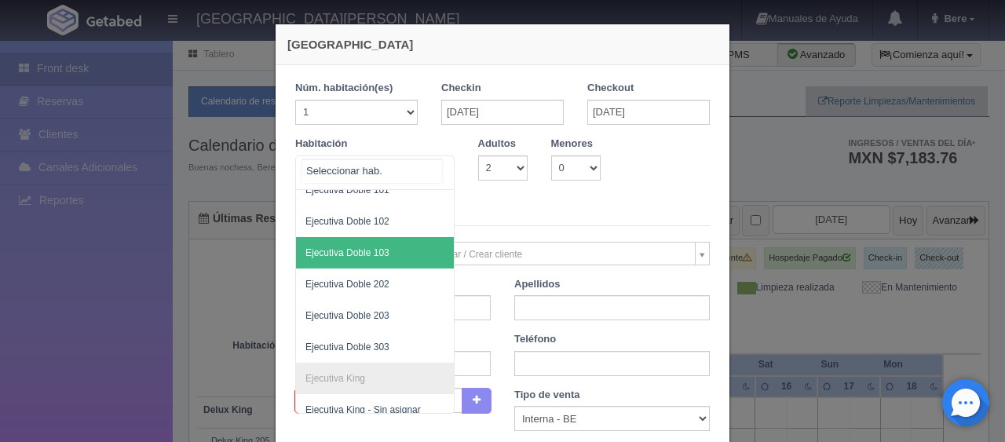
click at [384, 262] on span "Ejecutiva Doble 103" at bounding box center [428, 252] width 264 height 31
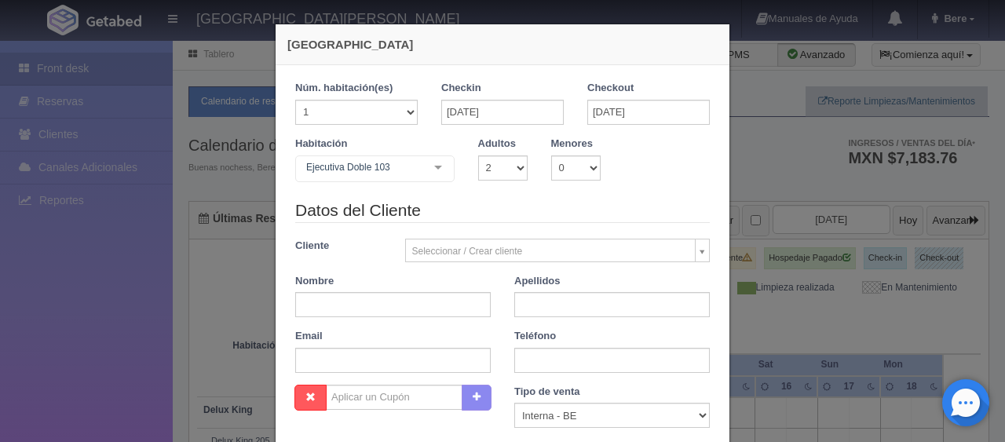
checkbox input "false"
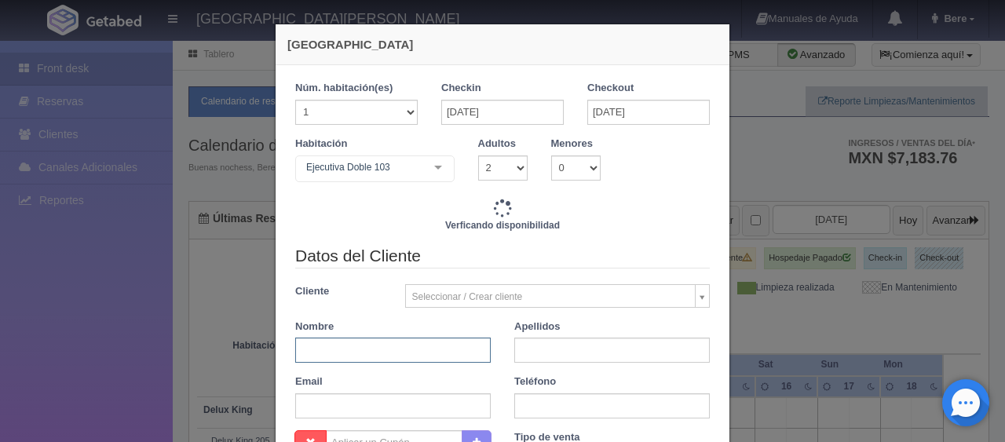
click at [374, 347] on input "text" at bounding box center [393, 350] width 196 height 25
type input "4647.00"
checkbox input "false"
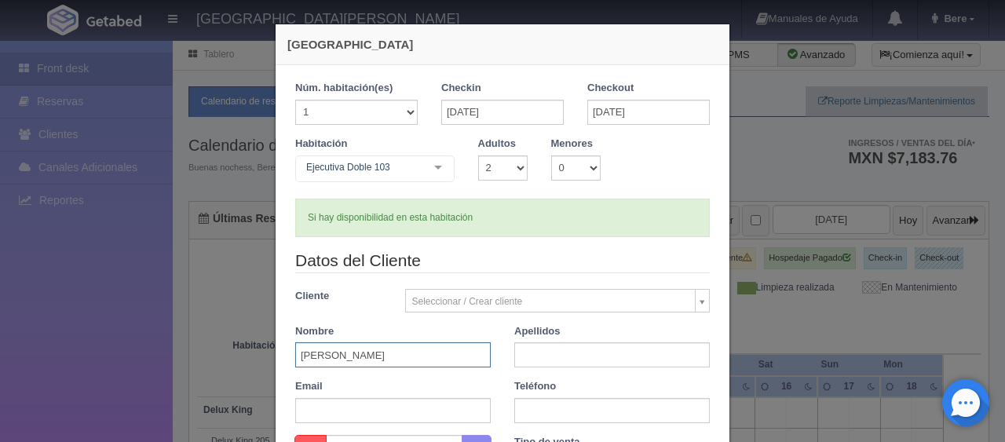
click at [405, 359] on input "Maribel Te" at bounding box center [393, 354] width 196 height 25
type input "Maribel Tellez"
click at [536, 353] on input "text" at bounding box center [612, 354] width 196 height 25
type input "."
click at [541, 415] on input "text" at bounding box center [612, 410] width 196 height 25
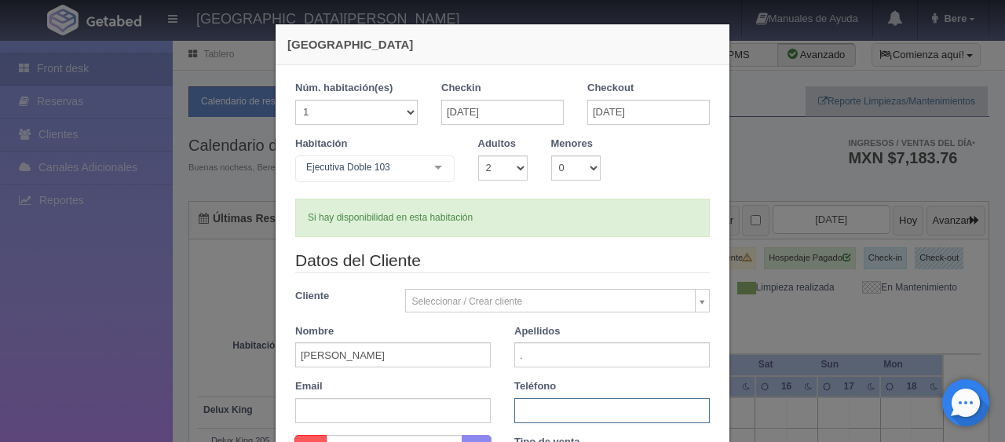
scroll to position [79, 0]
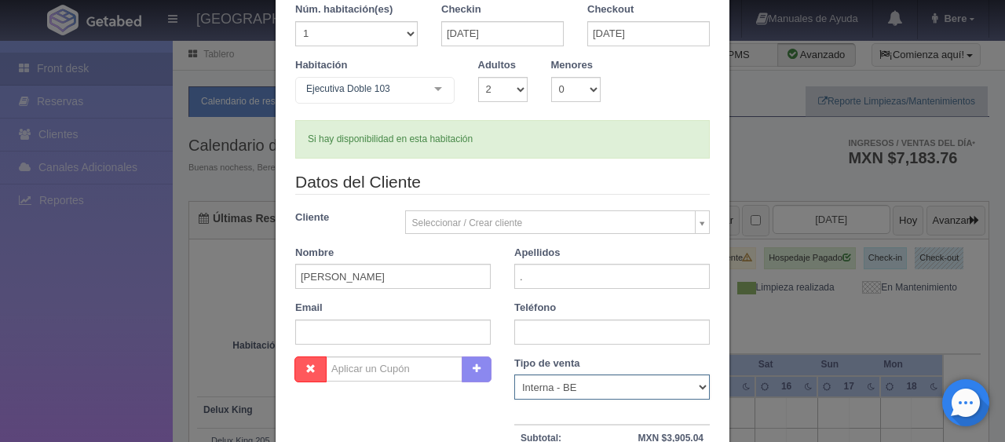
click at [553, 393] on select "Correo Electronico Interna - BE Llamada OTA Externa Otro WALK IN" at bounding box center [612, 387] width 196 height 25
select select "walkin"
click at [514, 375] on select "Correo Electronico Interna - BE Llamada OTA Externa Otro WALK IN" at bounding box center [612, 387] width 196 height 25
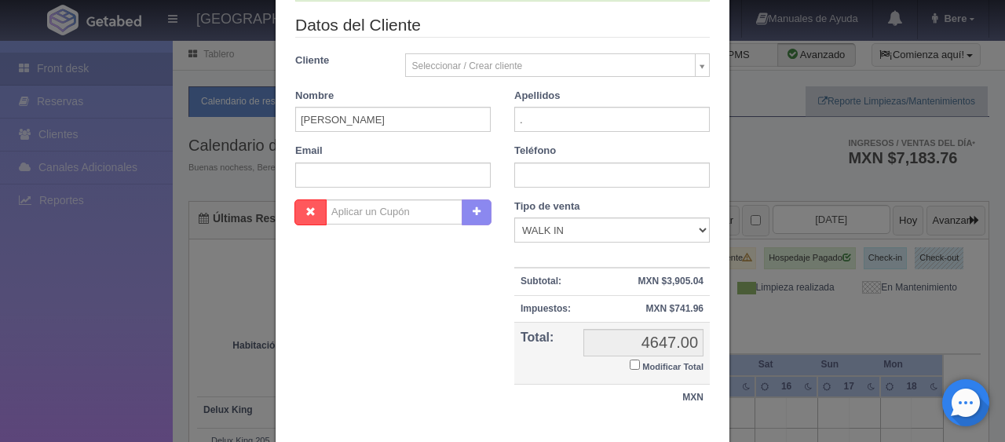
click at [643, 366] on small "Modificar Total" at bounding box center [673, 366] width 61 height 9
click at [638, 366] on input "Modificar Total" at bounding box center [635, 365] width 10 height 10
checkbox input "true"
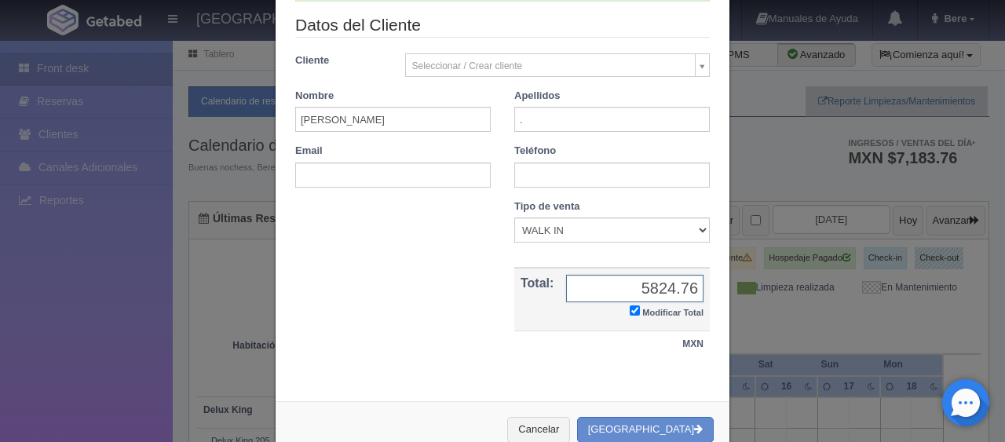
click at [668, 287] on input "5824.76" at bounding box center [634, 288] width 137 height 27
type input "5828.76"
click at [667, 423] on button "[GEOGRAPHIC_DATA]" at bounding box center [645, 430] width 137 height 26
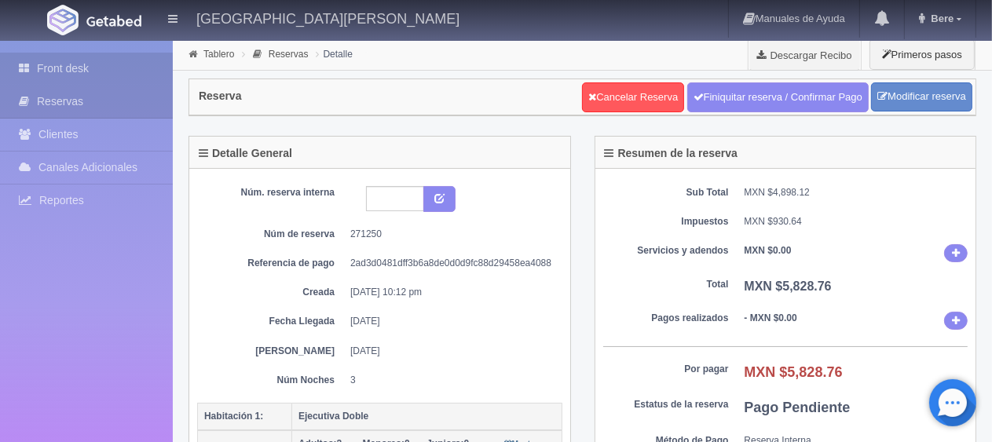
click at [117, 61] on link "Front desk" at bounding box center [86, 69] width 173 height 32
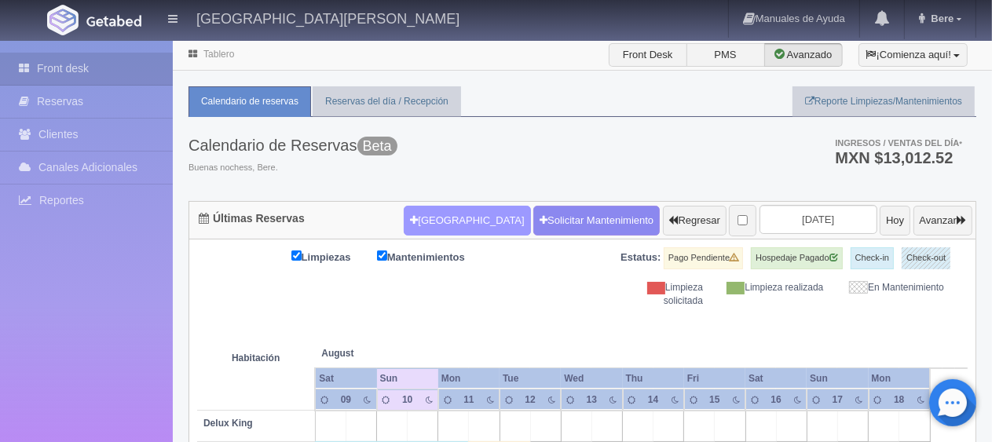
click at [436, 222] on button "[GEOGRAPHIC_DATA]" at bounding box center [467, 221] width 126 height 30
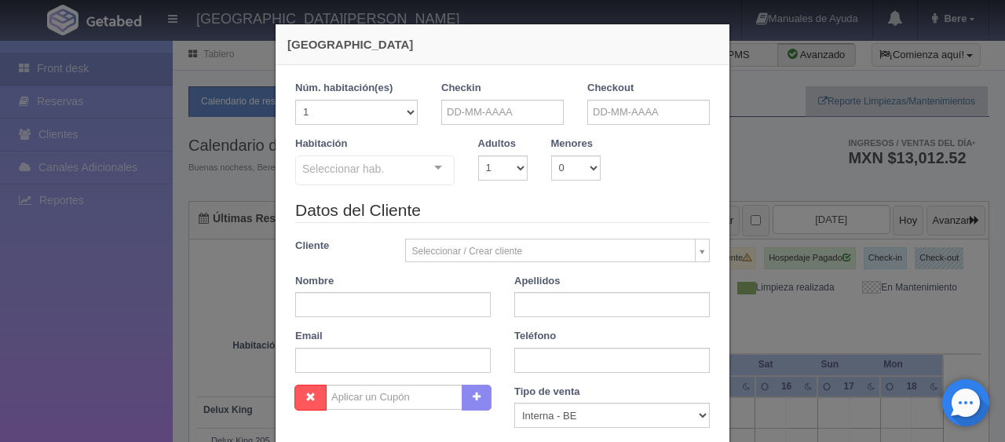
checkbox input "false"
click at [491, 116] on input "text" at bounding box center [502, 112] width 123 height 25
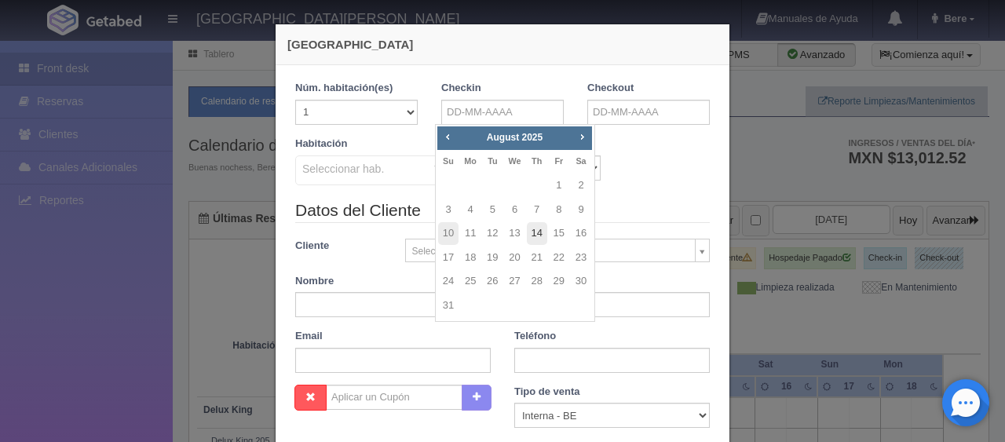
click at [540, 233] on link "14" at bounding box center [537, 233] width 20 height 23
type input "[DATE]"
checkbox input "false"
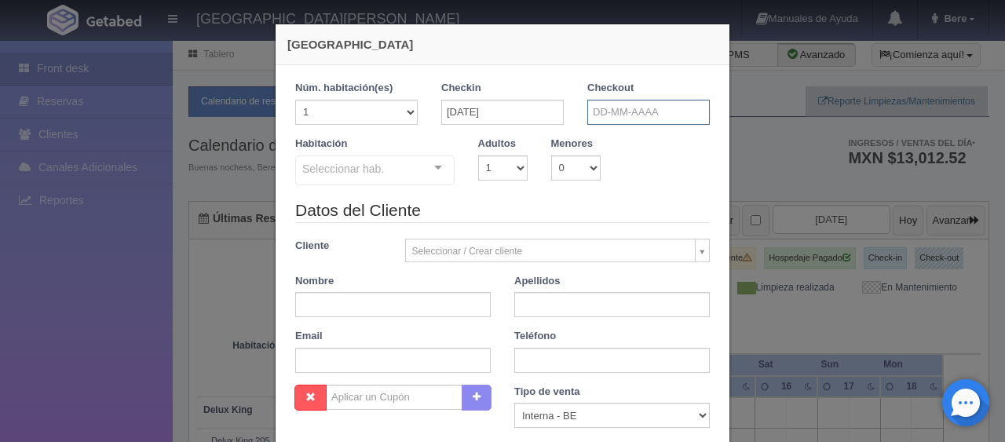
click at [591, 108] on input "text" at bounding box center [649, 112] width 123 height 25
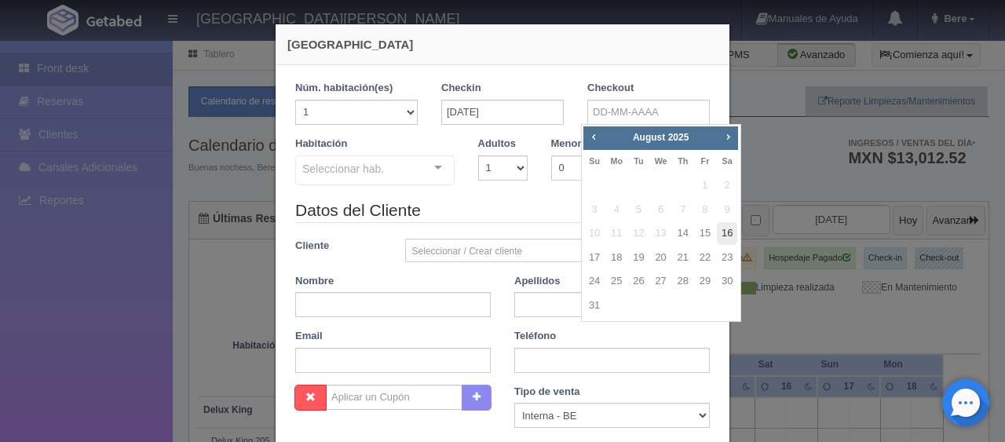
click at [727, 232] on link "16" at bounding box center [727, 233] width 20 height 23
type input "[DATE]"
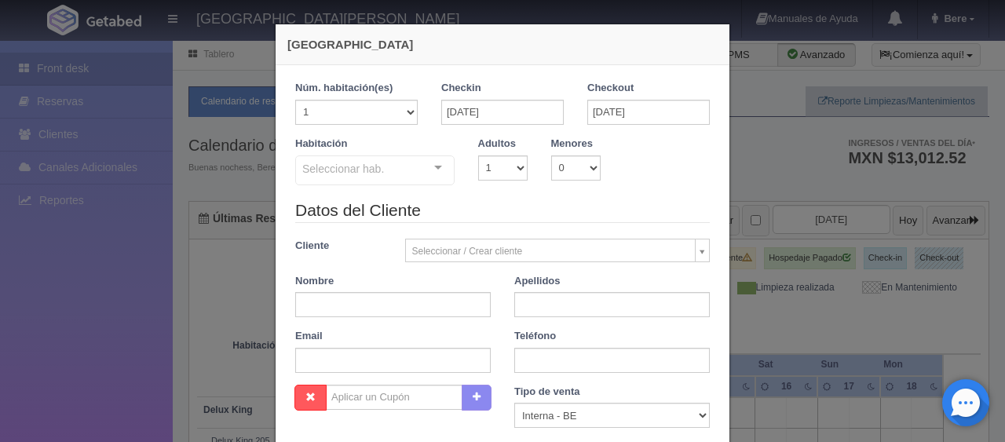
checkbox input "false"
click at [407, 297] on input "text" at bounding box center [393, 304] width 196 height 25
paste input "5244427507597 5244427507597"
type input "5244427507597 5244427507597"
drag, startPoint x: 394, startPoint y: 325, endPoint x: 269, endPoint y: 339, distance: 125.7
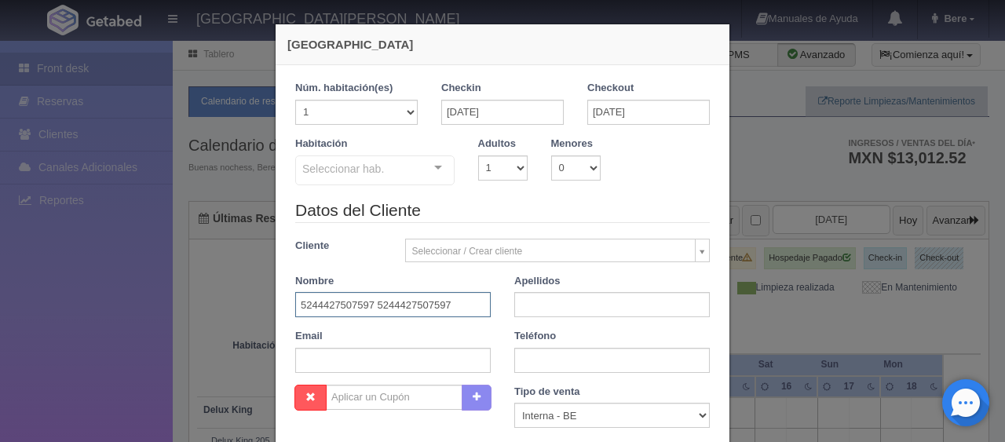
click at [276, 339] on div "1 Núm. habitación(es) 1 2 3 4 5 6 7 8 9 10 11 12 13 14 15 16 17 18 19 20 Checki…" at bounding box center [503, 346] width 454 height 563
type input "[PERSON_NAME]"
type input "Ortuño"
click at [578, 369] on input "text" at bounding box center [612, 360] width 196 height 25
paste input "52 477 261 4691"
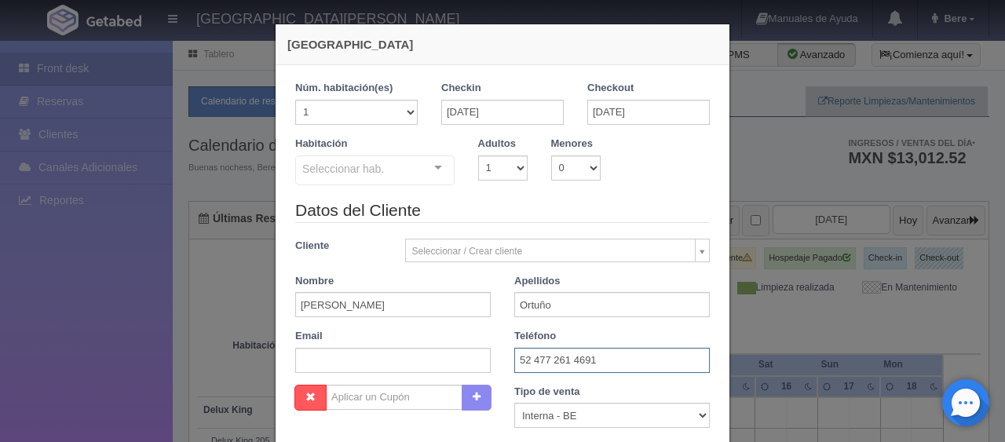
scroll to position [79, 0]
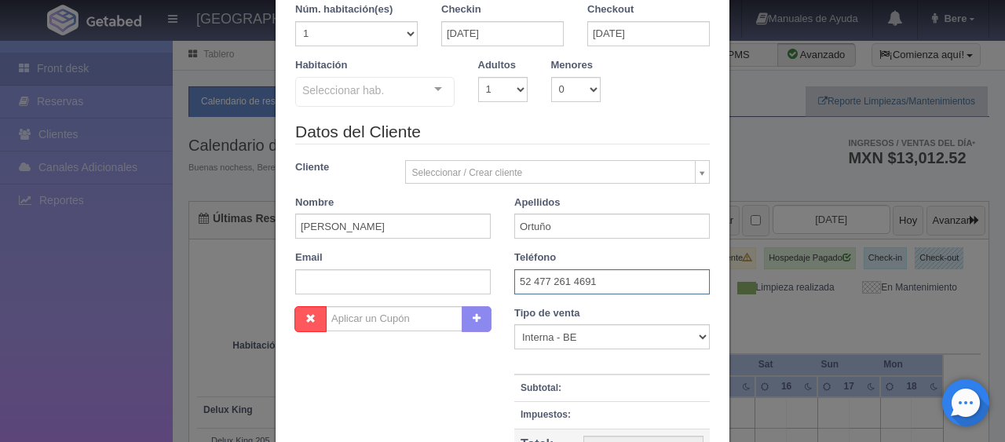
type input "52 477 261 4691"
click at [584, 340] on select "Correo Electronico Interna - BE Llamada OTA Externa Otro WALK IN" at bounding box center [612, 336] width 196 height 25
select select "extota"
click at [514, 324] on select "Correo Electronico Interna - BE Llamada OTA Externa Otro WALK IN" at bounding box center [612, 336] width 196 height 25
click at [394, 99] on div "Seleccionar hab." at bounding box center [374, 92] width 159 height 30
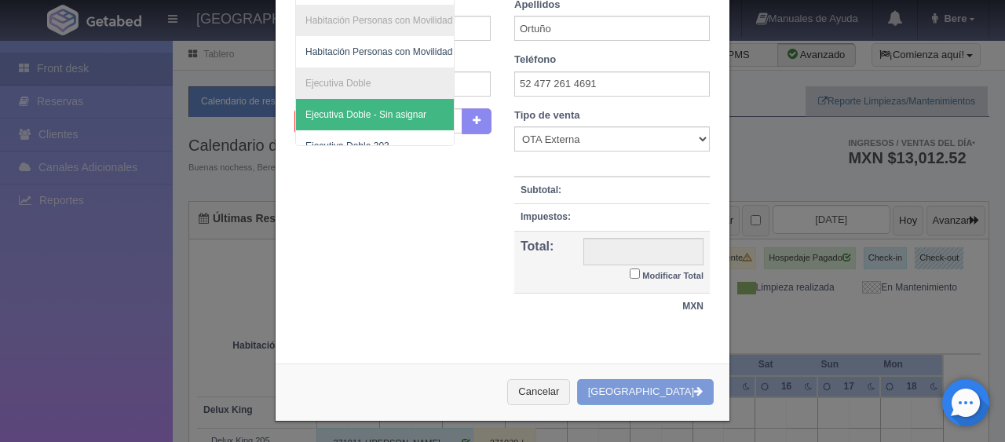
scroll to position [0, 0]
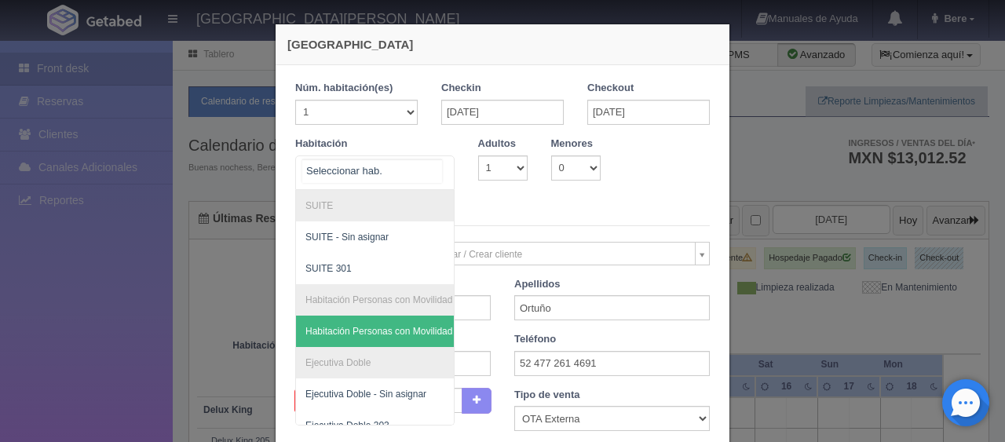
click at [402, 327] on span "Habitación Personas con Movilidad Reducida - Sin asignar" at bounding box center [428, 331] width 245 height 11
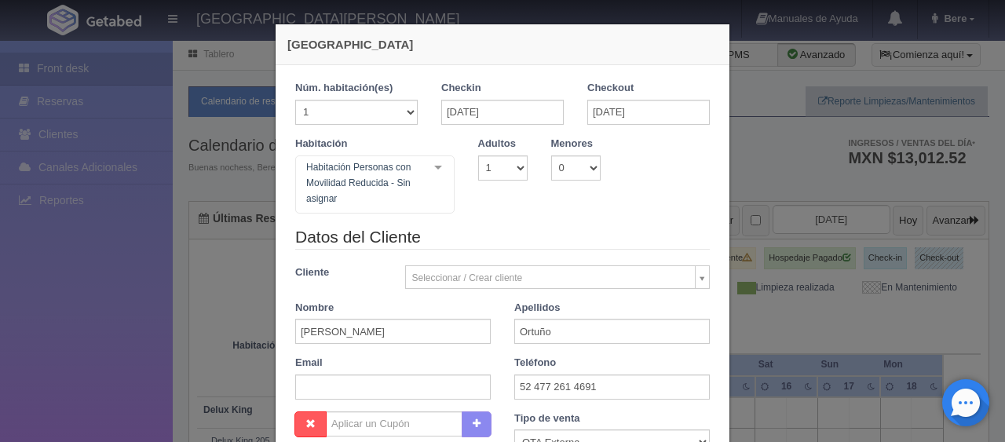
checkbox input "false"
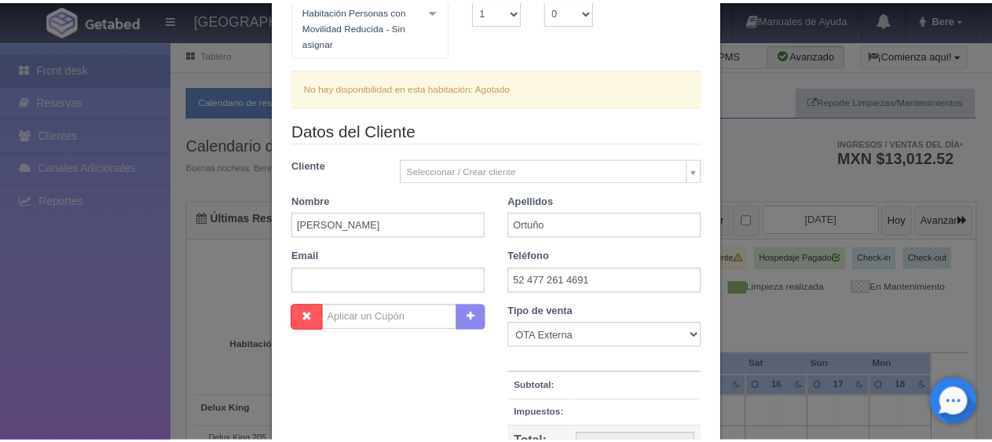
scroll to position [353, 0]
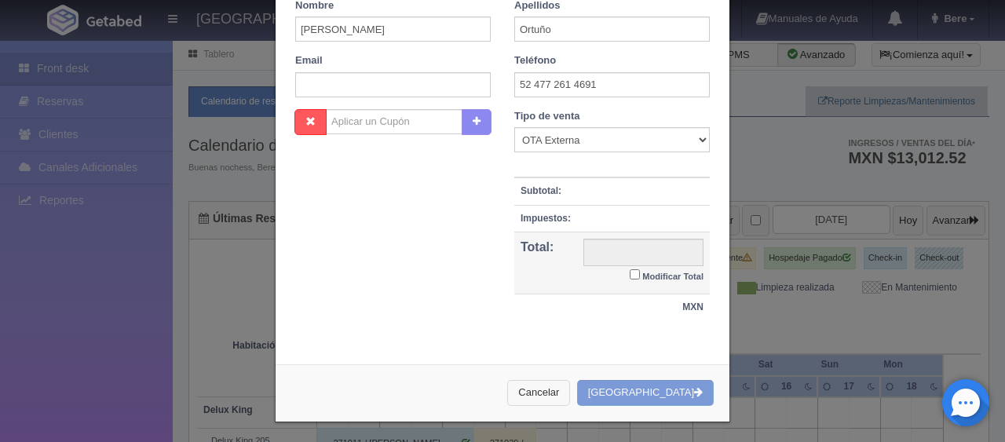
click at [570, 390] on button "Cancelar" at bounding box center [538, 393] width 63 height 26
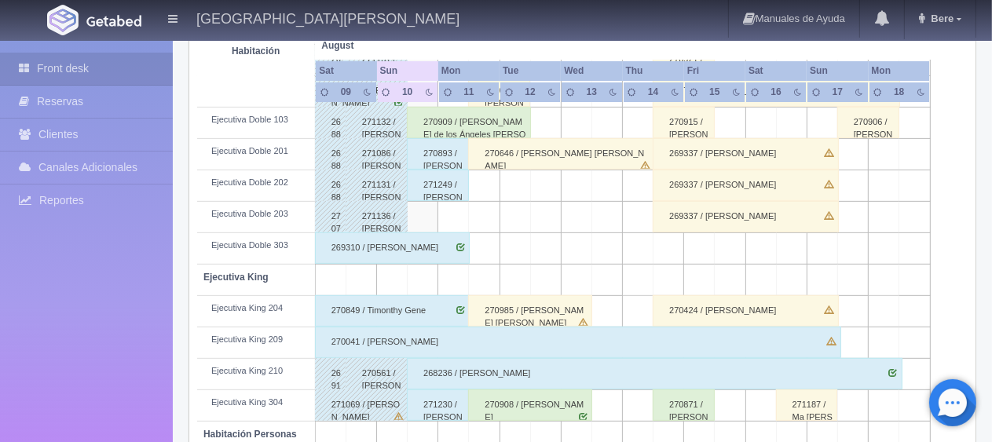
scroll to position [209, 0]
